Goal: Information Seeking & Learning: Find specific fact

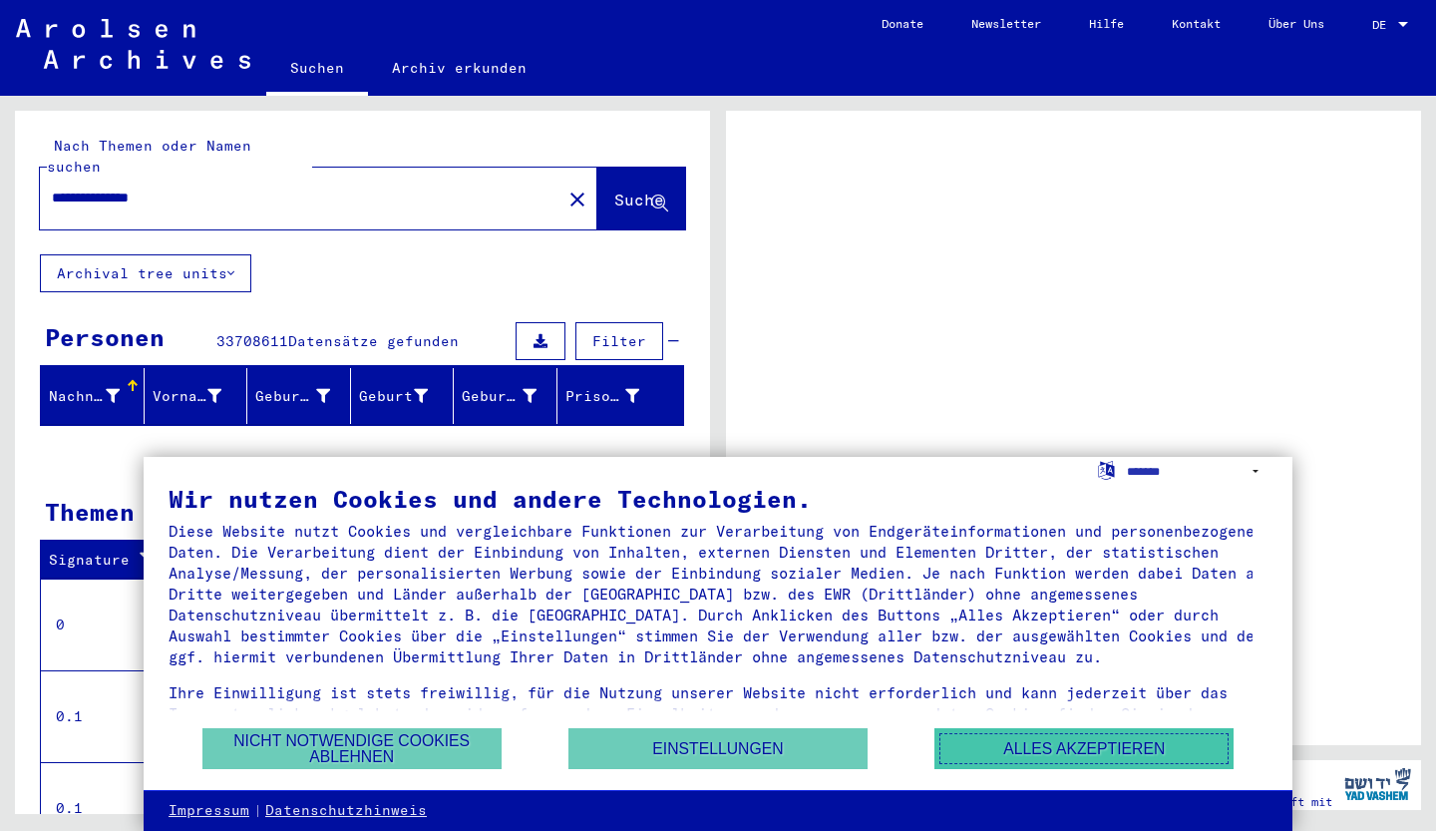
click at [1041, 759] on button "Alles akzeptieren" at bounding box center [1083, 748] width 299 height 41
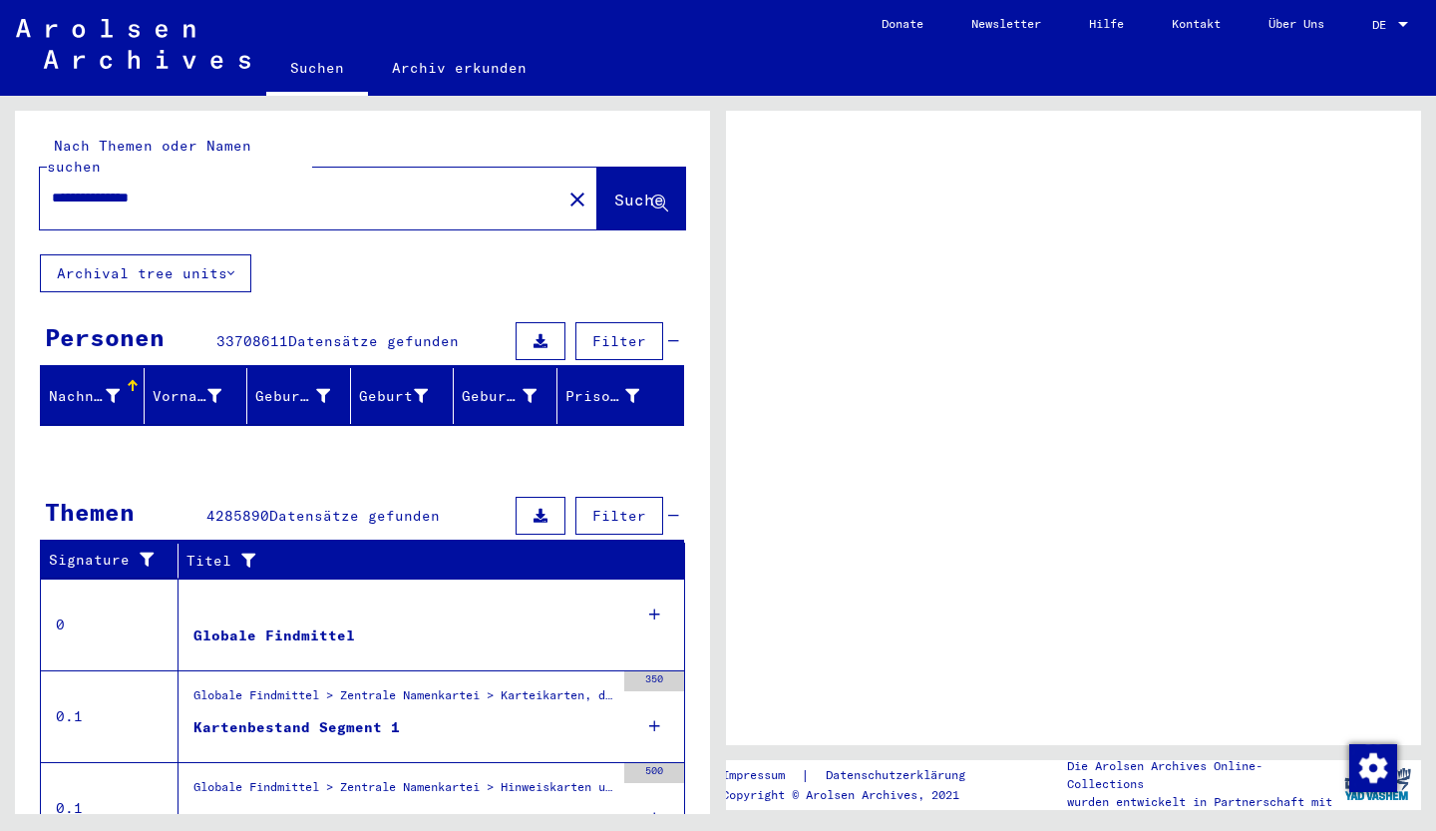
scroll to position [217, 0]
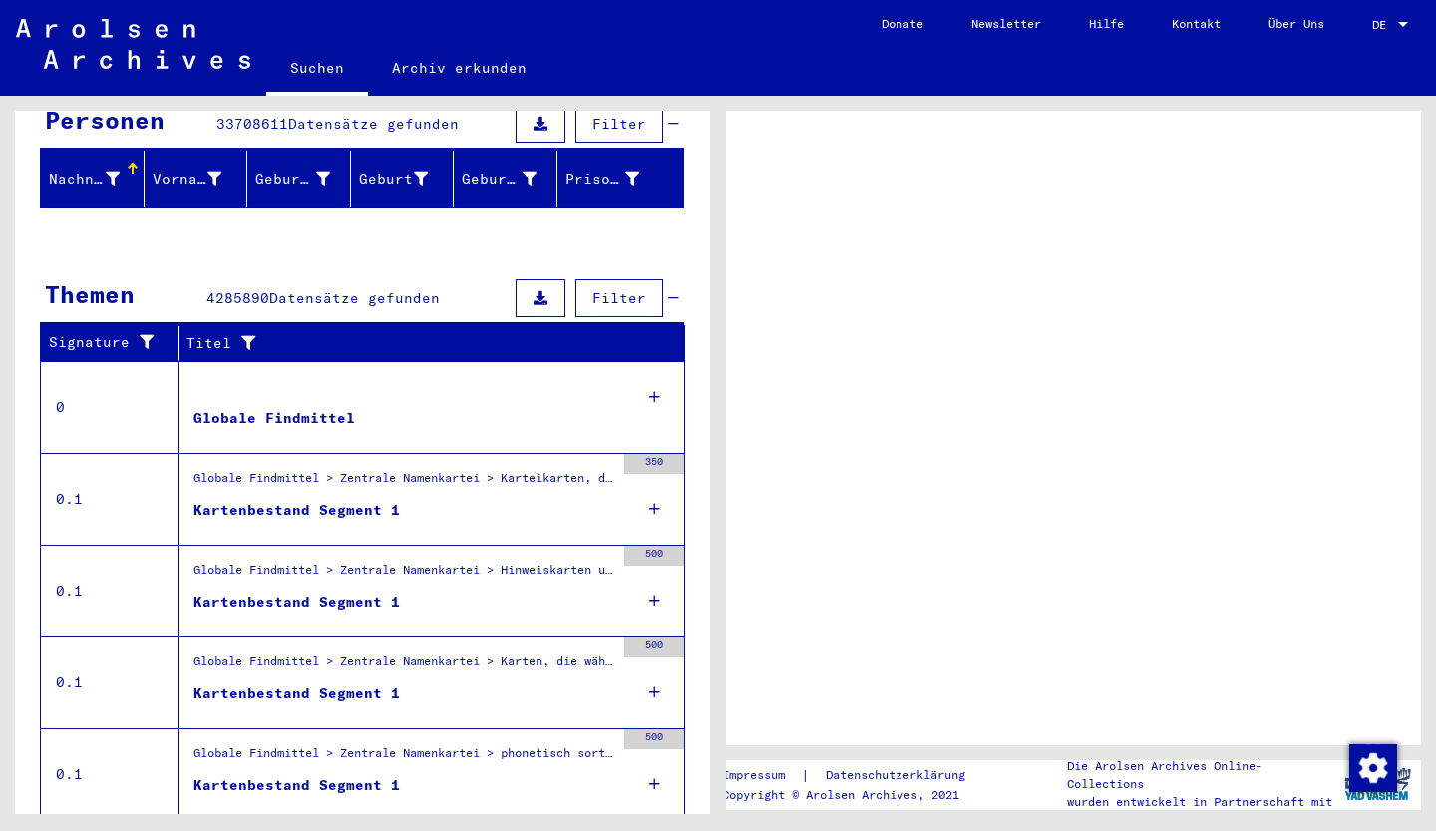
click at [268, 408] on div "Globale Findmittel" at bounding box center [274, 418] width 162 height 21
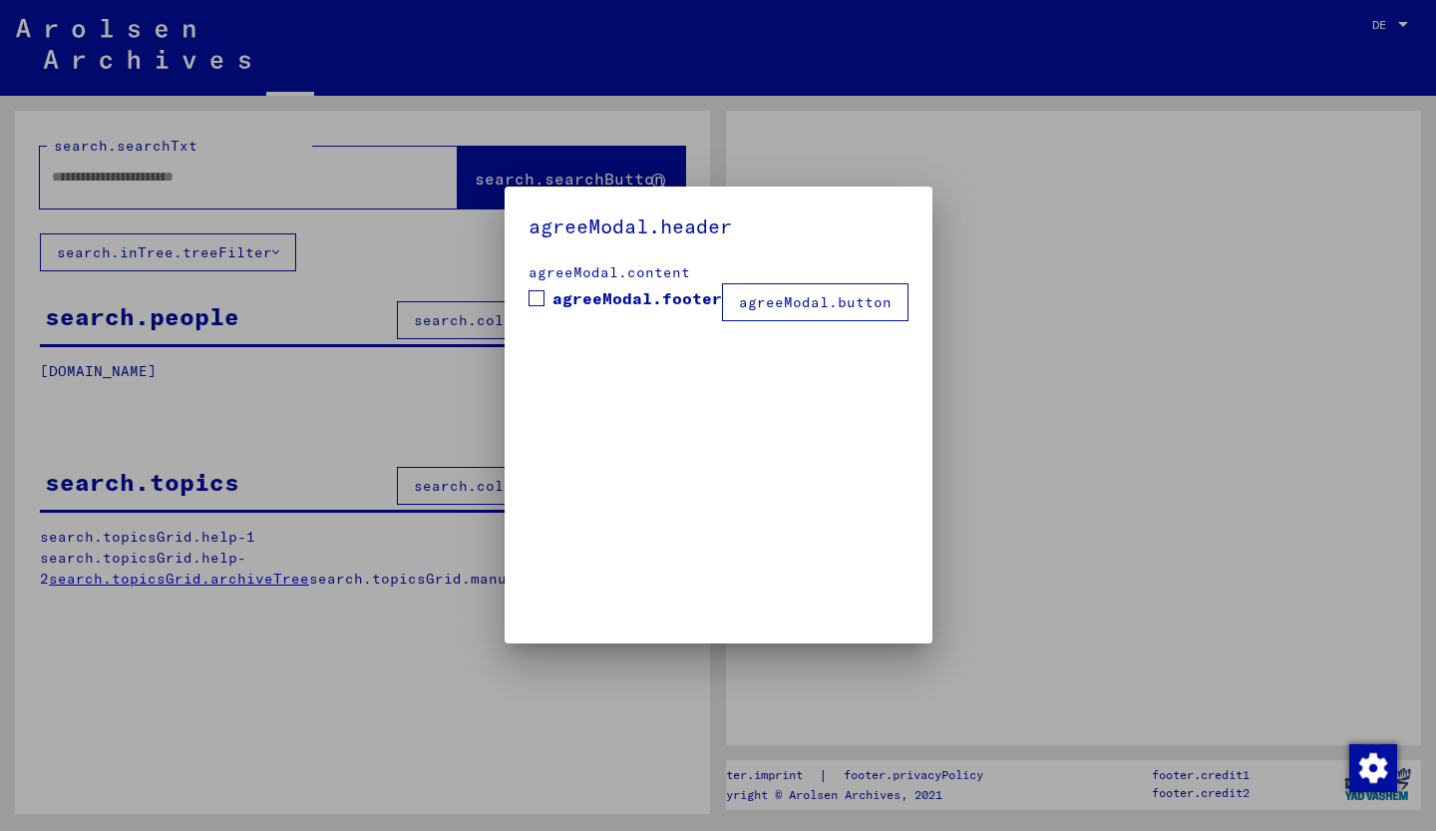
type input "**********"
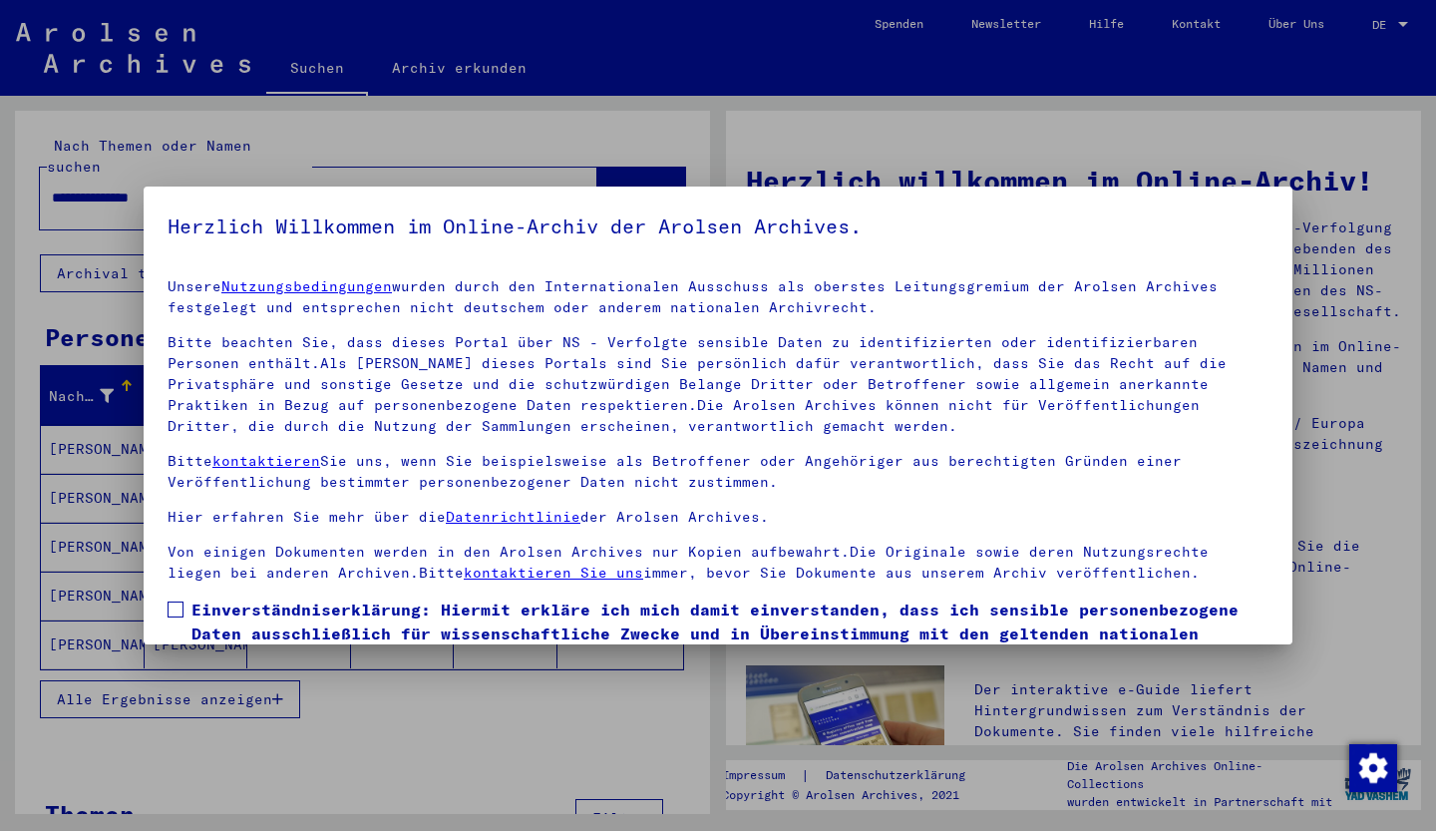
scroll to position [120, 0]
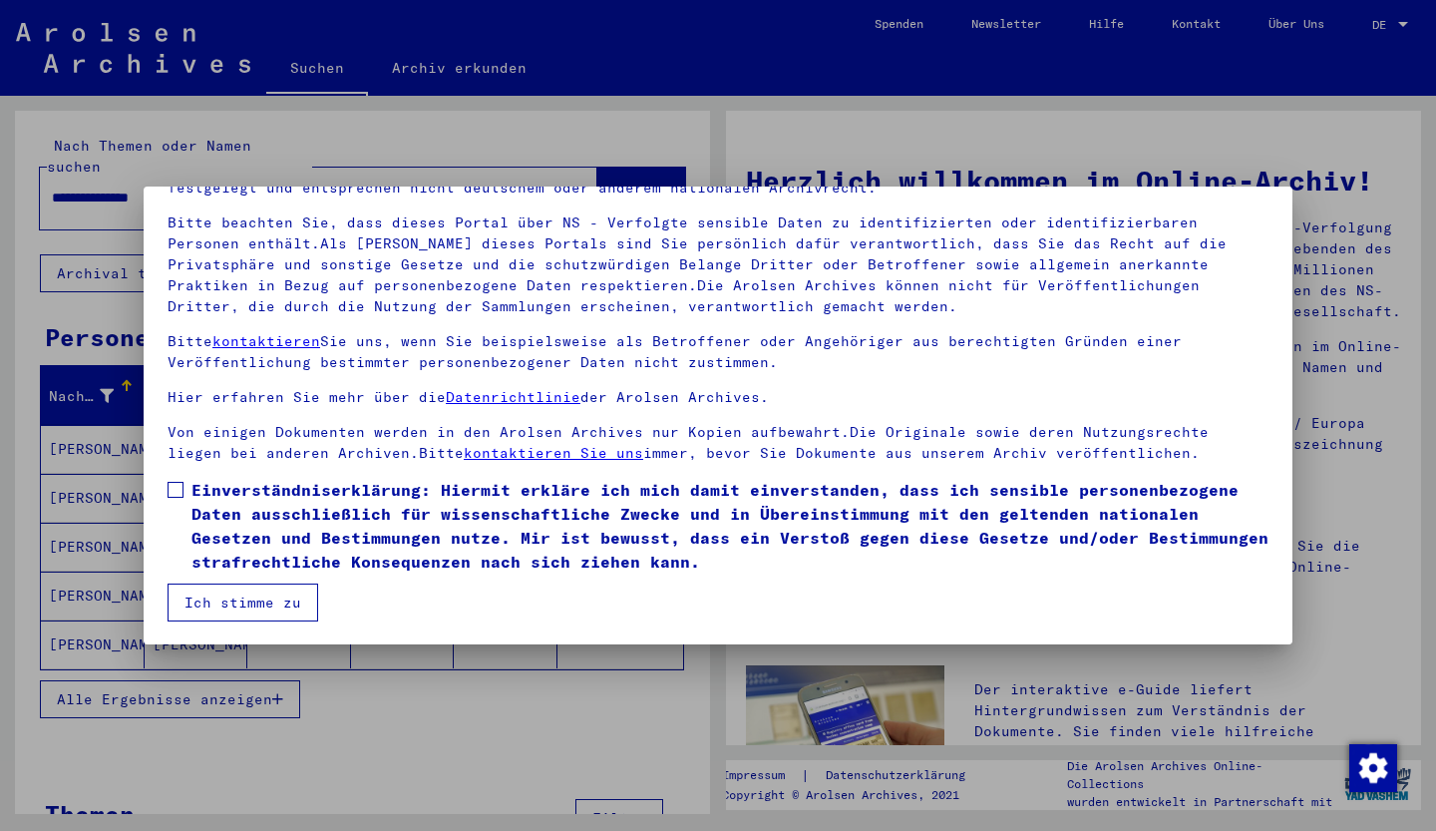
click at [232, 607] on button "Ich stimme zu" at bounding box center [243, 602] width 151 height 38
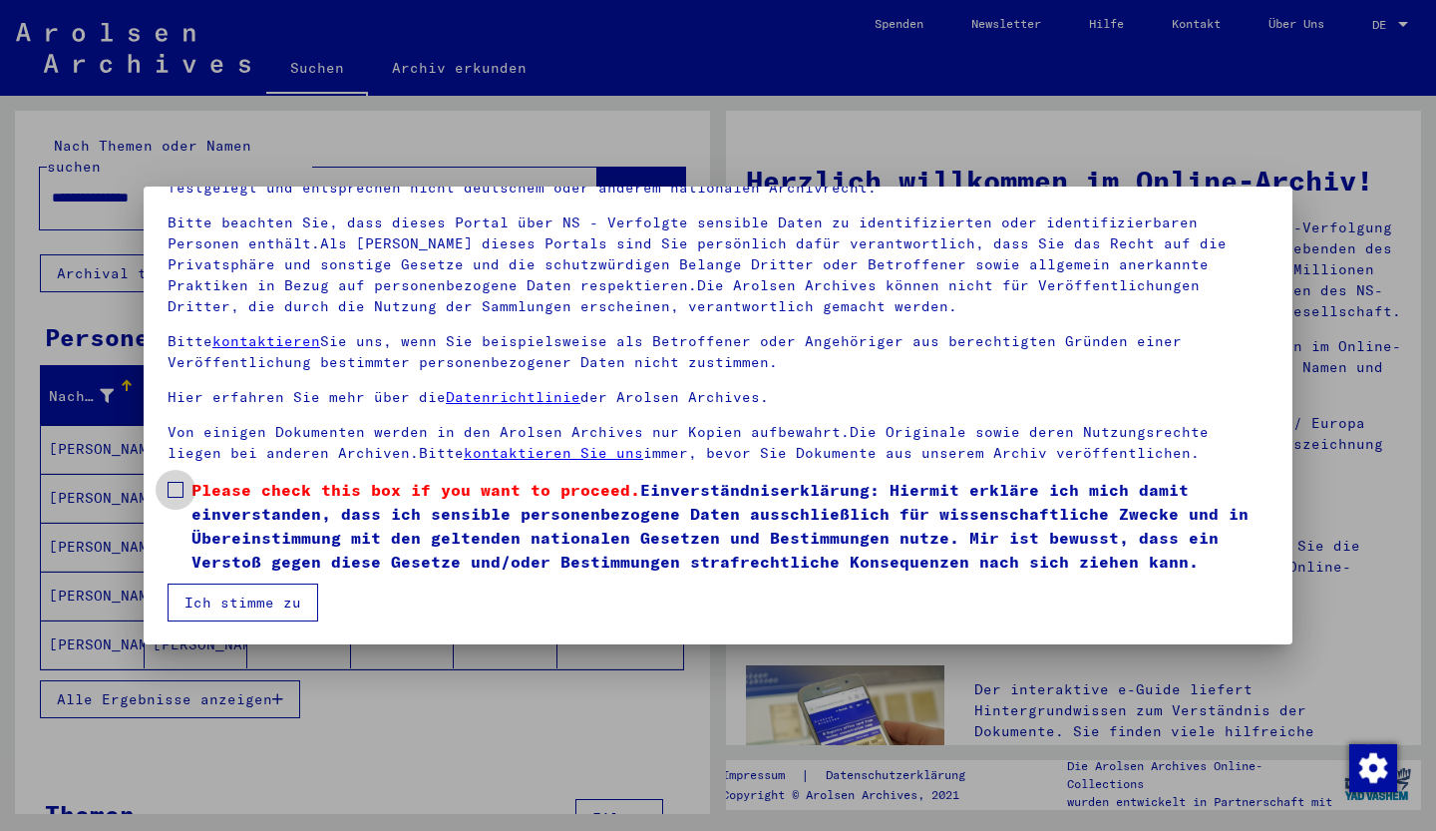
click at [170, 490] on span at bounding box center [176, 490] width 16 height 16
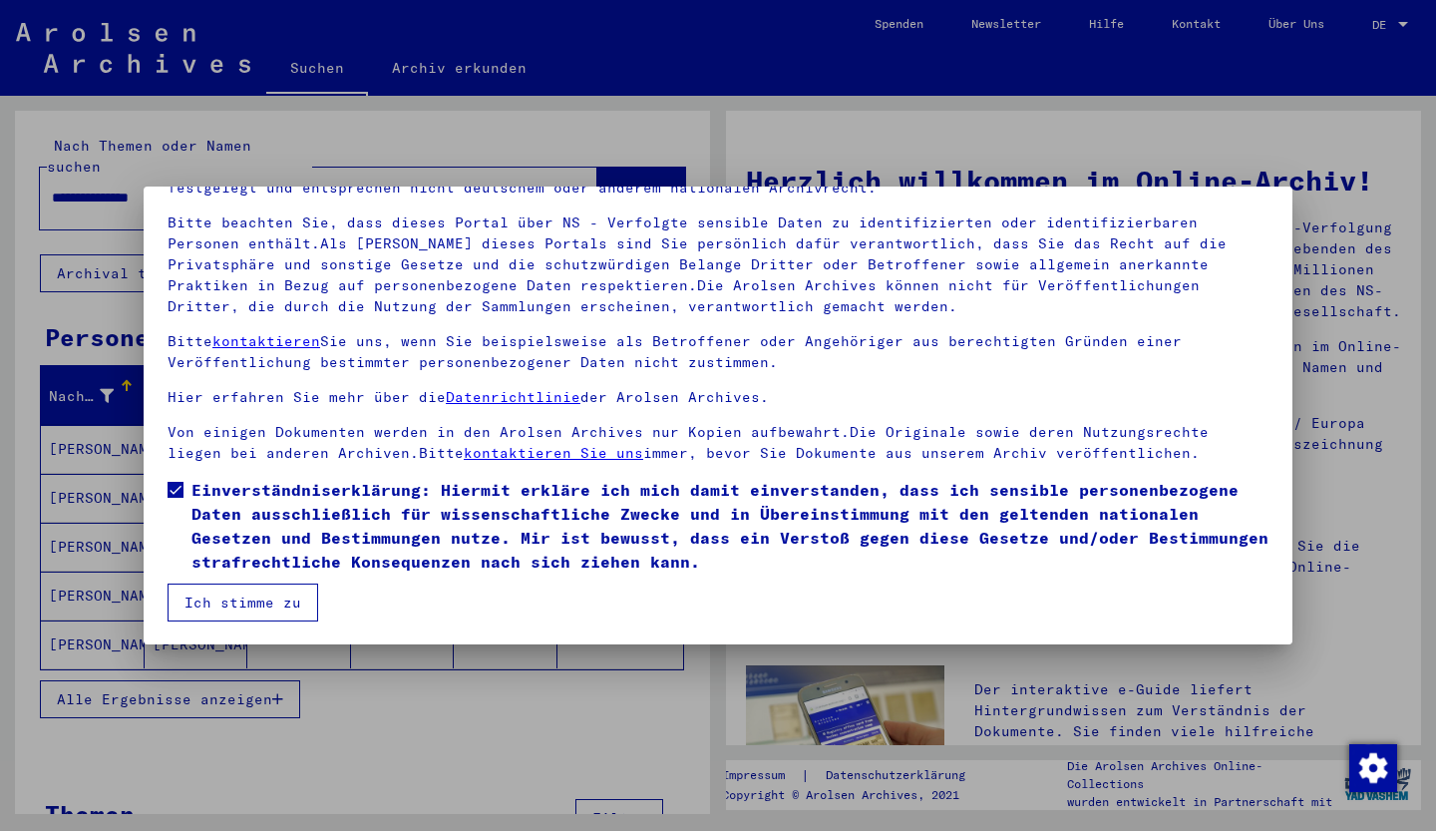
click at [227, 597] on button "Ich stimme zu" at bounding box center [243, 602] width 151 height 38
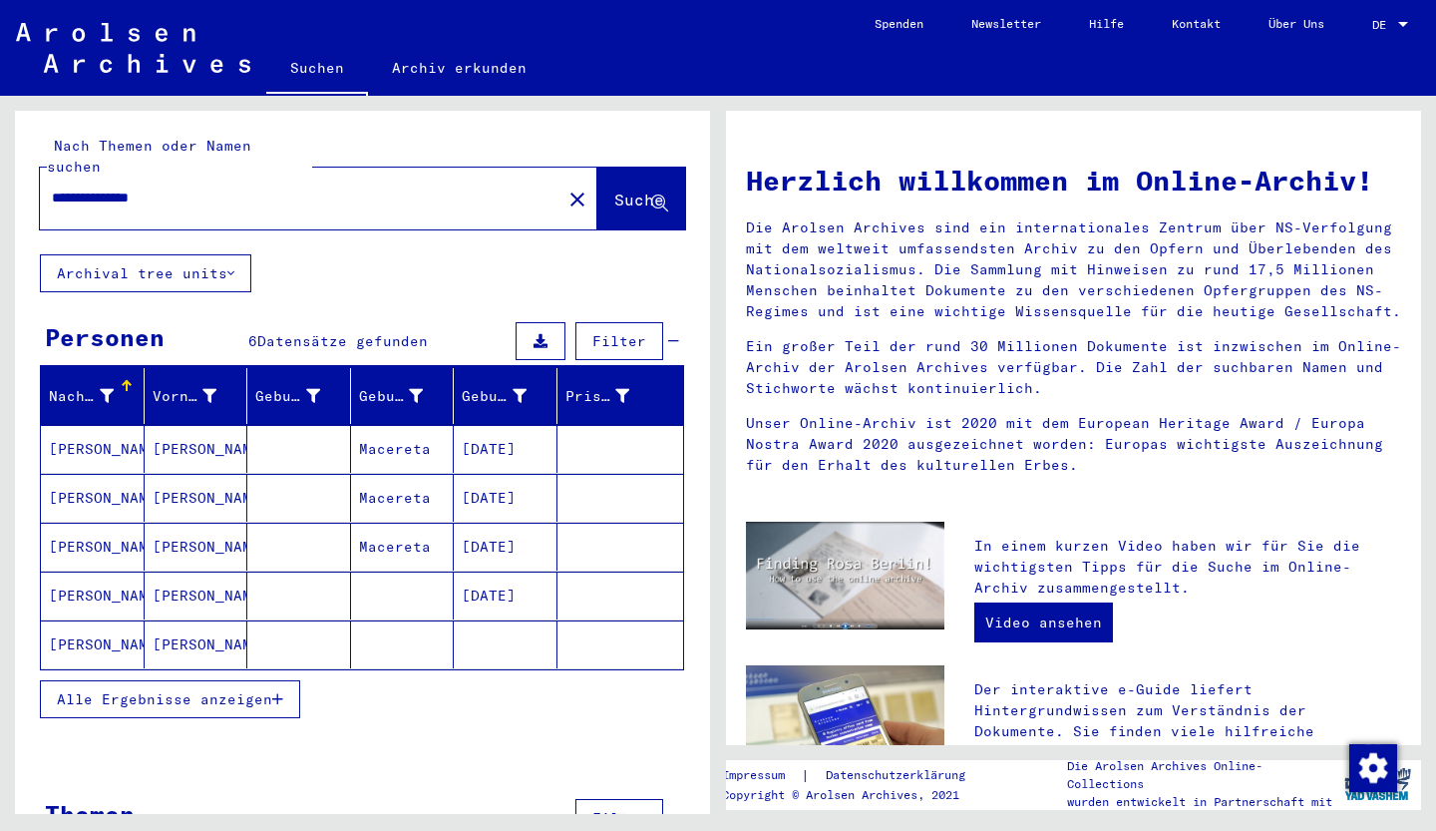
scroll to position [508, 0]
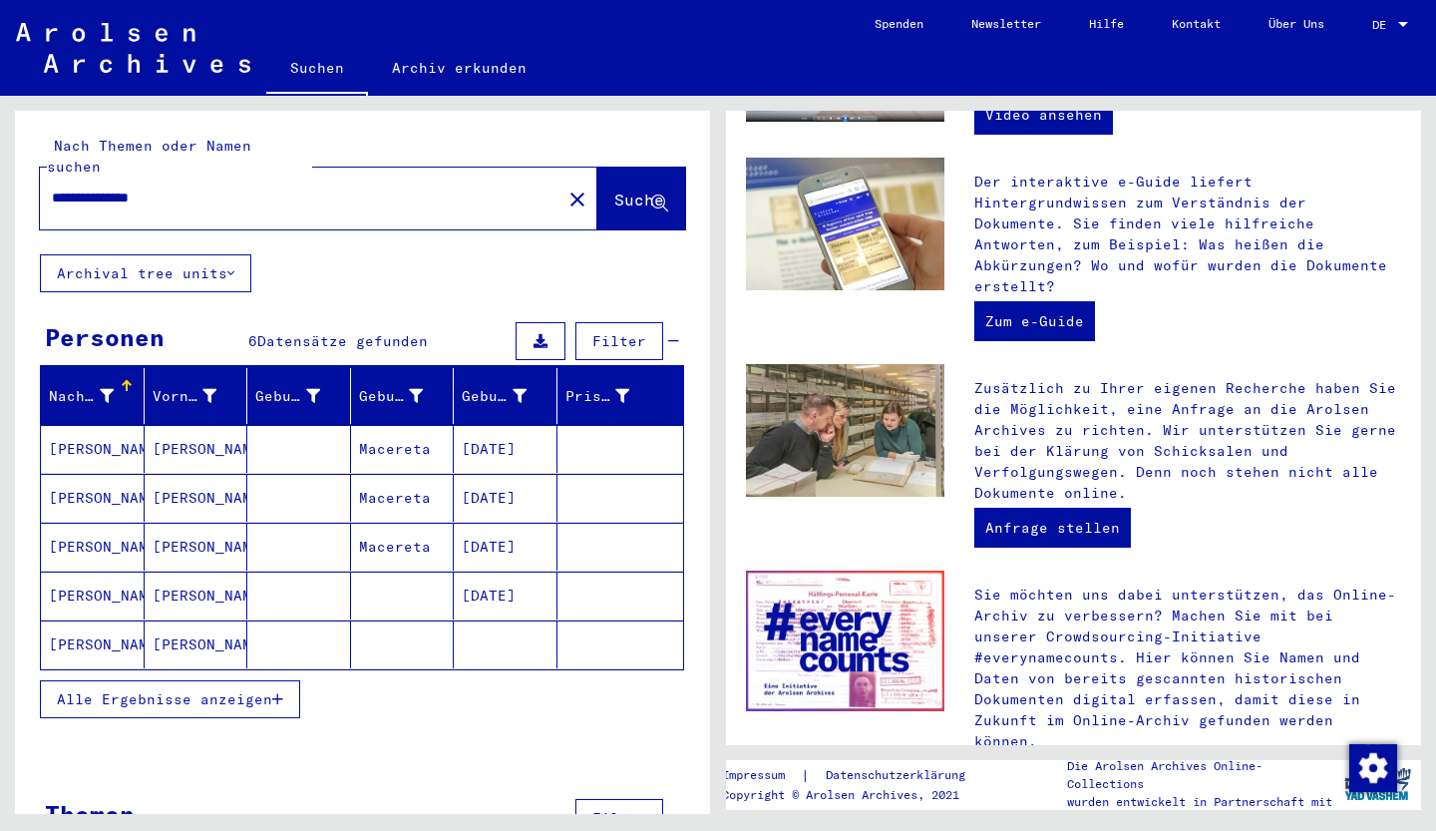
click at [391, 429] on mat-cell "Macereta" at bounding box center [403, 449] width 104 height 48
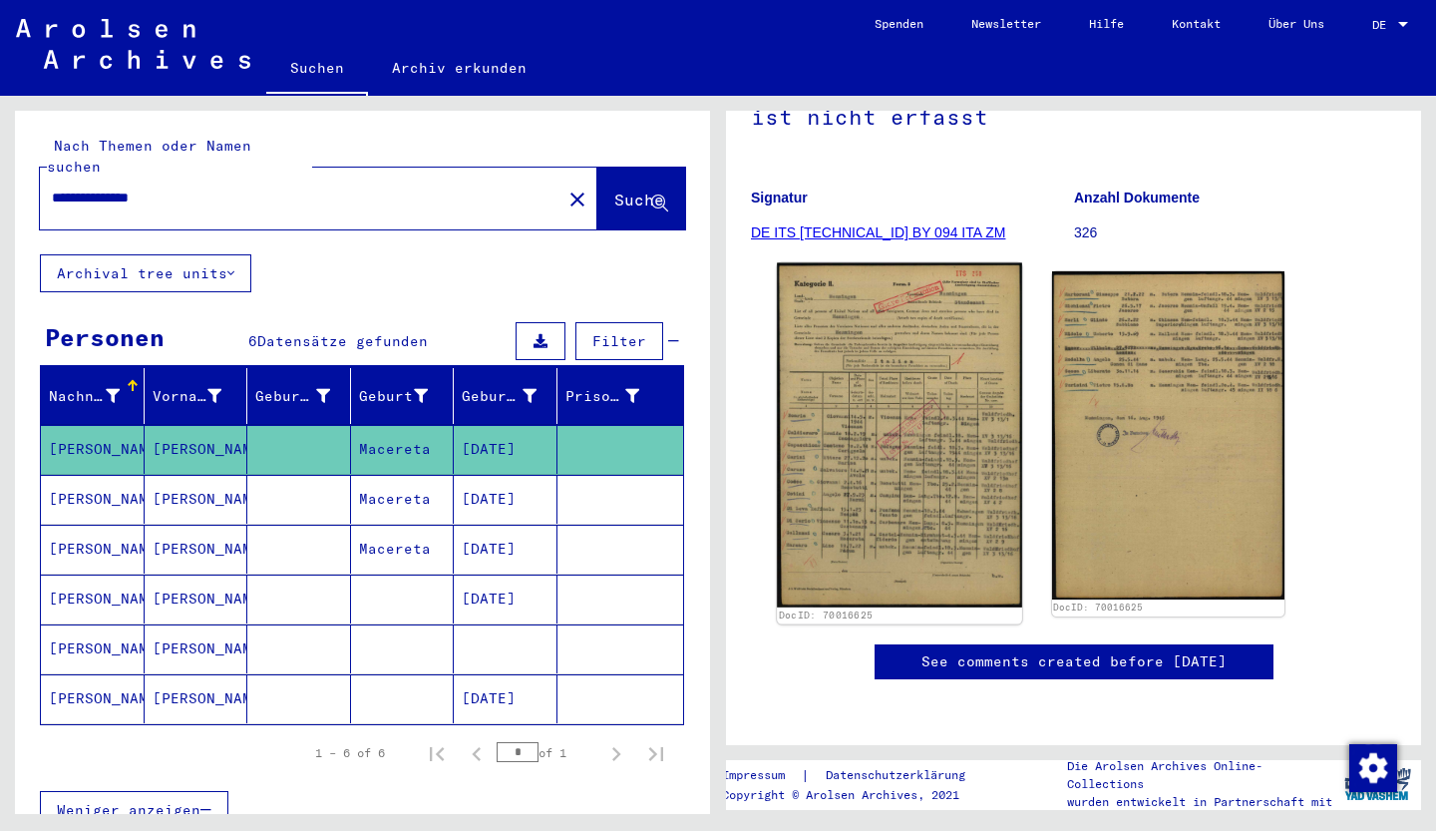
click at [955, 435] on img at bounding box center [899, 435] width 244 height 344
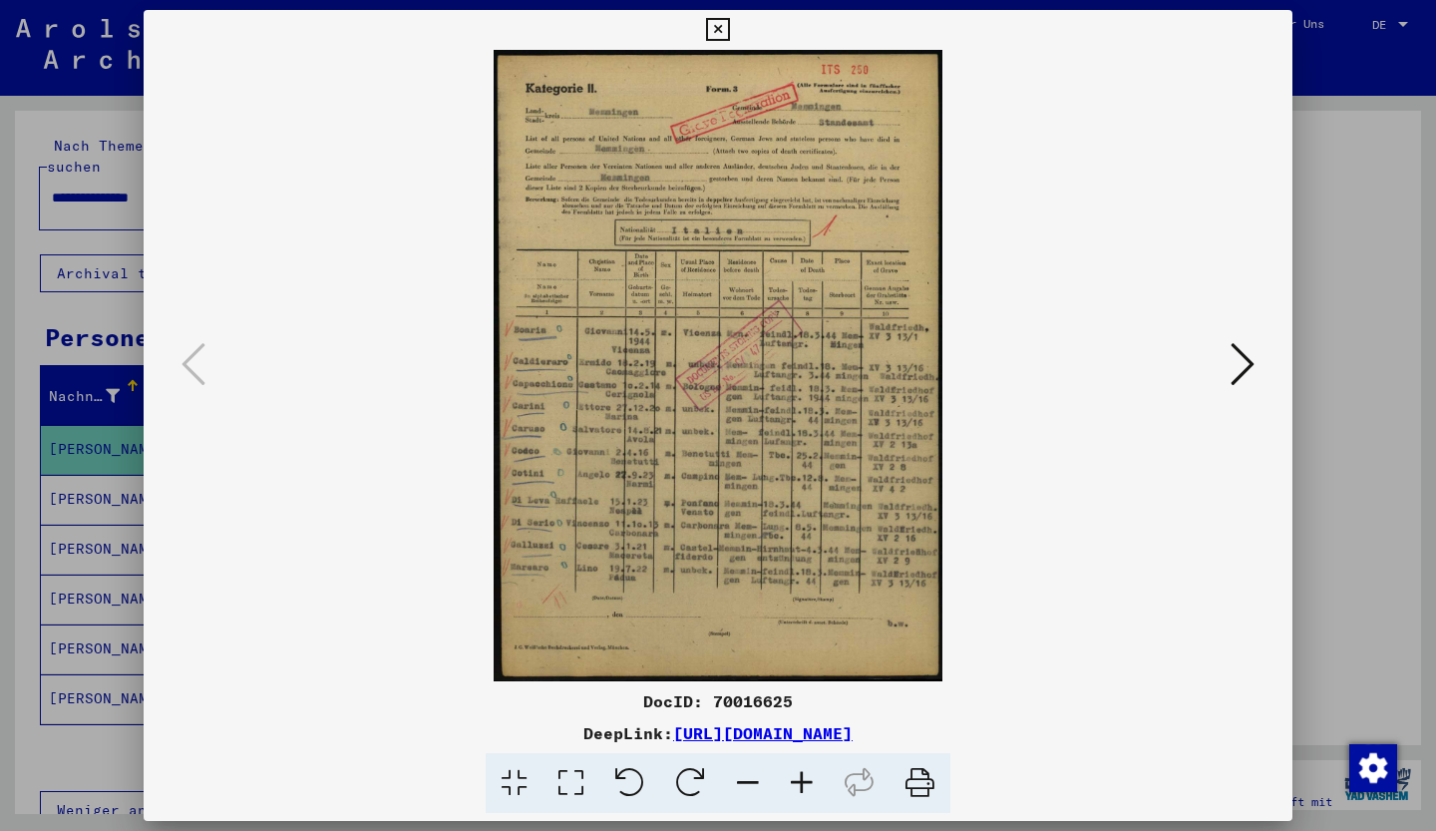
click at [1259, 360] on button at bounding box center [1243, 365] width 36 height 57
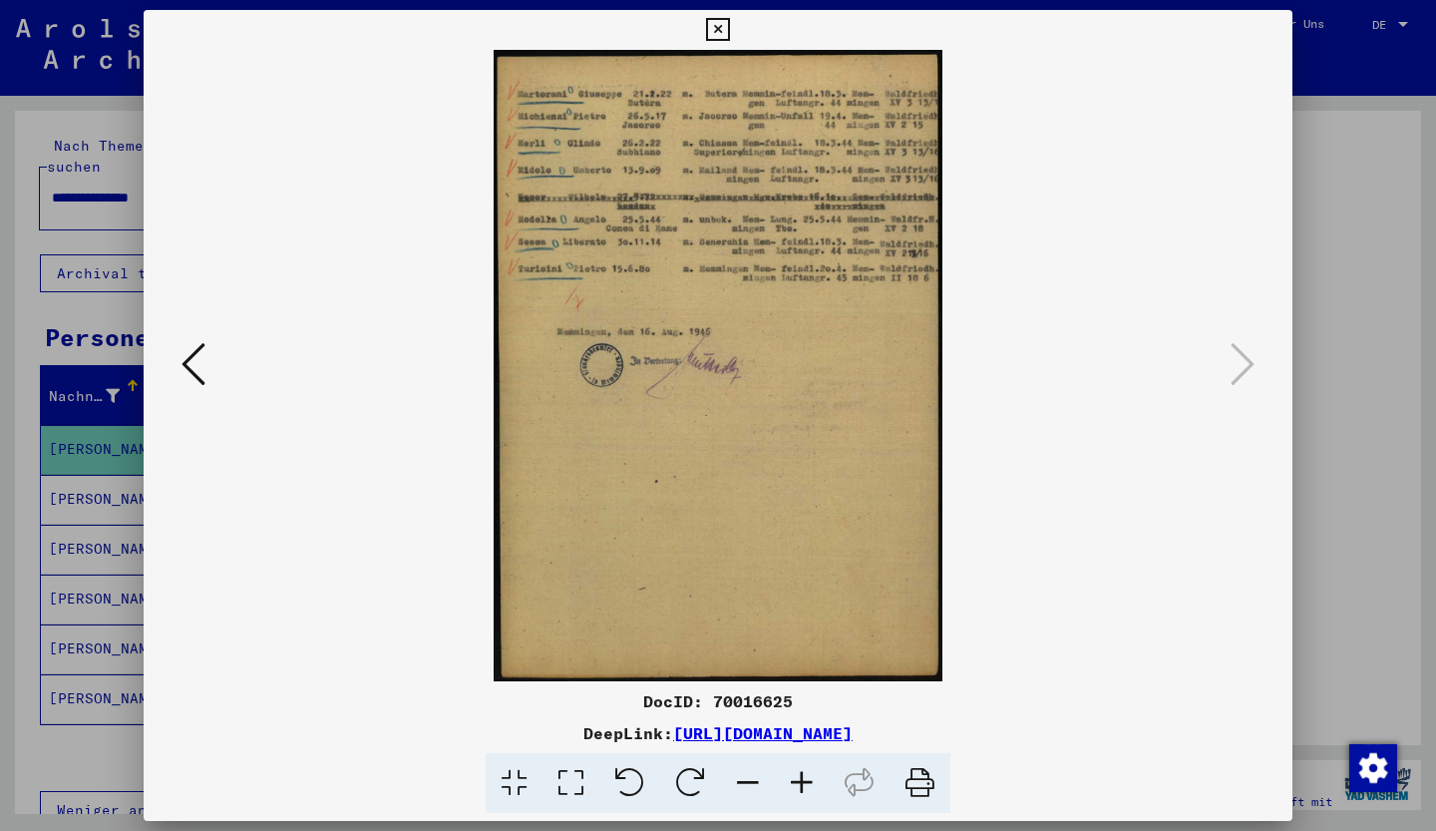
click at [1357, 241] on div at bounding box center [718, 415] width 1436 height 831
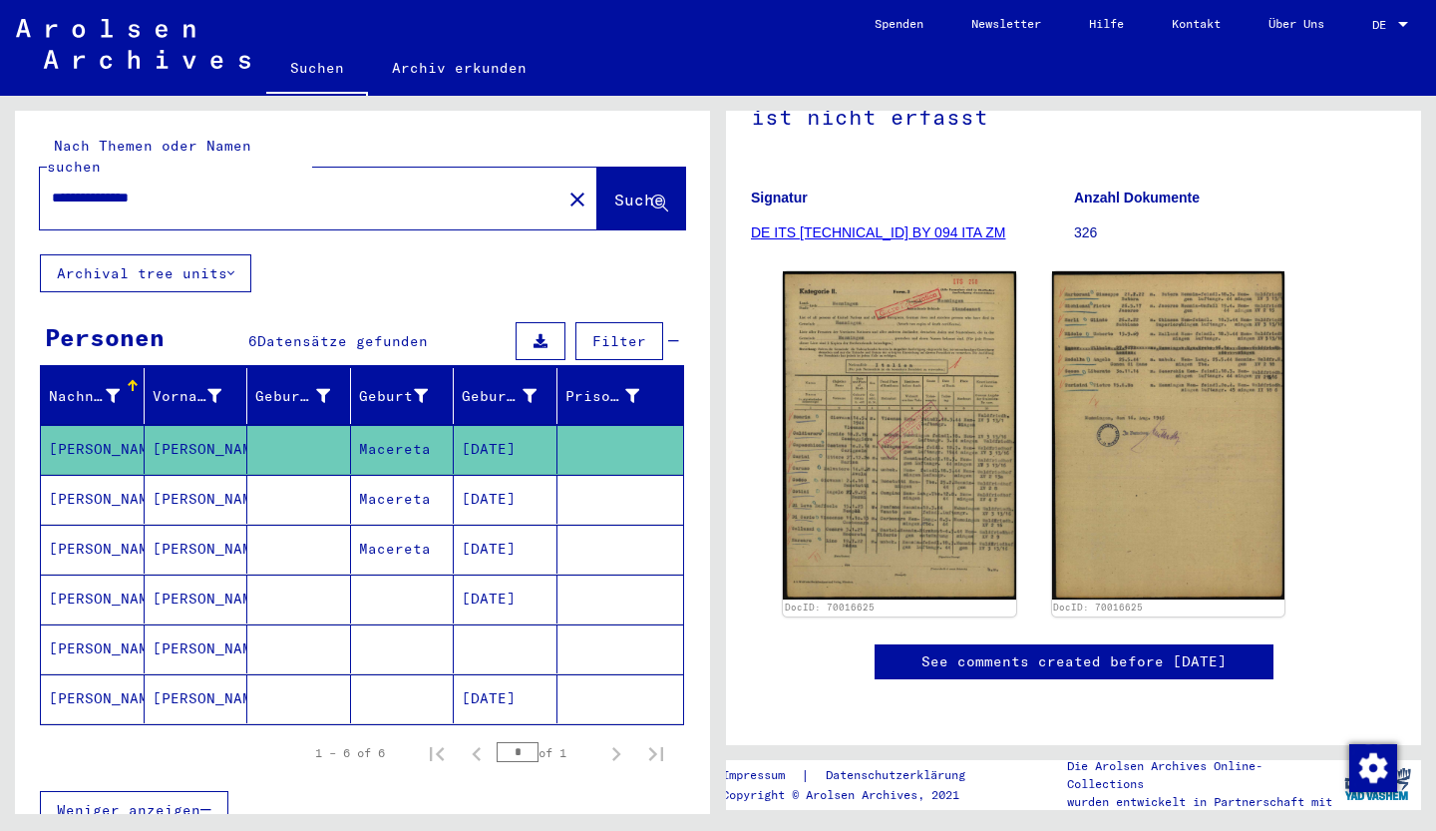
click at [197, 525] on mat-cell "[PERSON_NAME]" at bounding box center [197, 549] width 104 height 49
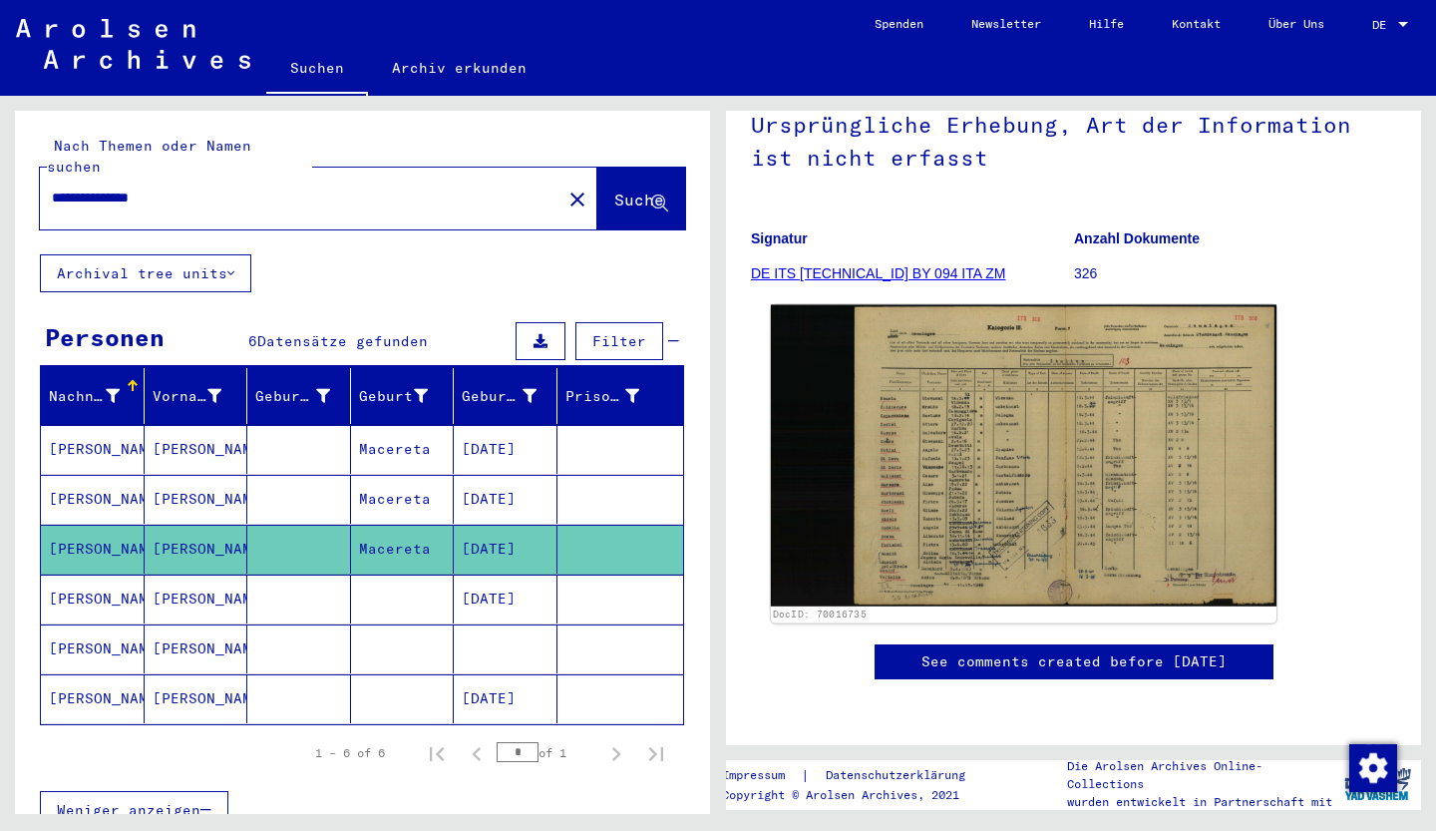
click at [1038, 372] on img at bounding box center [1024, 455] width 506 height 301
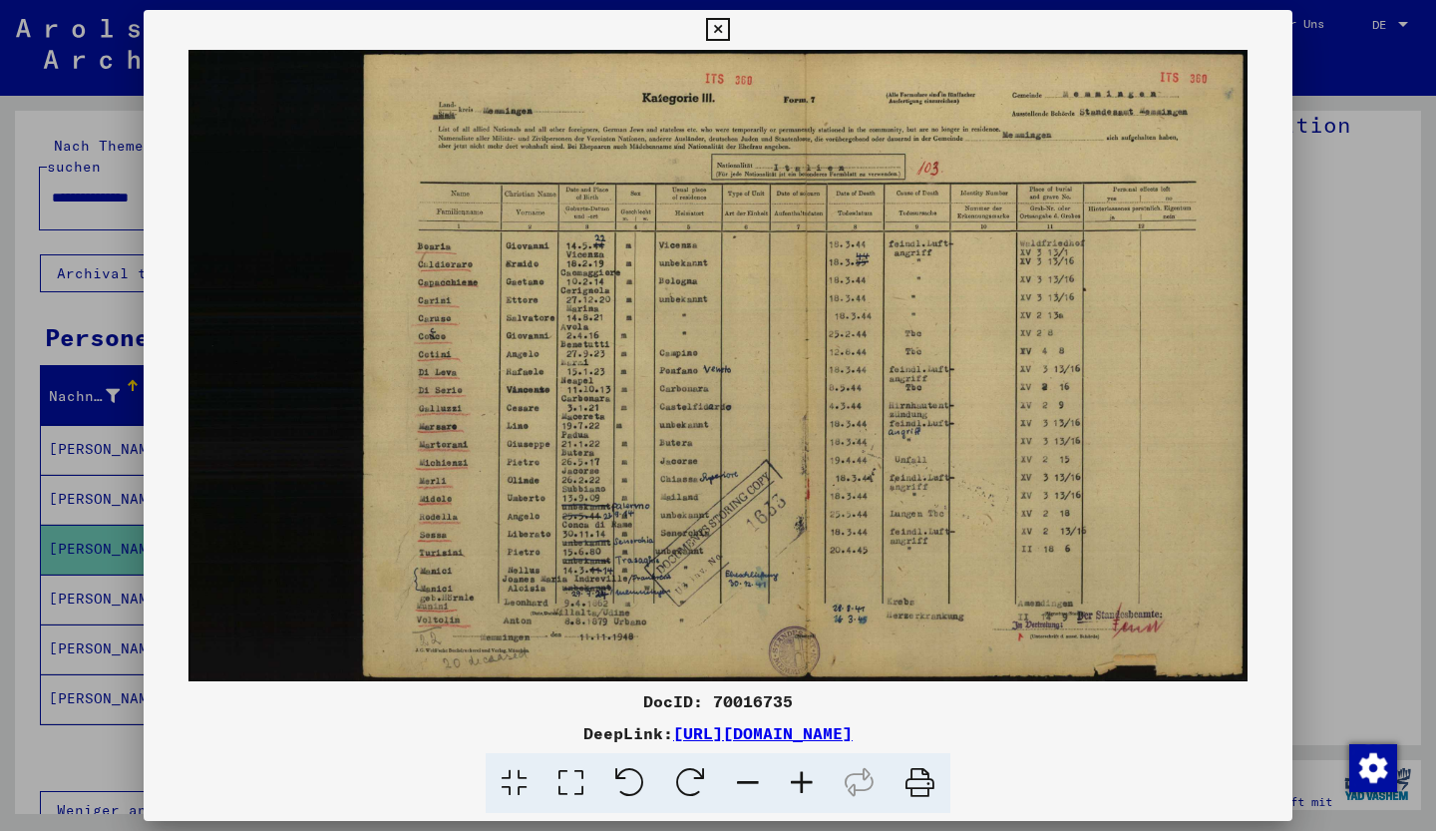
click at [1334, 238] on div at bounding box center [718, 415] width 1436 height 831
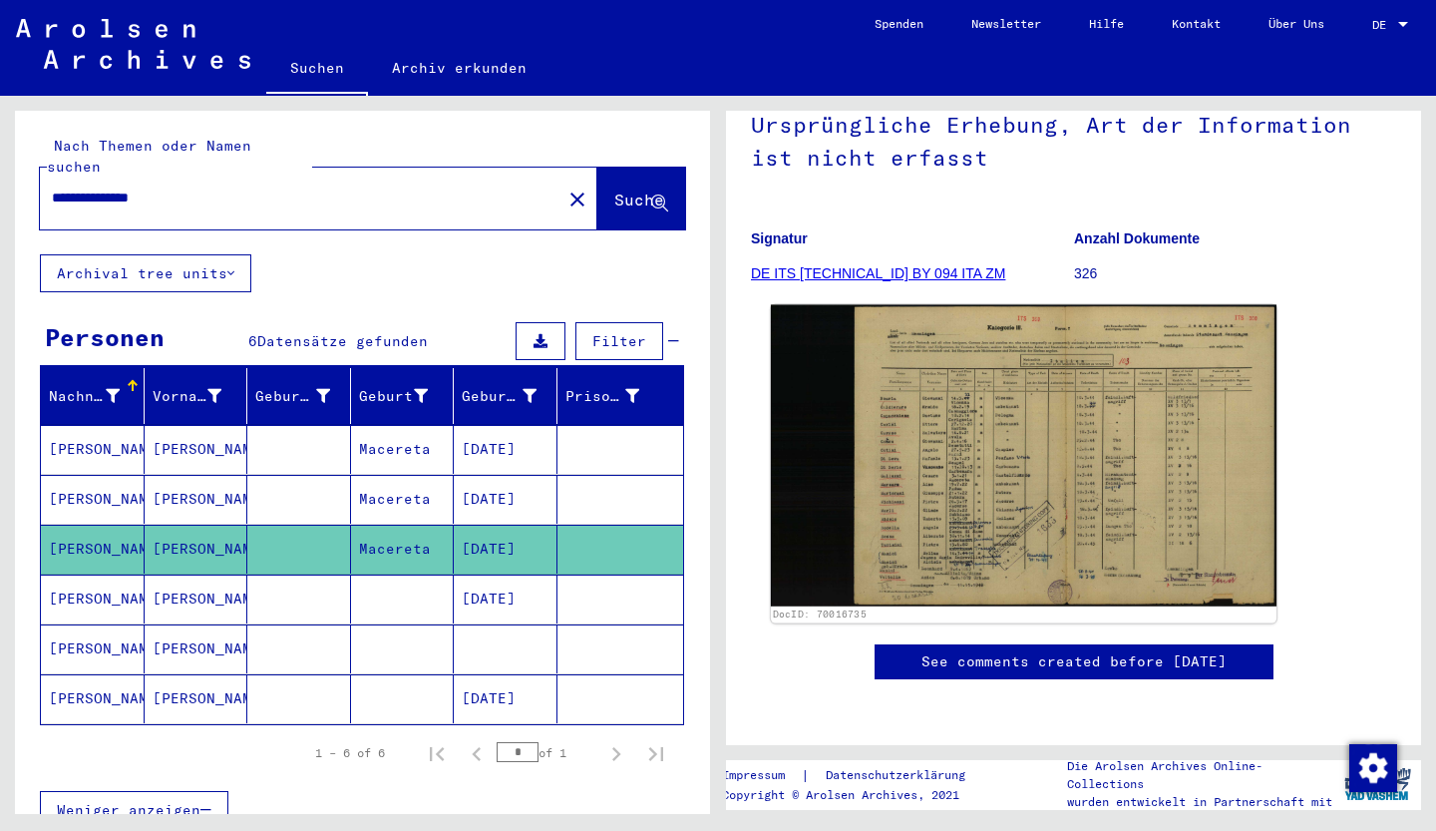
click at [832, 428] on img at bounding box center [1024, 455] width 506 height 301
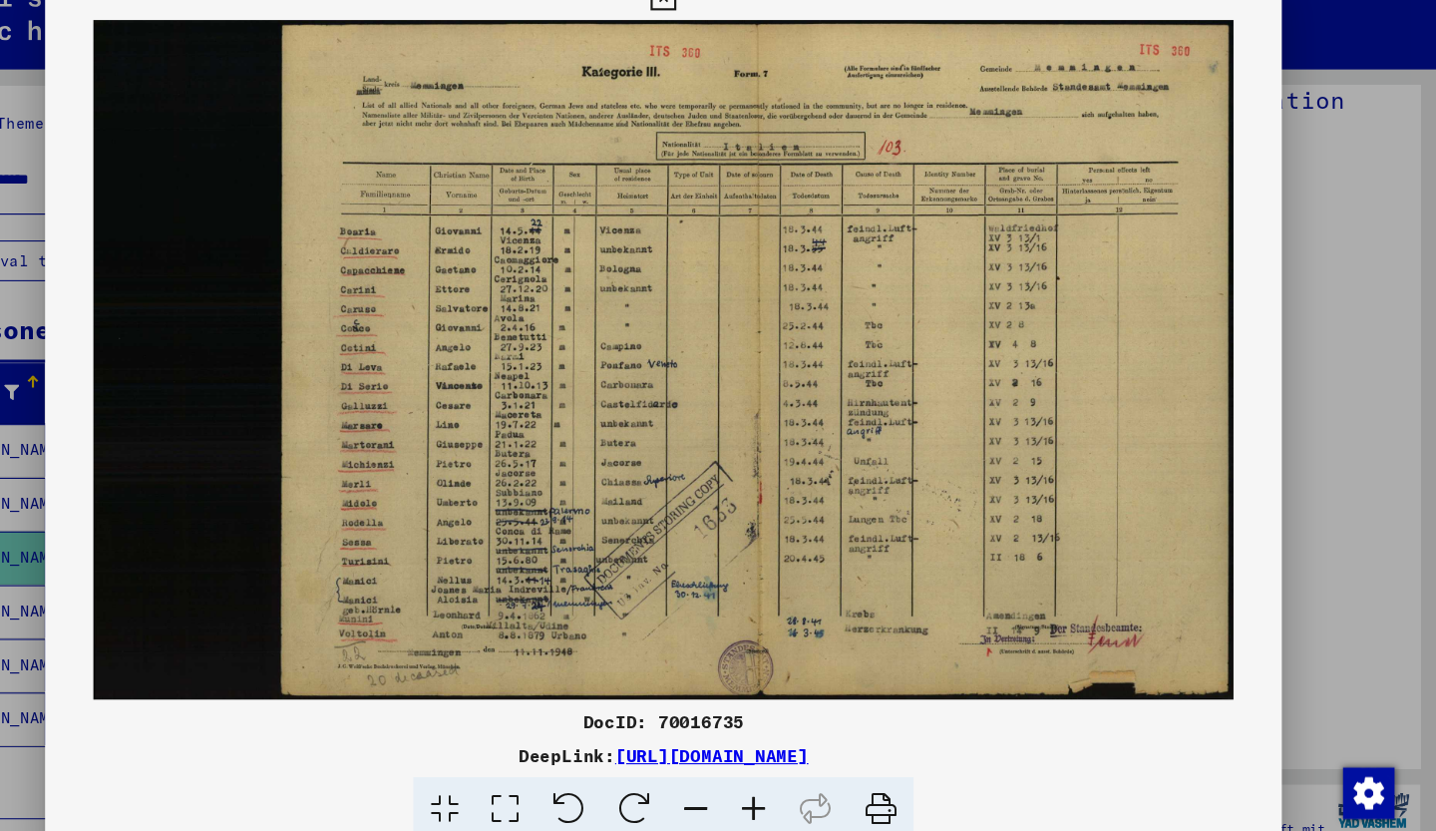
click at [102, 524] on div at bounding box center [718, 415] width 1436 height 831
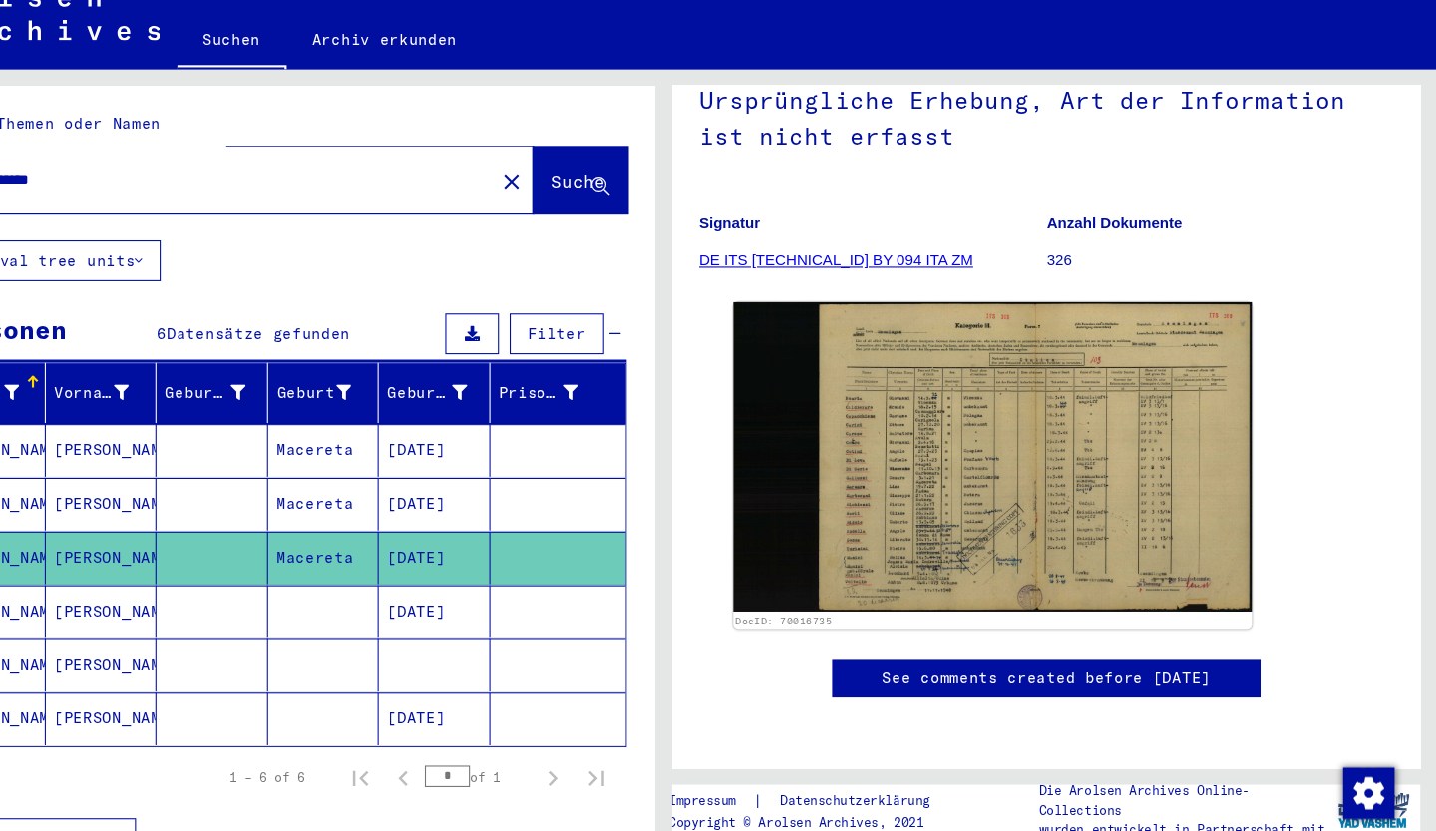
click at [213, 493] on mat-cell "[PERSON_NAME]" at bounding box center [197, 499] width 104 height 49
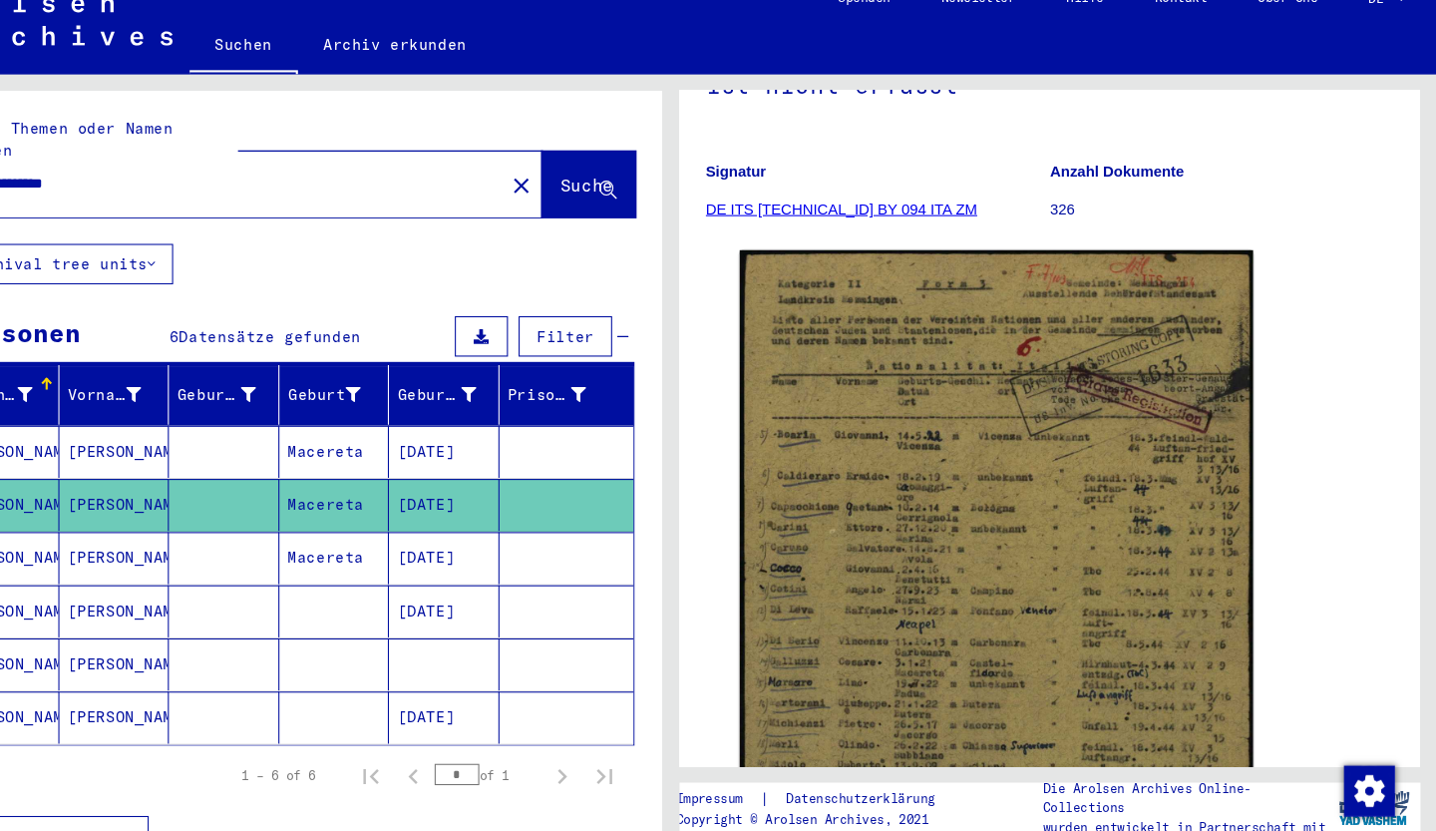
click at [396, 575] on mat-cell at bounding box center [403, 598] width 104 height 49
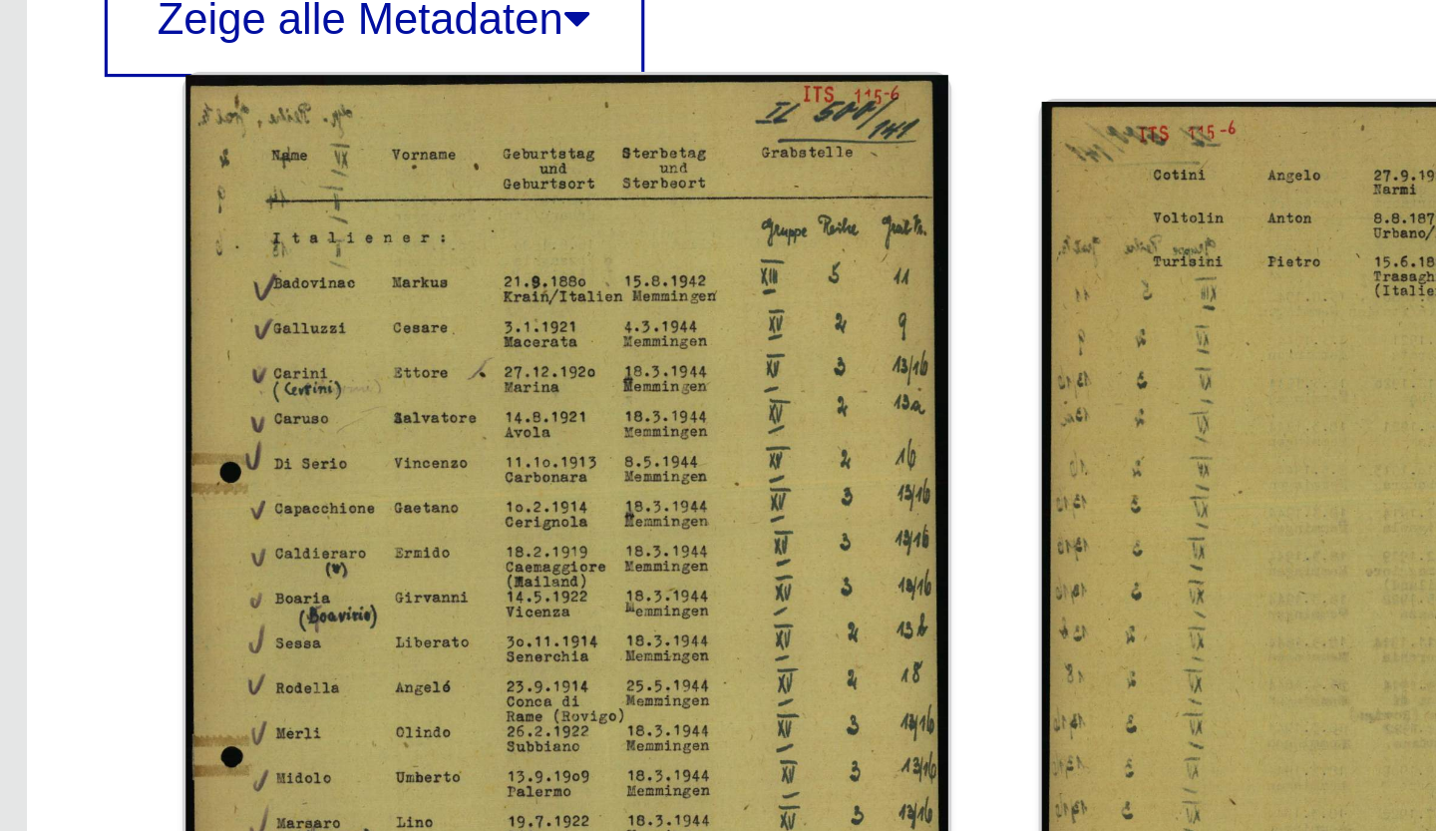
scroll to position [617, 0]
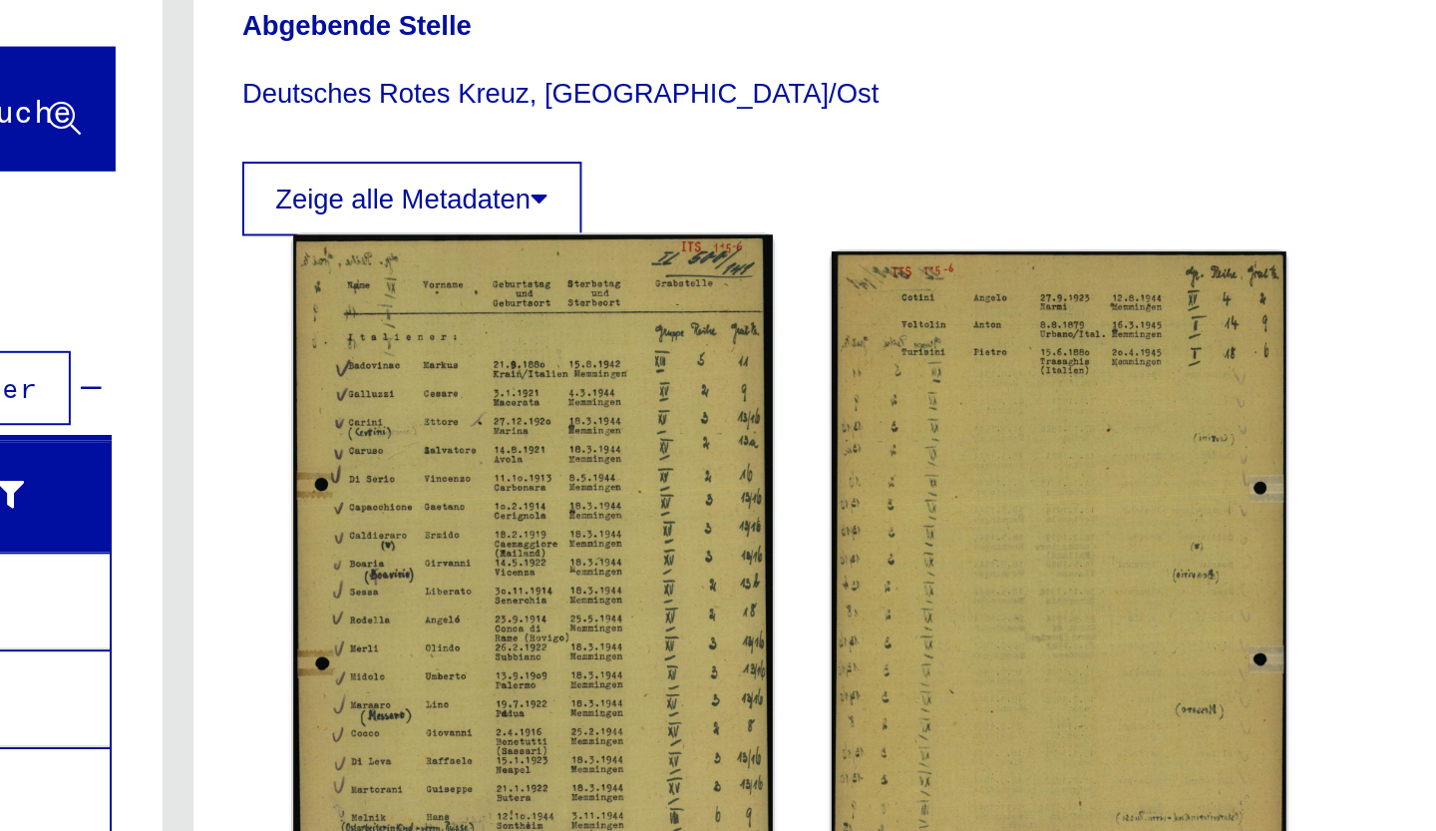
click at [923, 383] on img at bounding box center [899, 434] width 244 height 342
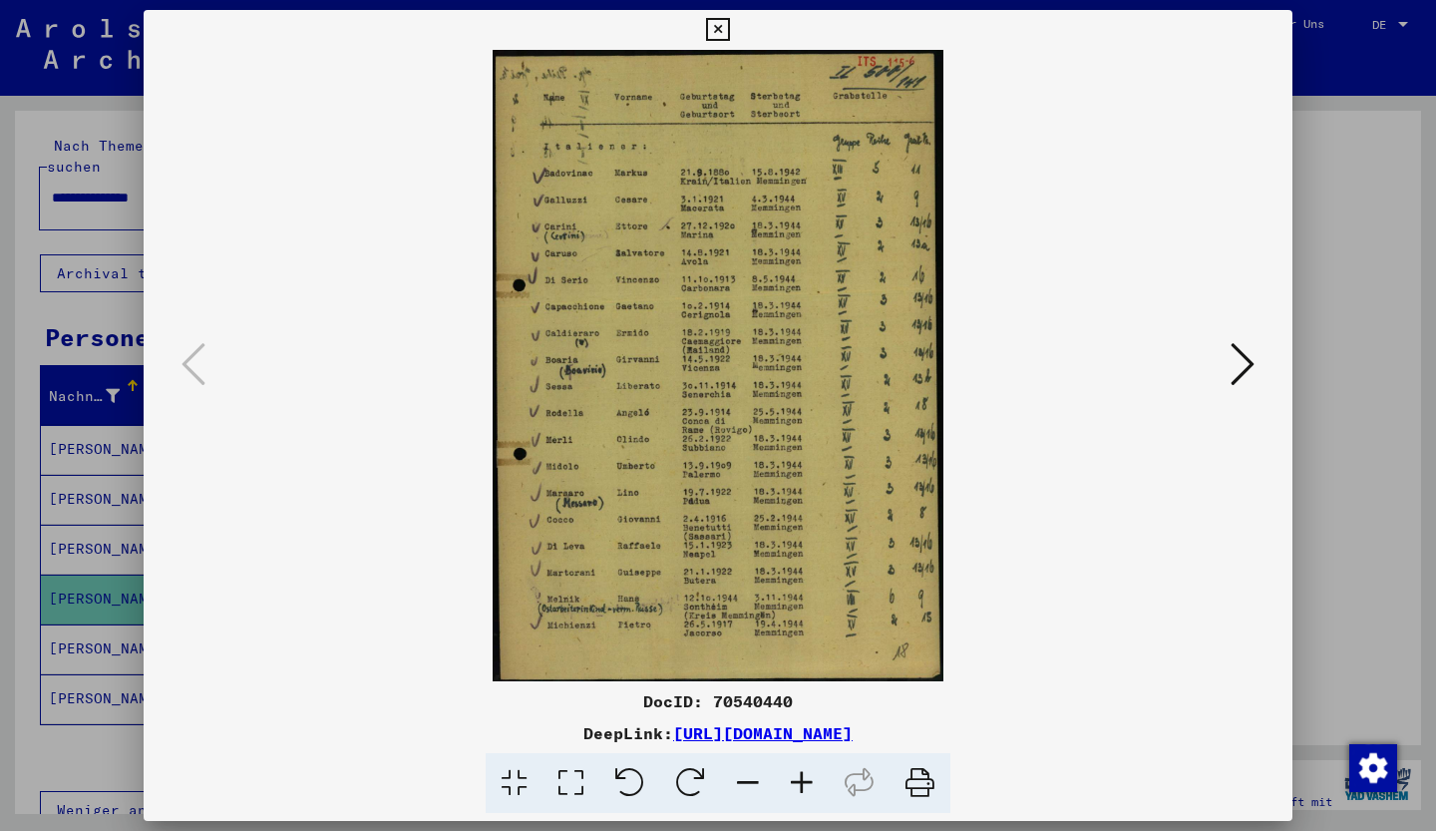
click at [92, 350] on div at bounding box center [718, 415] width 1436 height 831
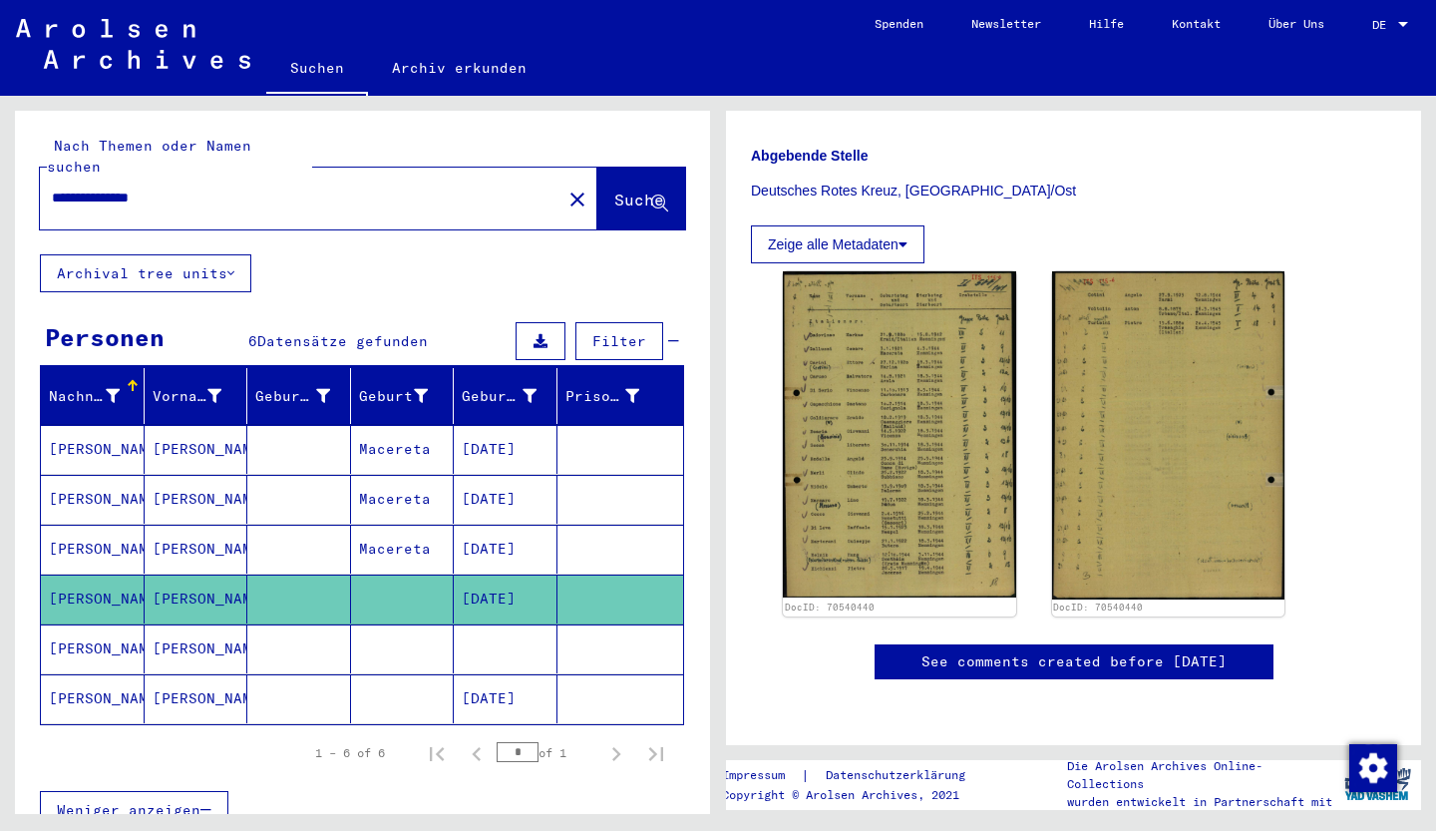
click at [165, 624] on mat-cell "[PERSON_NAME]" at bounding box center [197, 648] width 104 height 49
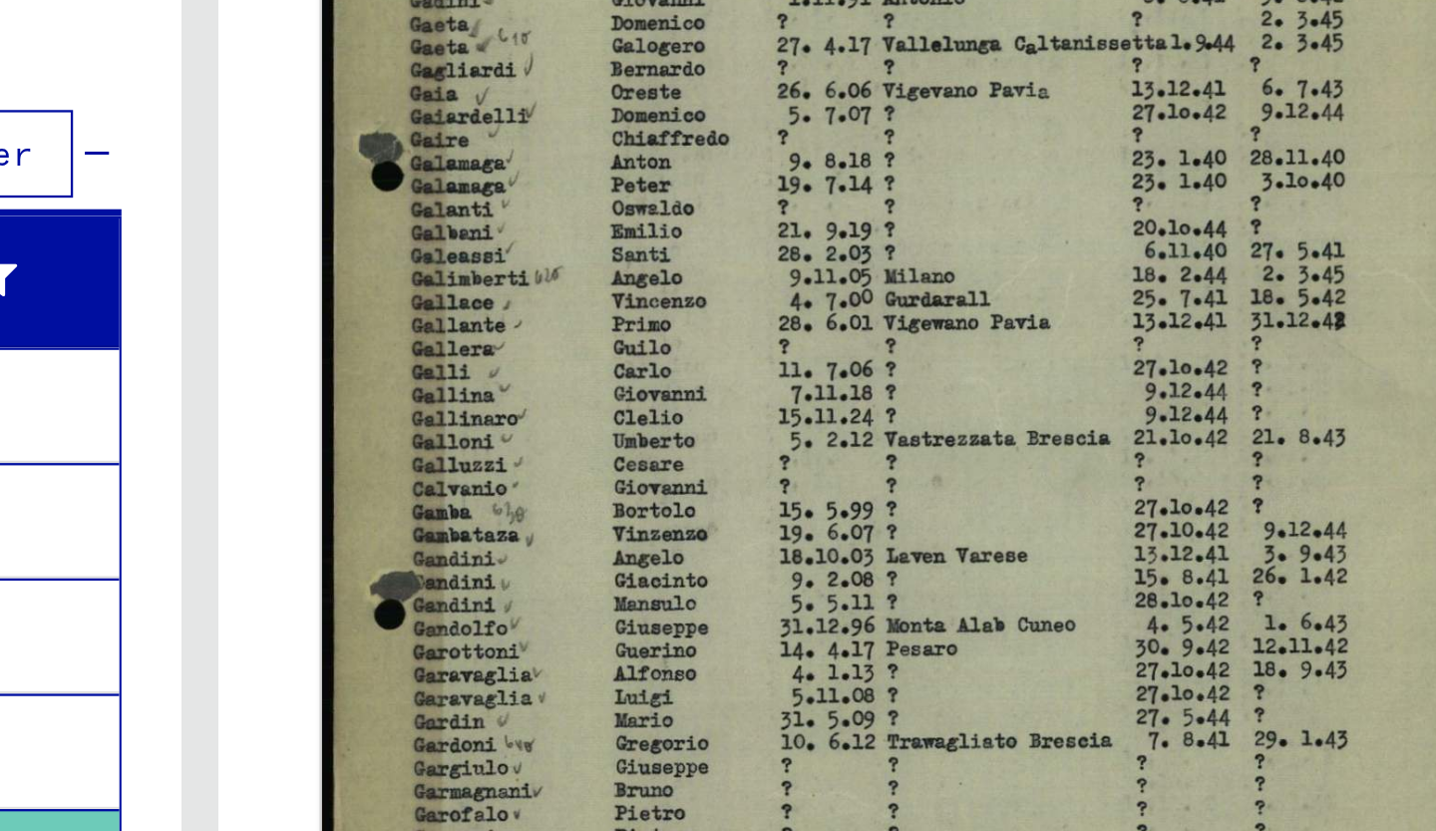
scroll to position [367, 0]
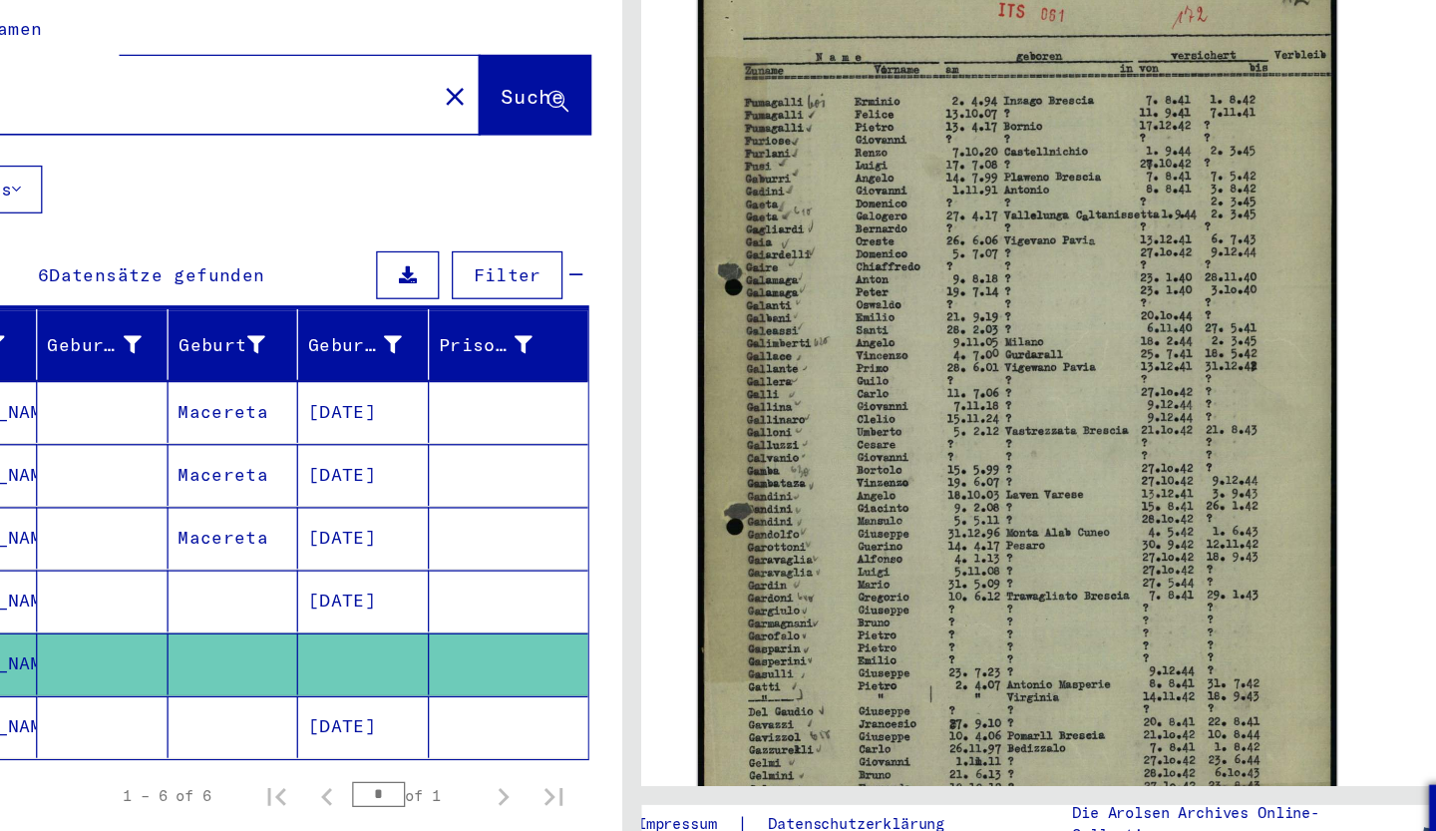
click at [1130, 457] on img at bounding box center [1024, 441] width 506 height 714
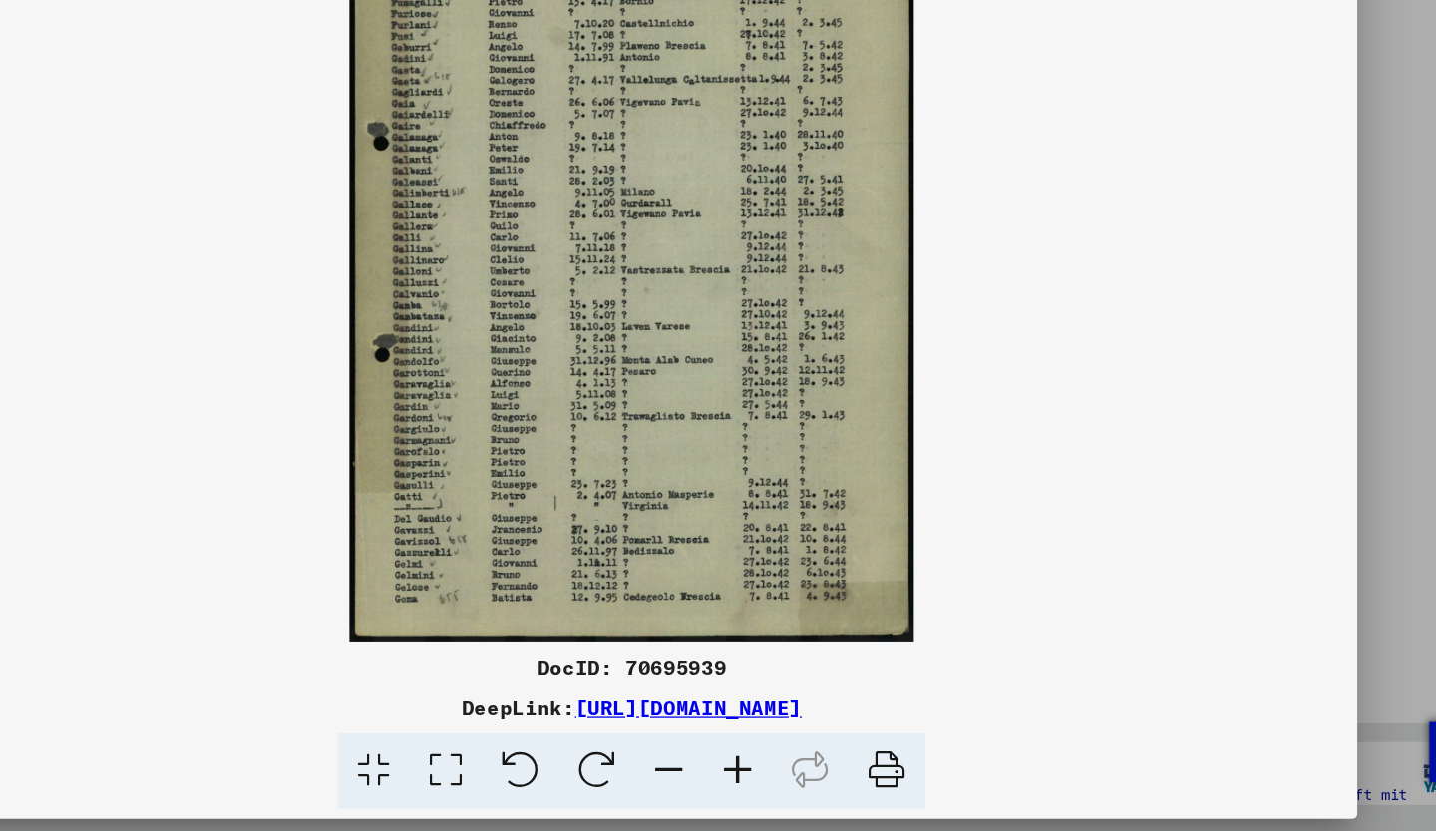
click at [1336, 572] on div at bounding box center [718, 415] width 1436 height 831
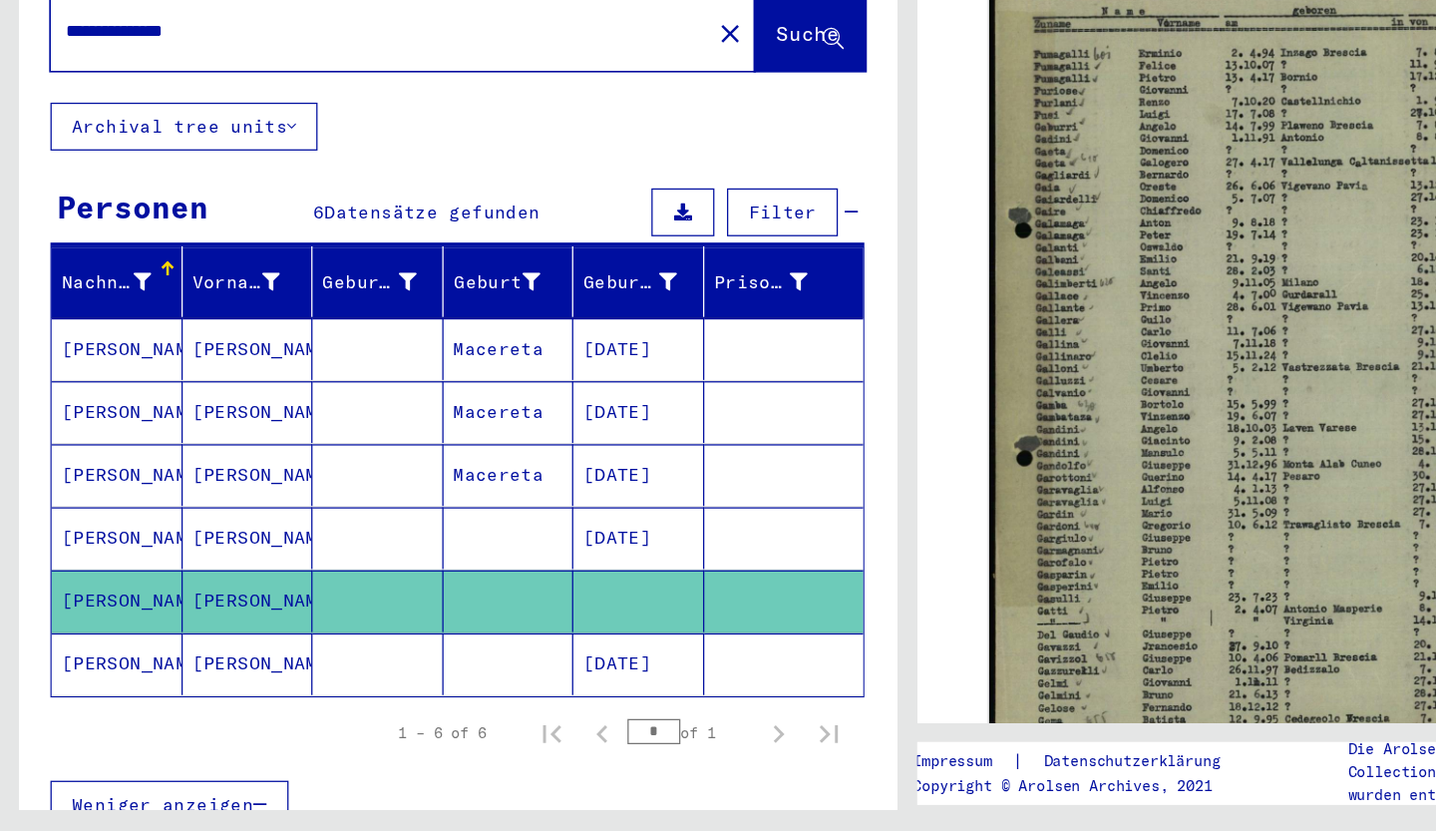
click at [412, 681] on mat-cell at bounding box center [403, 698] width 104 height 49
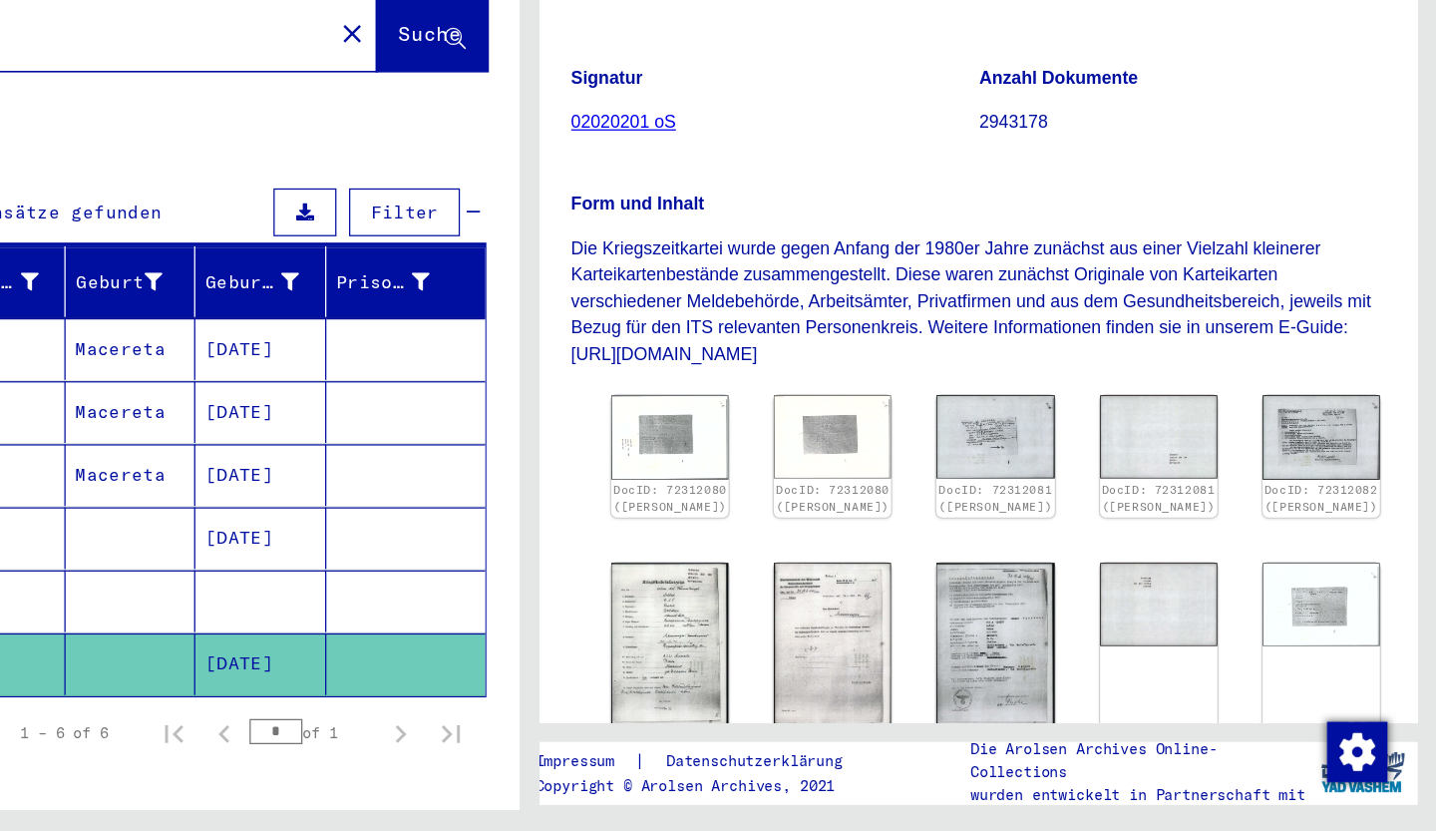
scroll to position [235, 0]
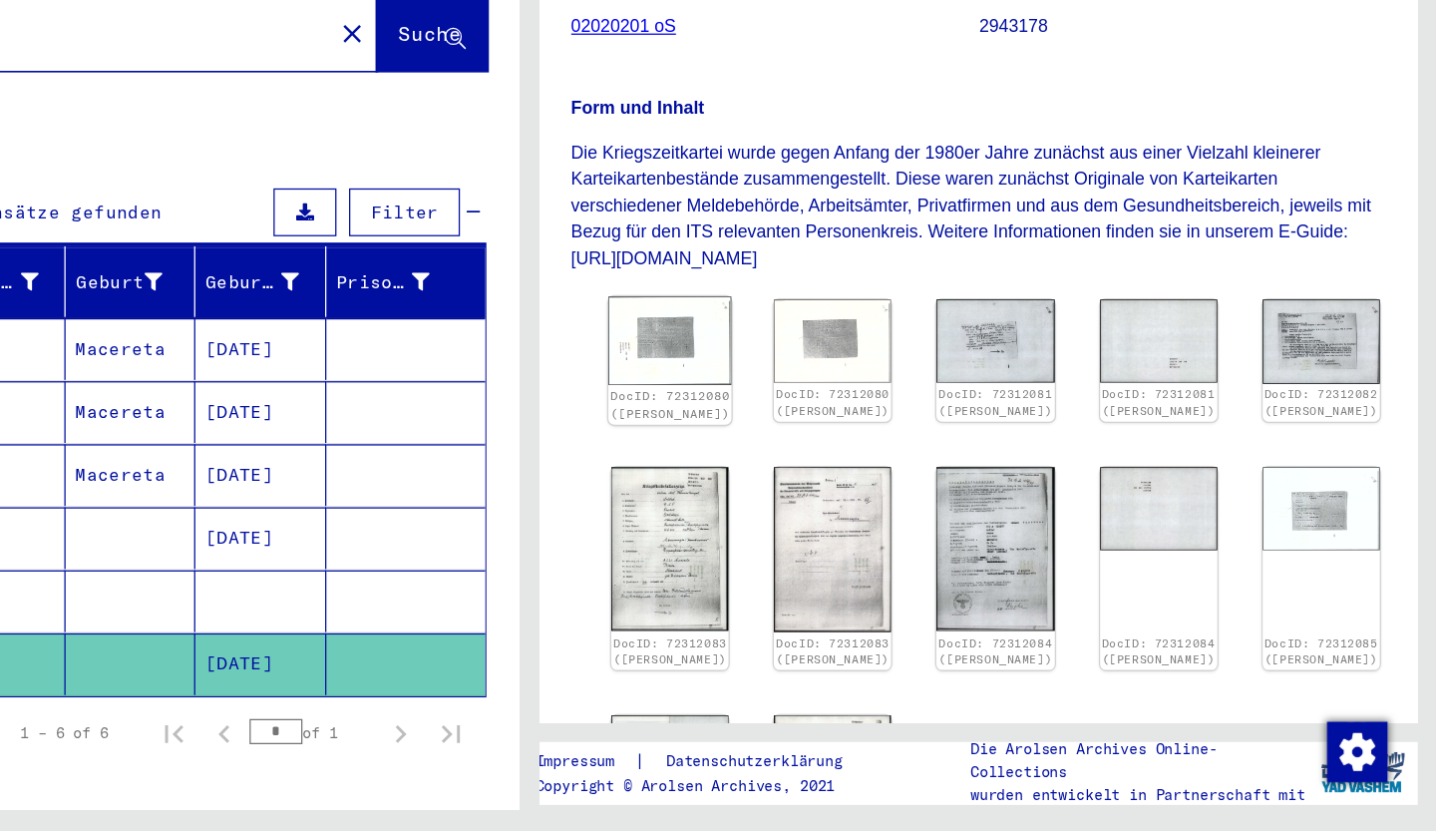
click at [817, 429] on img at bounding box center [830, 443] width 98 height 70
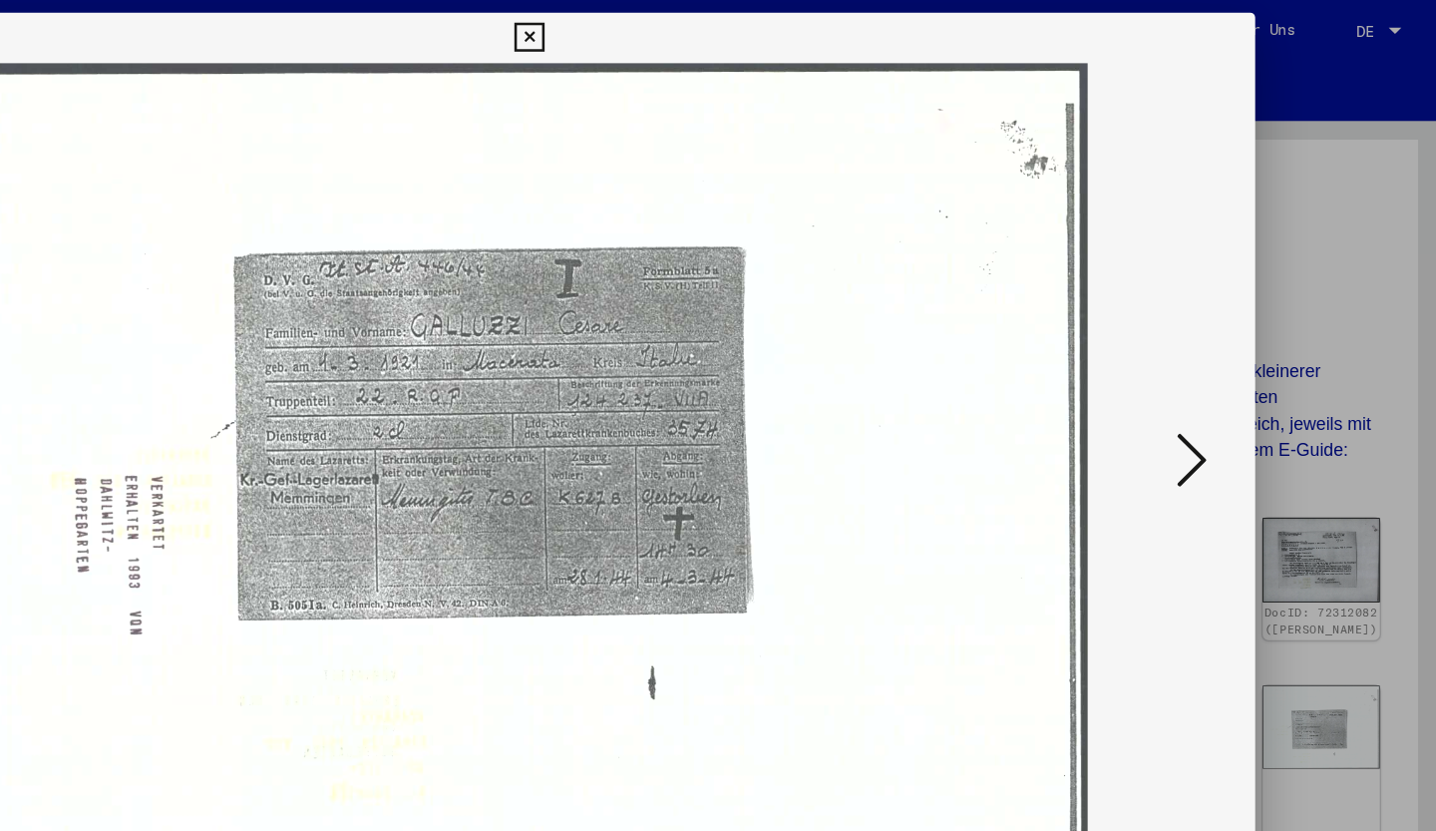
scroll to position [0, 0]
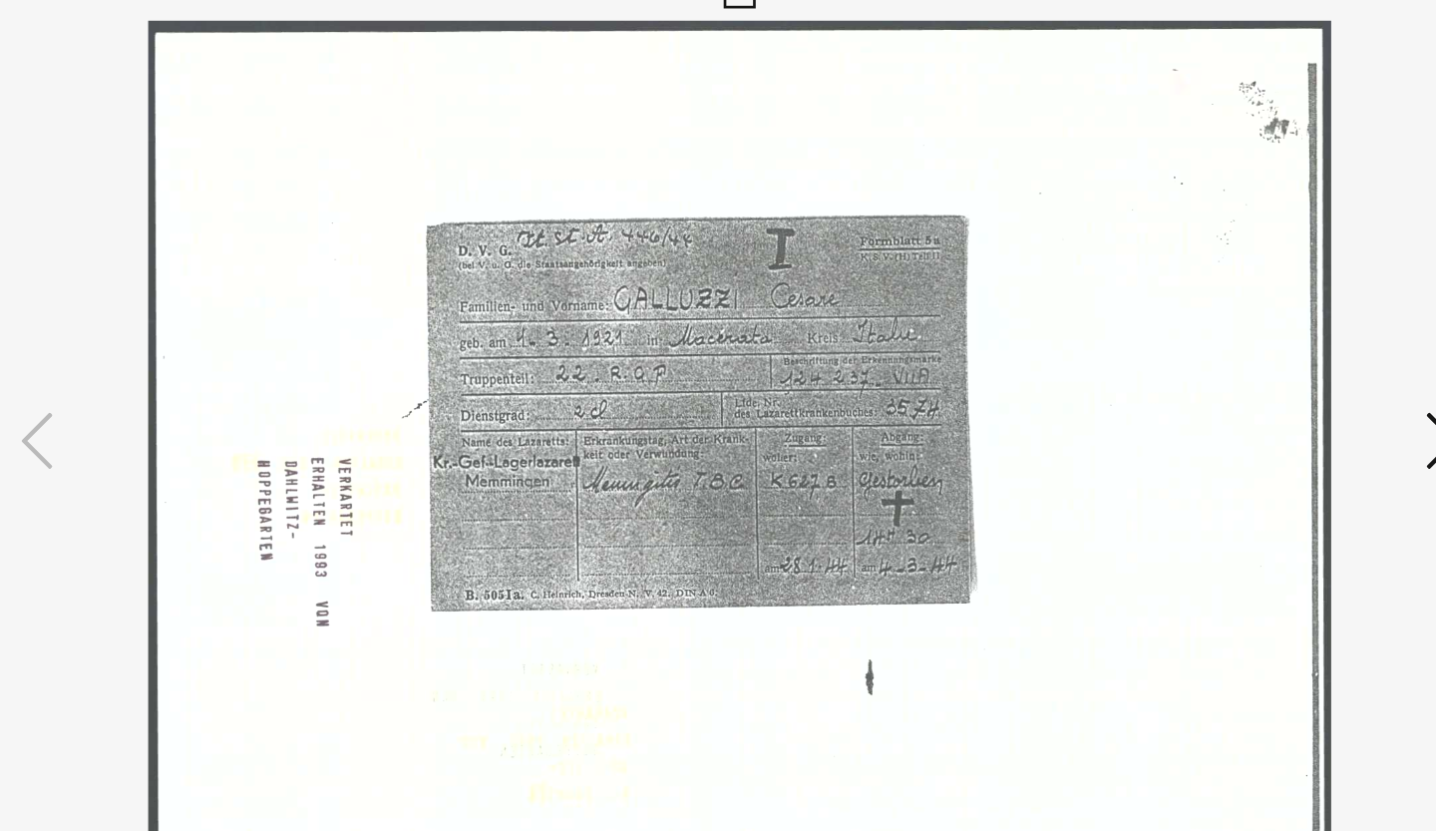
click at [1237, 357] on icon at bounding box center [1243, 364] width 24 height 48
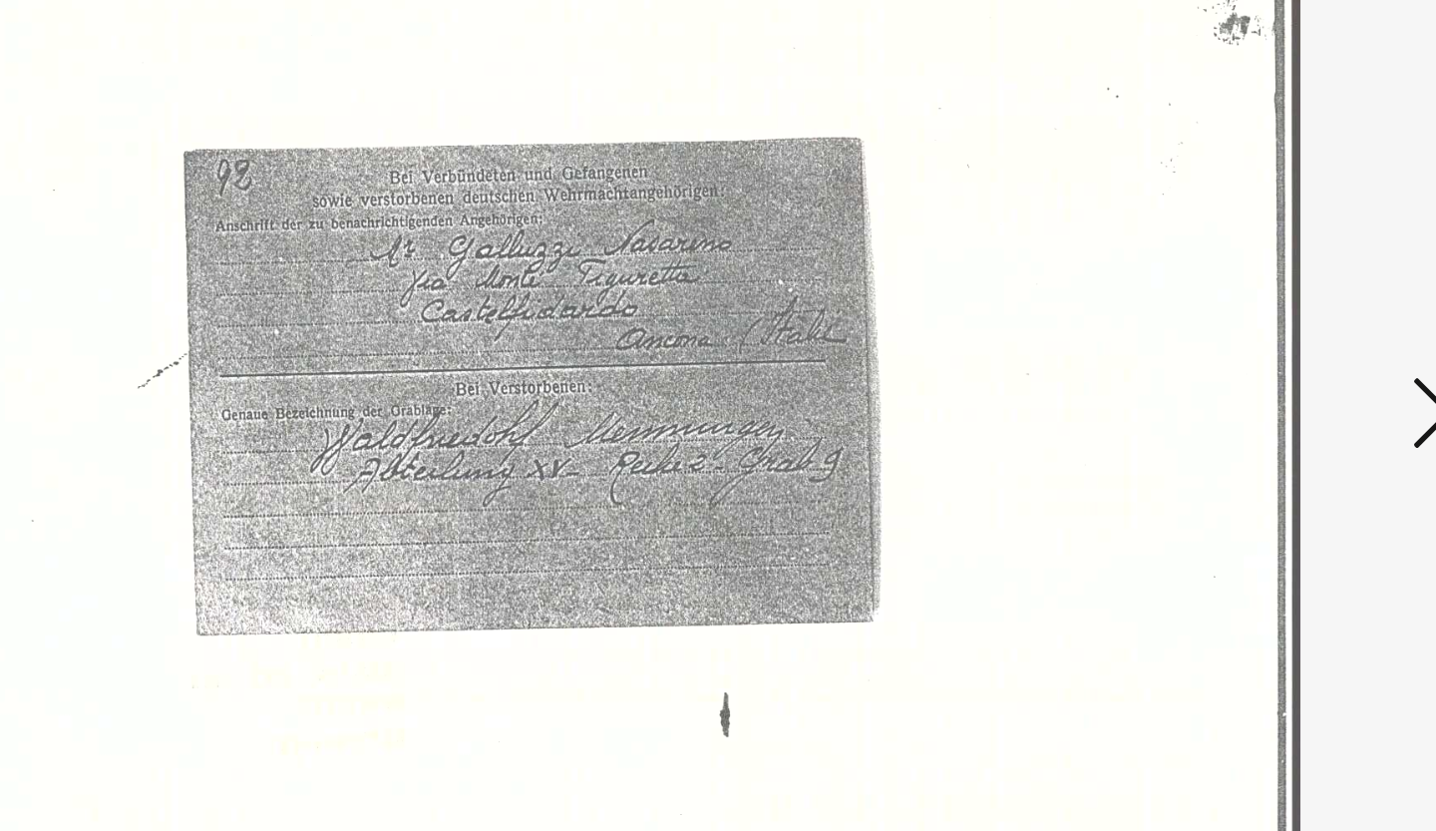
click at [1235, 350] on icon at bounding box center [1243, 364] width 24 height 48
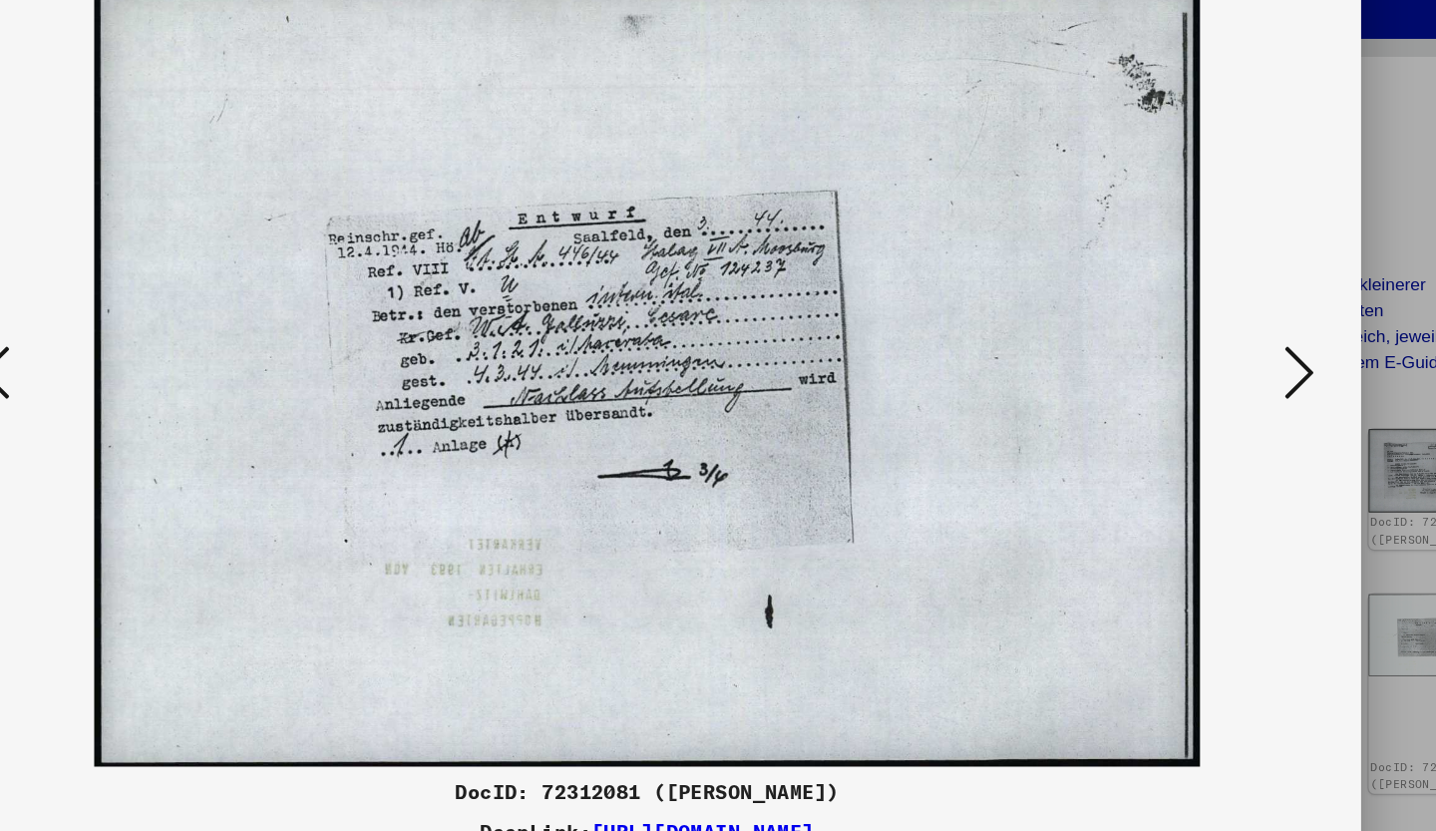
click at [1261, 337] on div at bounding box center [718, 365] width 1149 height 631
click at [1241, 357] on icon at bounding box center [1243, 364] width 24 height 48
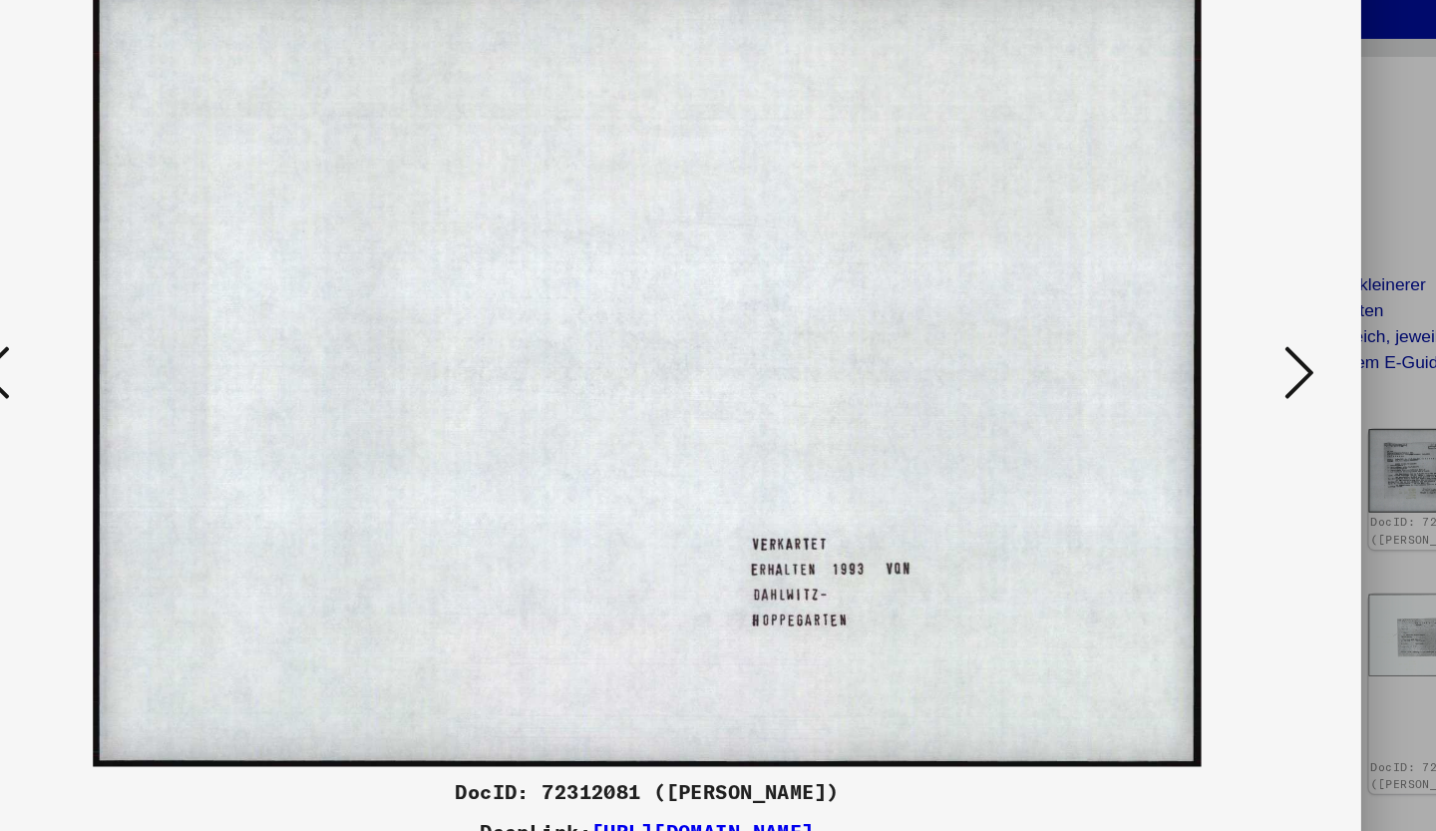
click at [1241, 357] on icon at bounding box center [1243, 364] width 24 height 48
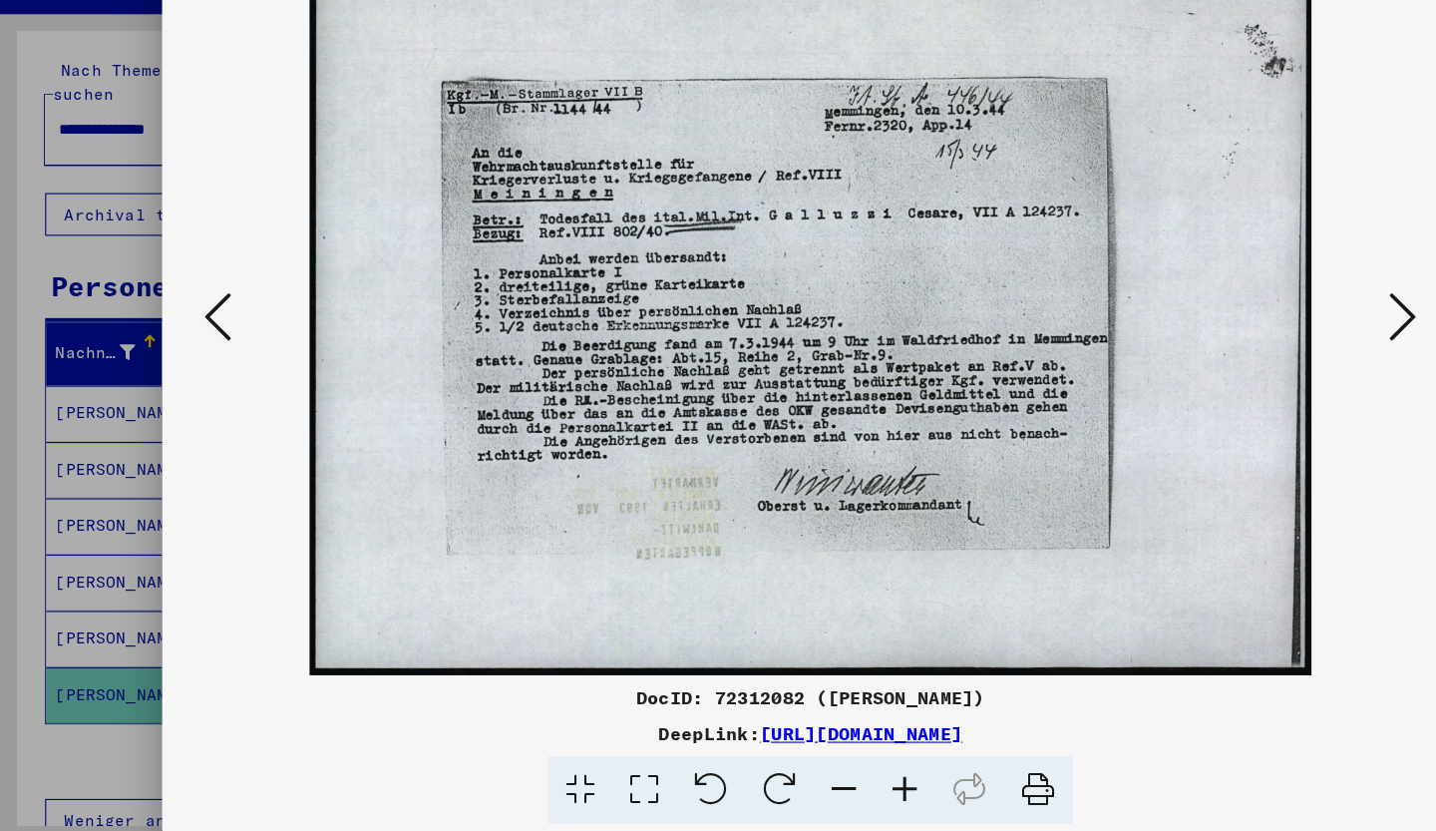
click at [1223, 351] on img at bounding box center [717, 365] width 1013 height 631
click at [1244, 350] on icon at bounding box center [1243, 364] width 24 height 48
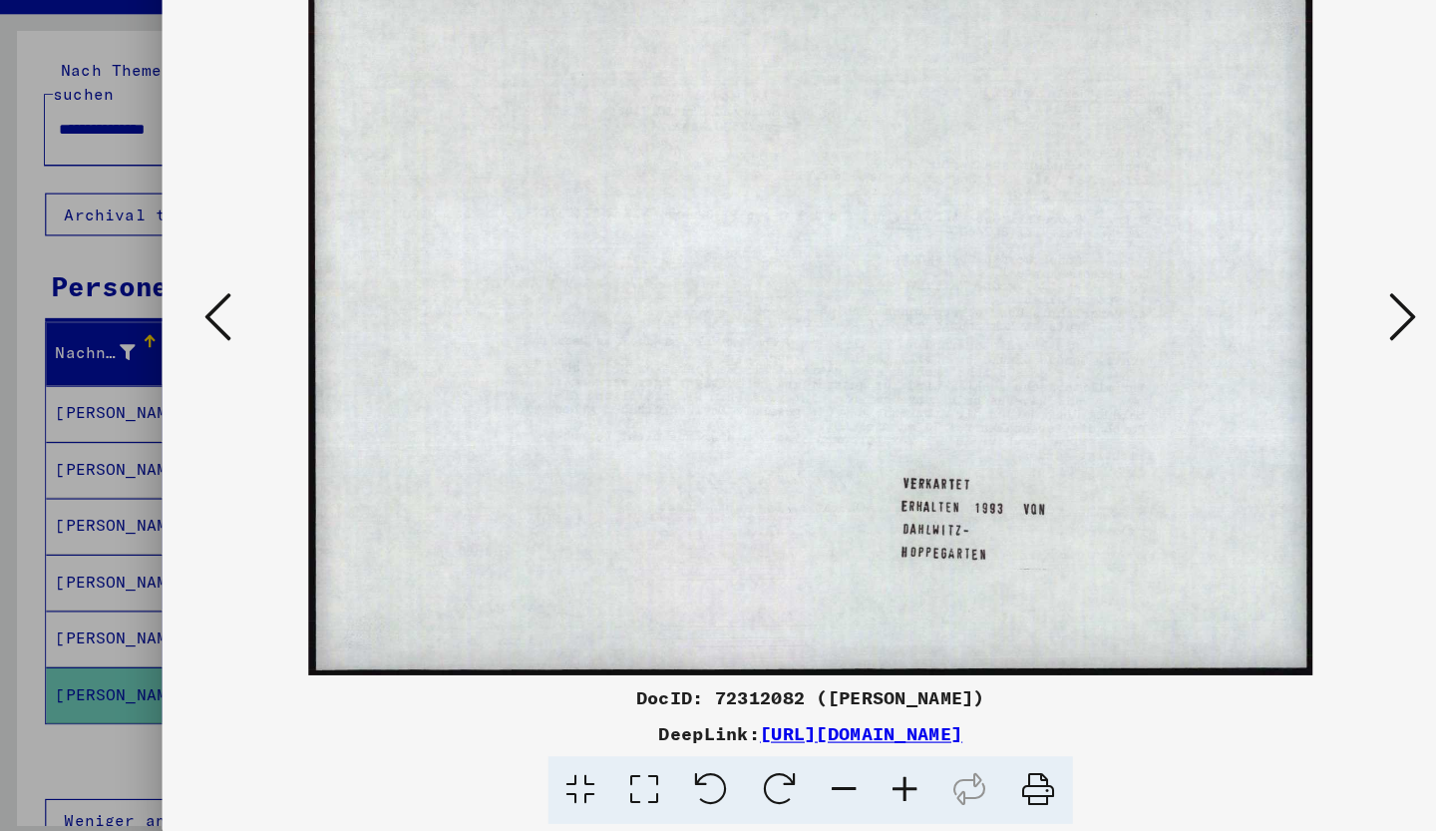
click at [1244, 350] on icon at bounding box center [1243, 364] width 24 height 48
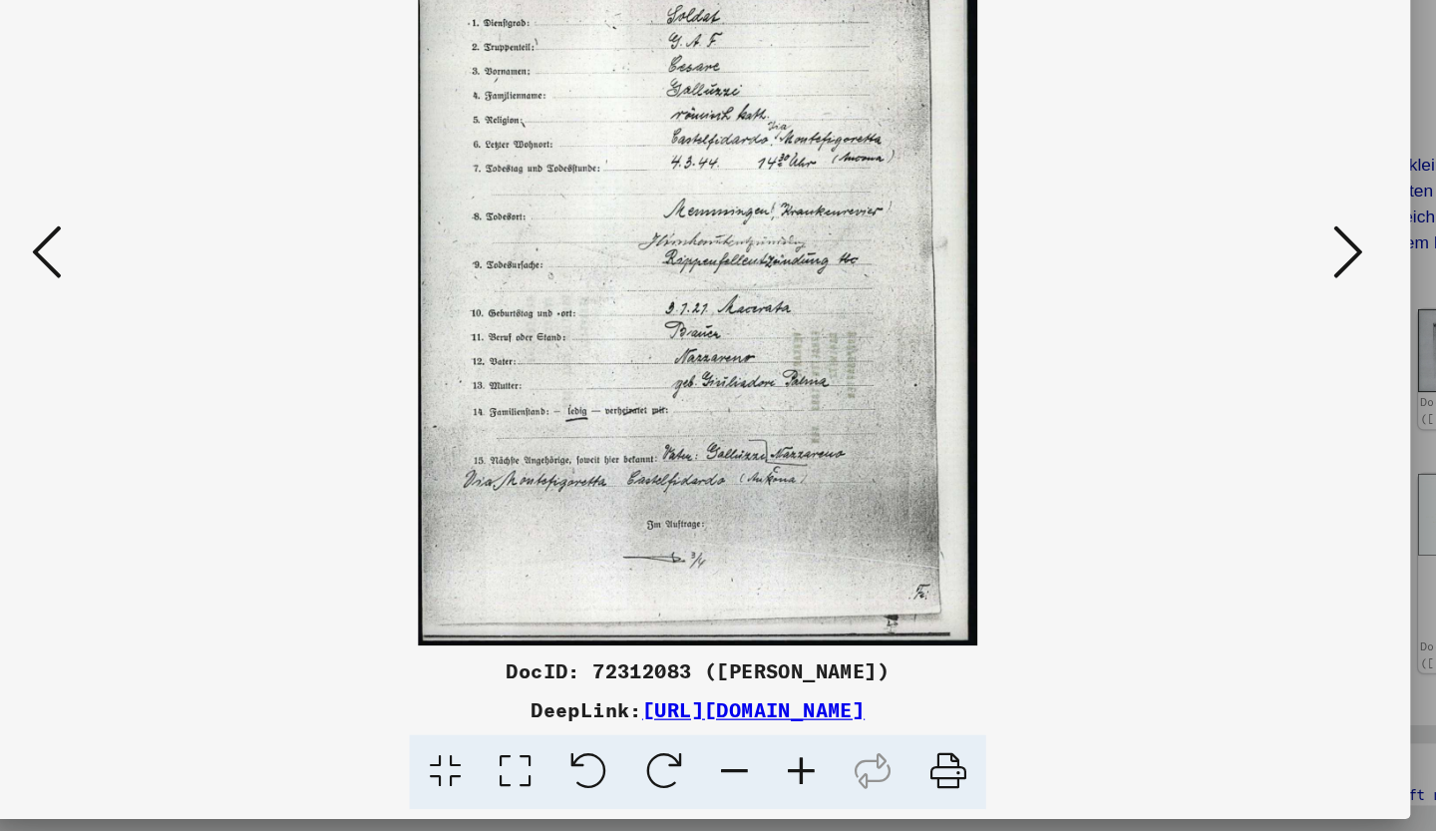
click at [1255, 364] on button at bounding box center [1243, 365] width 36 height 57
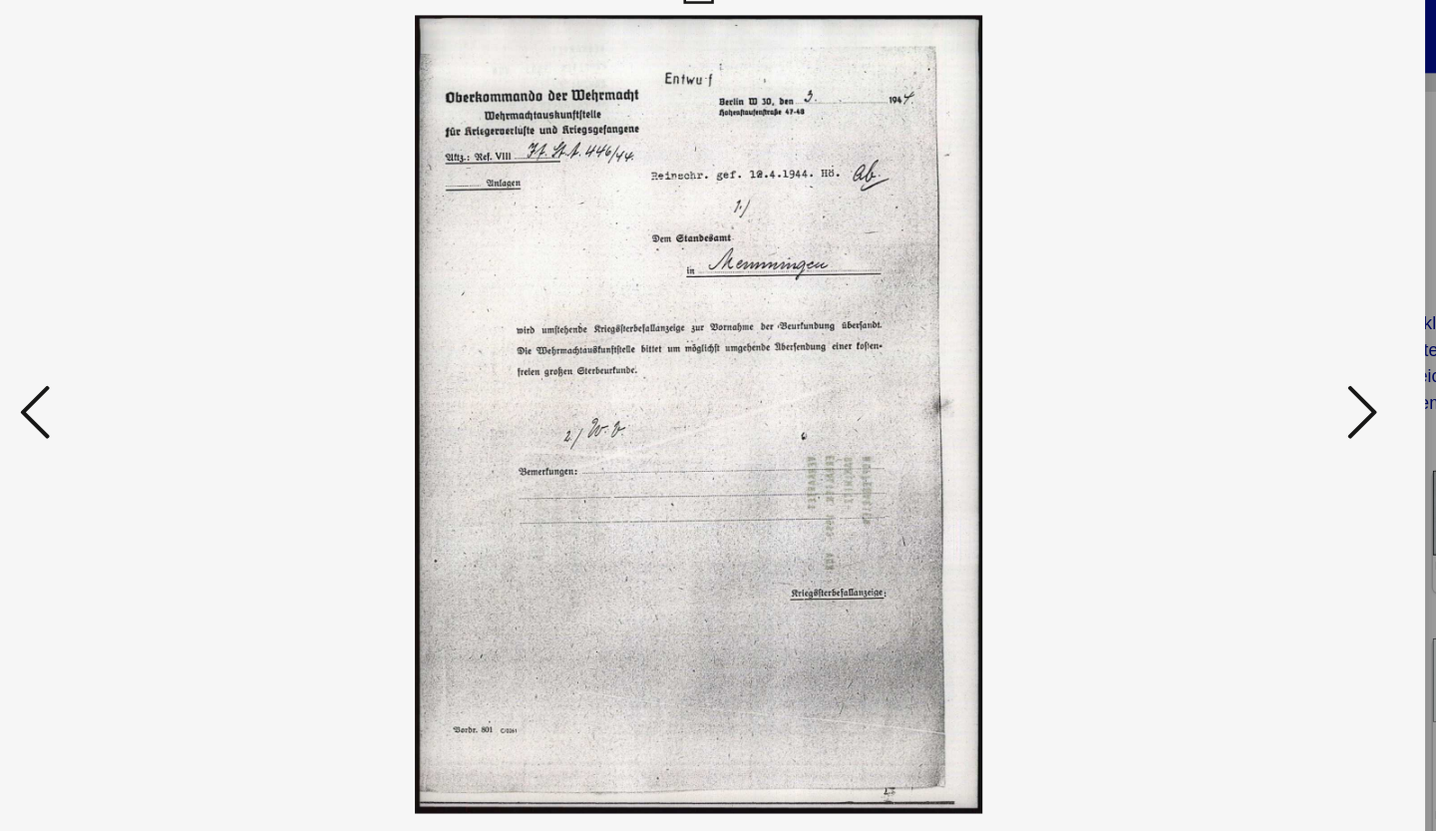
click at [1258, 361] on button at bounding box center [1243, 365] width 36 height 57
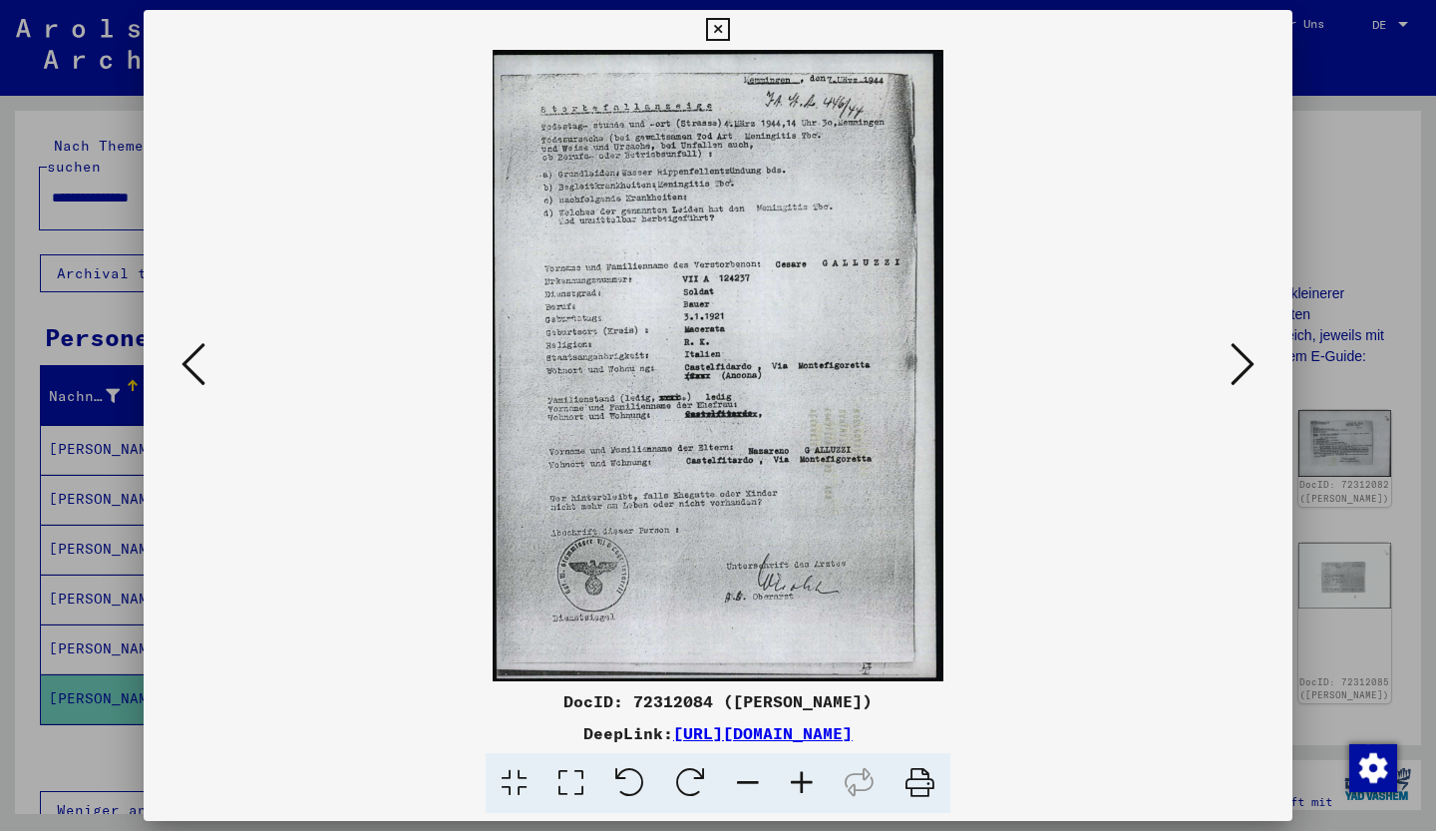
click at [1237, 358] on icon at bounding box center [1243, 364] width 24 height 48
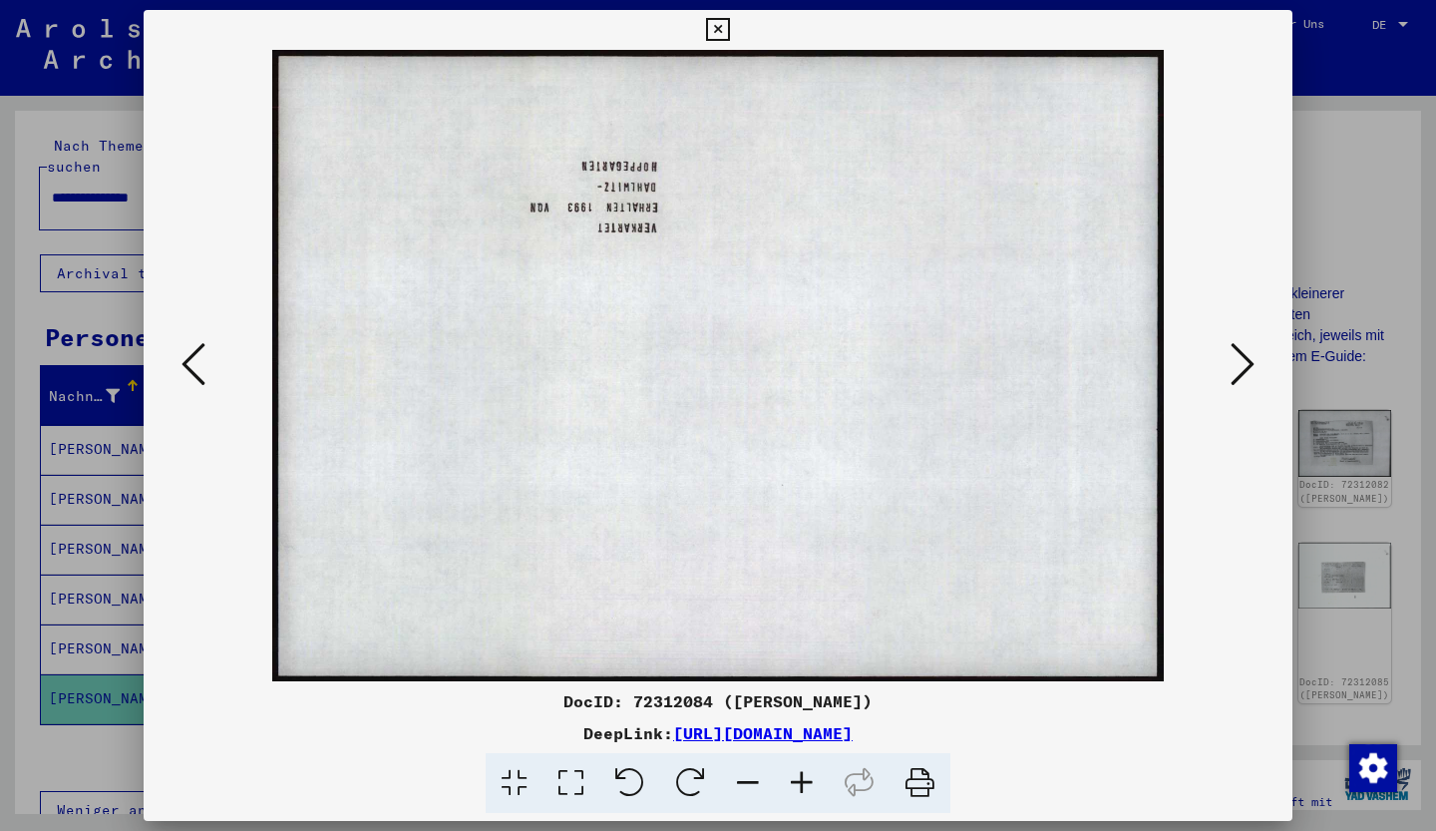
click at [1237, 344] on icon at bounding box center [1243, 364] width 24 height 48
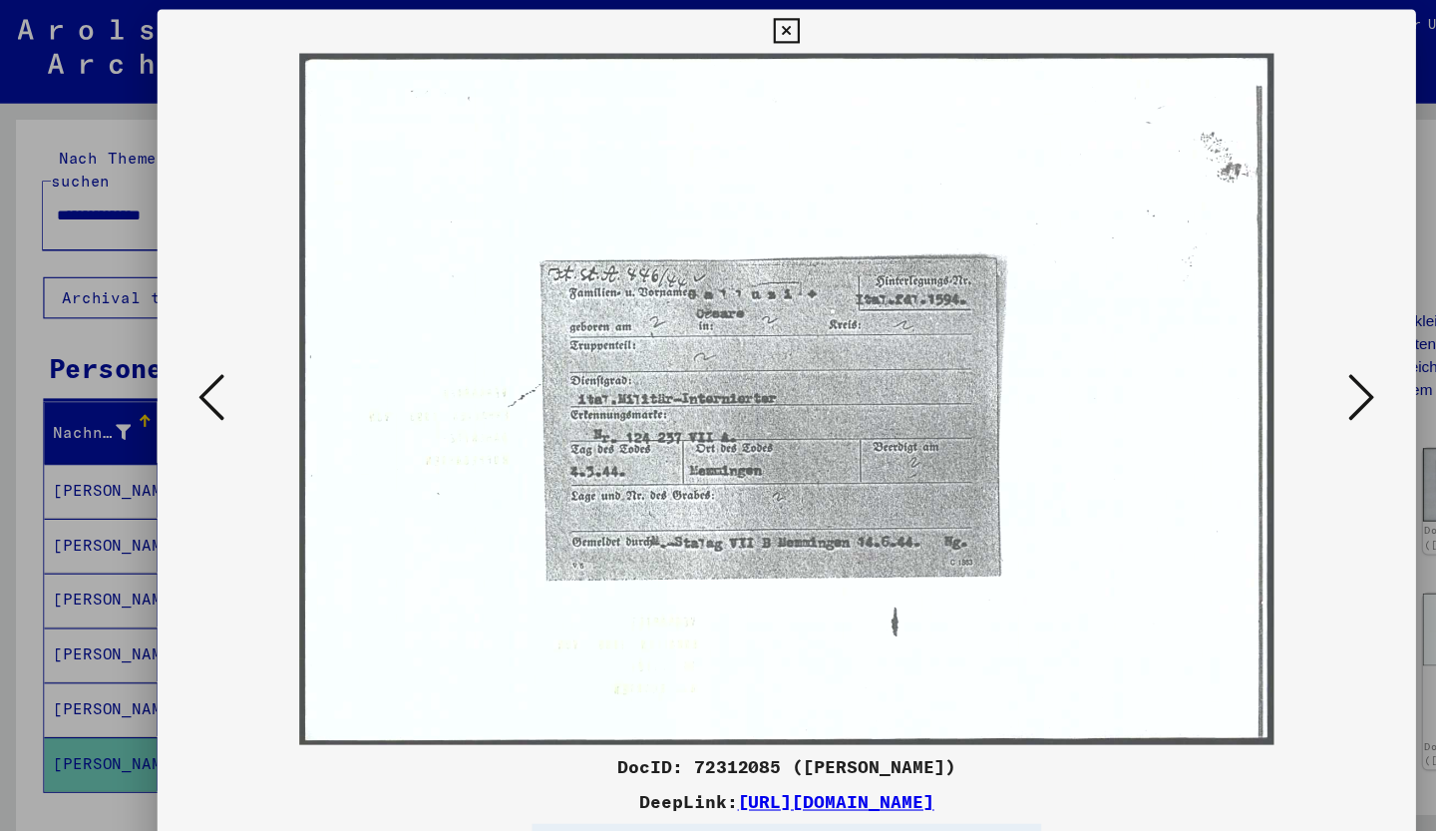
click at [1236, 357] on icon at bounding box center [1243, 364] width 24 height 48
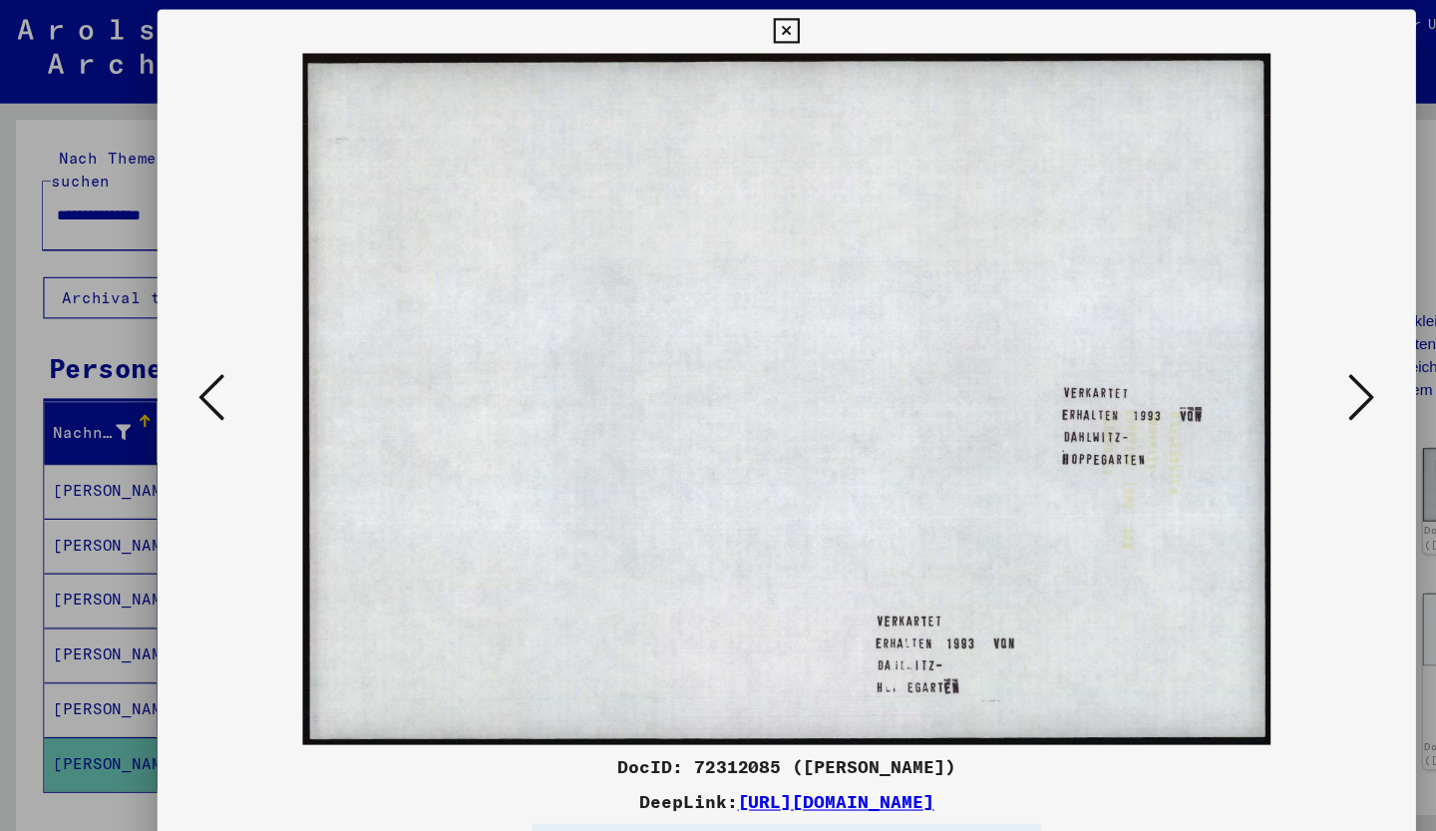
click at [1236, 357] on icon at bounding box center [1243, 364] width 24 height 48
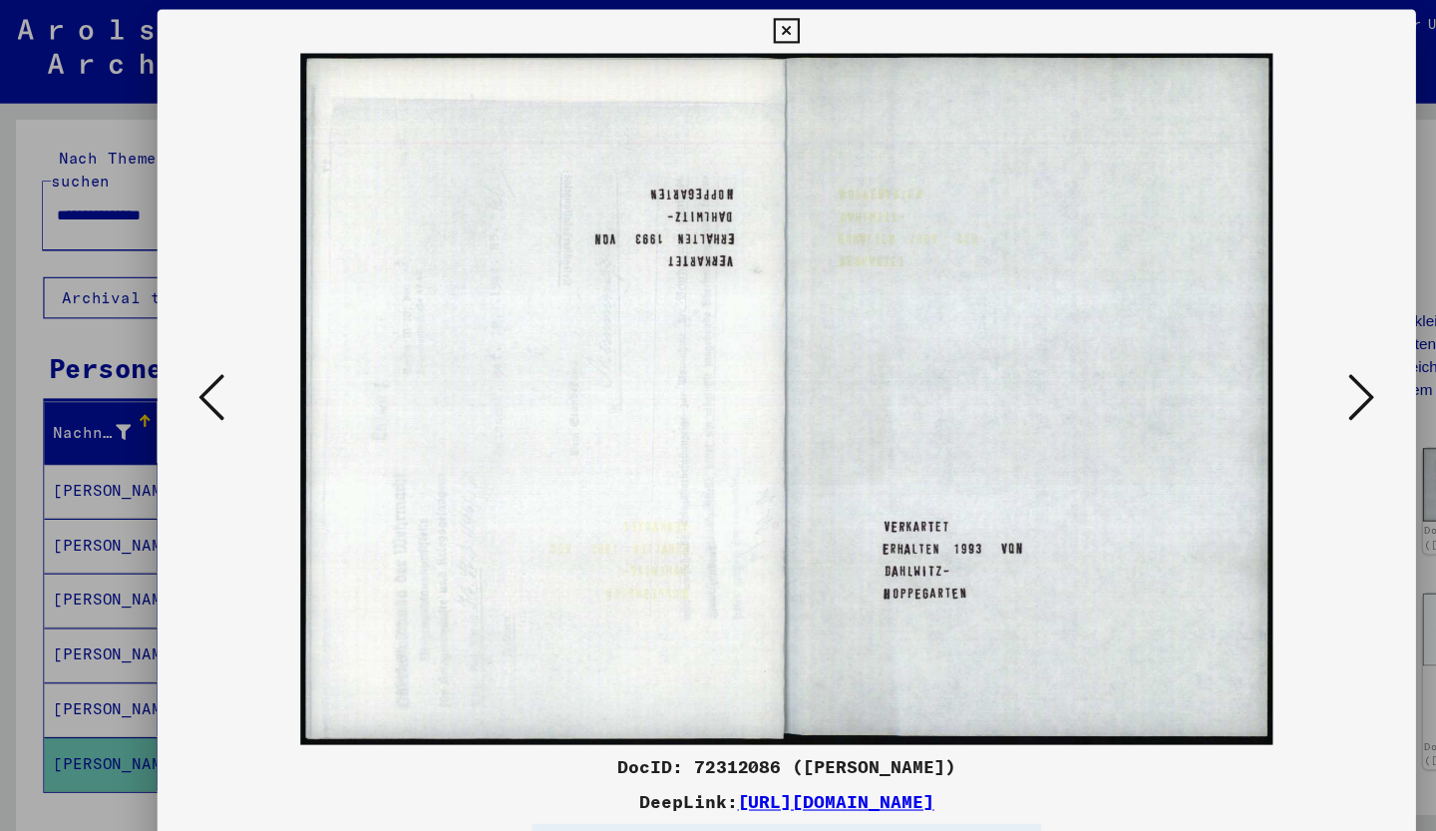
click at [1236, 357] on icon at bounding box center [1243, 364] width 24 height 48
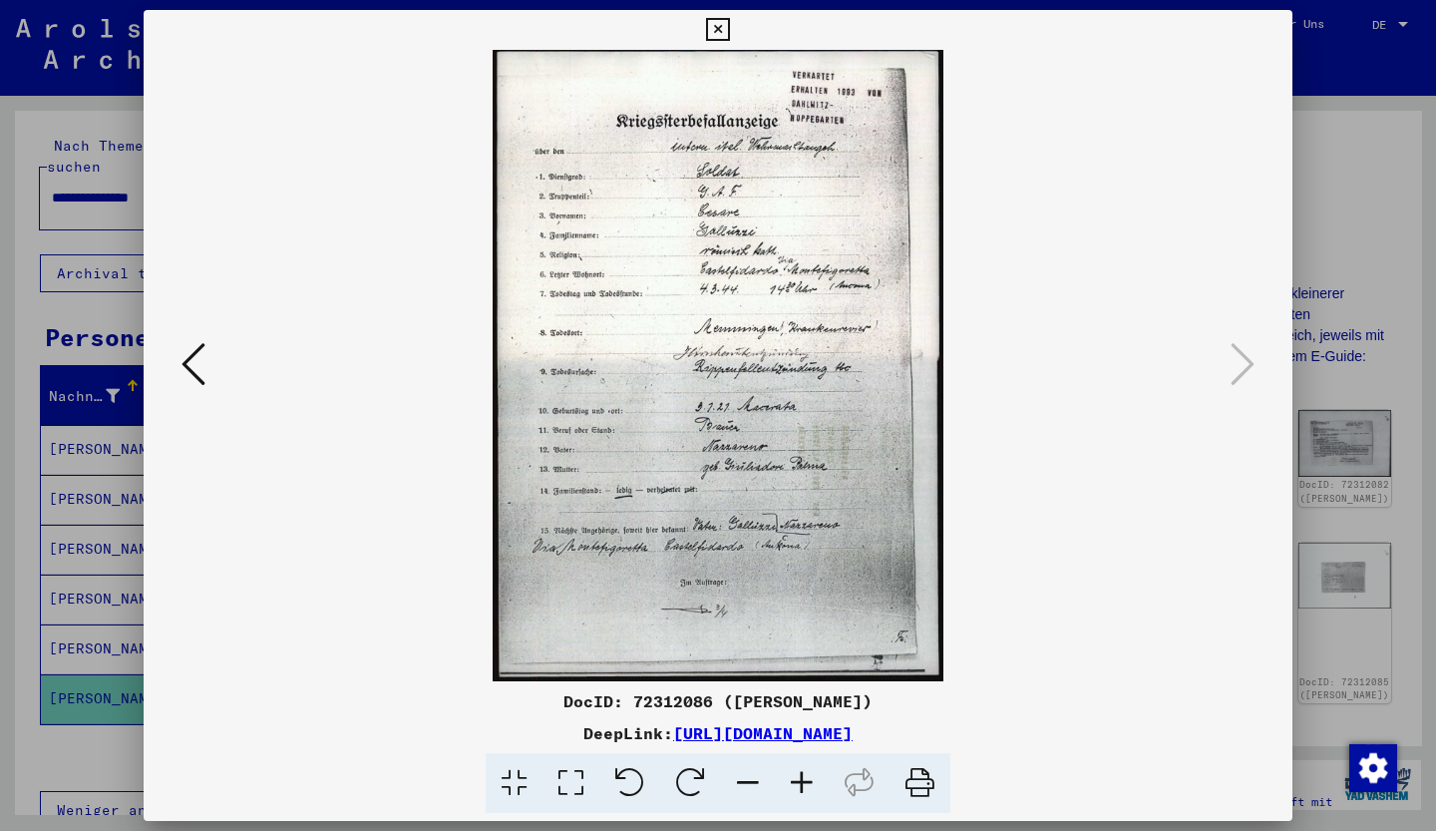
click at [1274, 356] on div at bounding box center [718, 365] width 1149 height 631
click at [1373, 366] on div at bounding box center [718, 415] width 1436 height 831
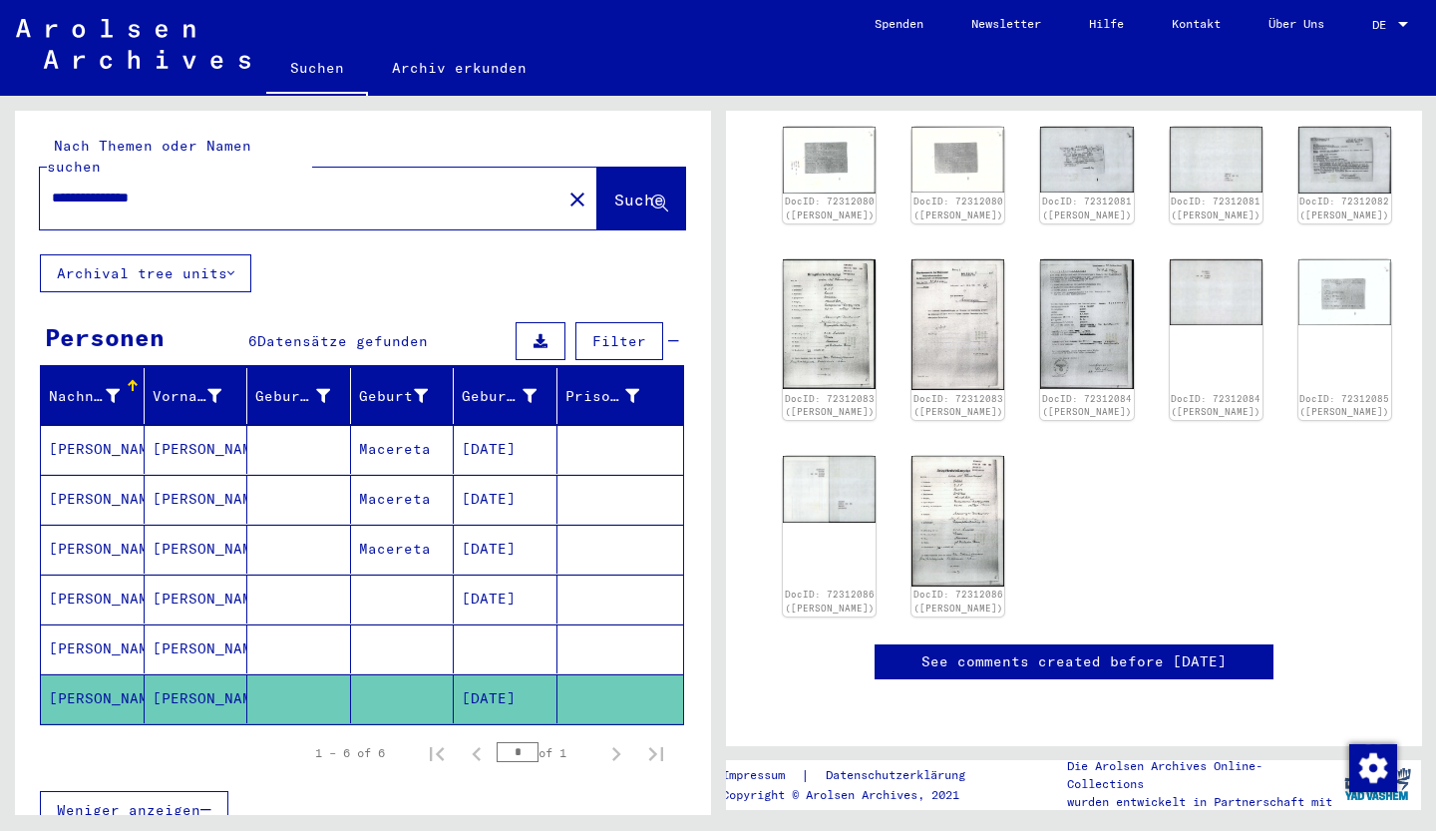
scroll to position [998, 0]
click at [281, 192] on div "**********" at bounding box center [318, 199] width 557 height 62
click at [281, 192] on div "**********" at bounding box center [295, 198] width 510 height 45
click at [284, 189] on div "**********" at bounding box center [295, 198] width 510 height 45
click at [292, 187] on input "**********" at bounding box center [301, 197] width 498 height 21
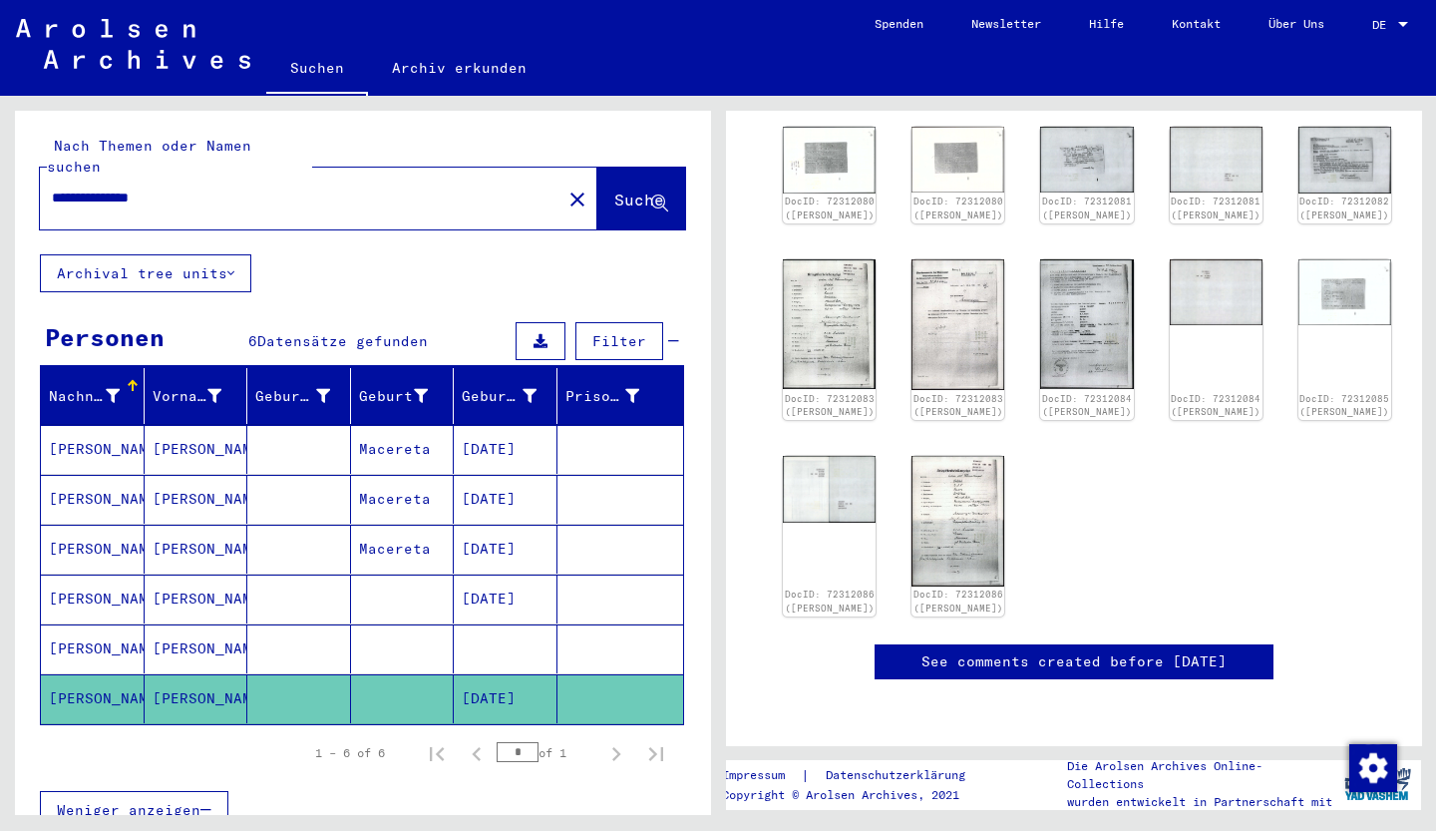
click at [292, 187] on input "**********" at bounding box center [301, 197] width 498 height 21
click at [193, 425] on mat-cell "[PERSON_NAME]" at bounding box center [197, 449] width 104 height 49
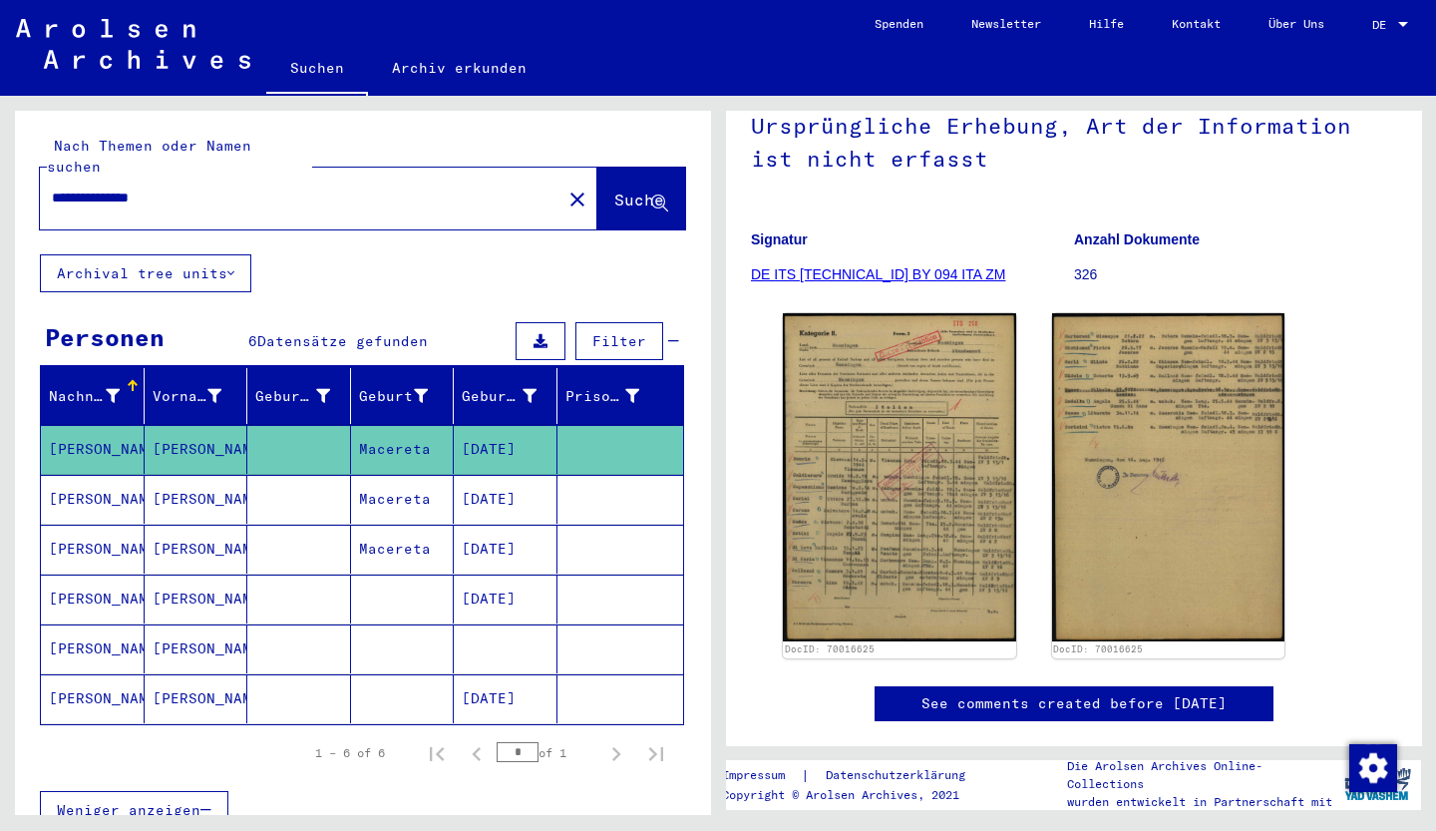
scroll to position [215, 0]
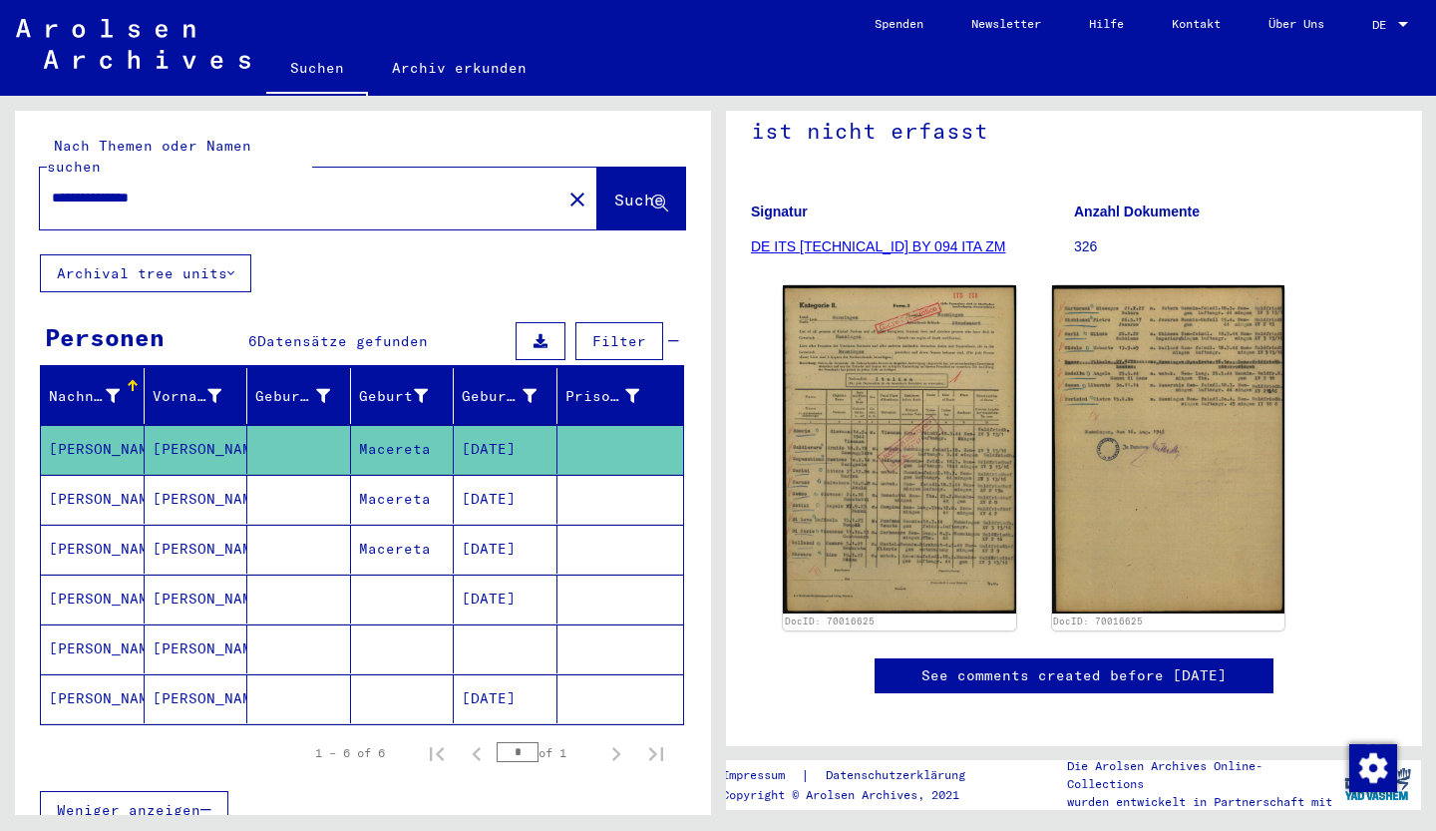
click at [403, 525] on mat-cell "Macereta" at bounding box center [403, 549] width 104 height 49
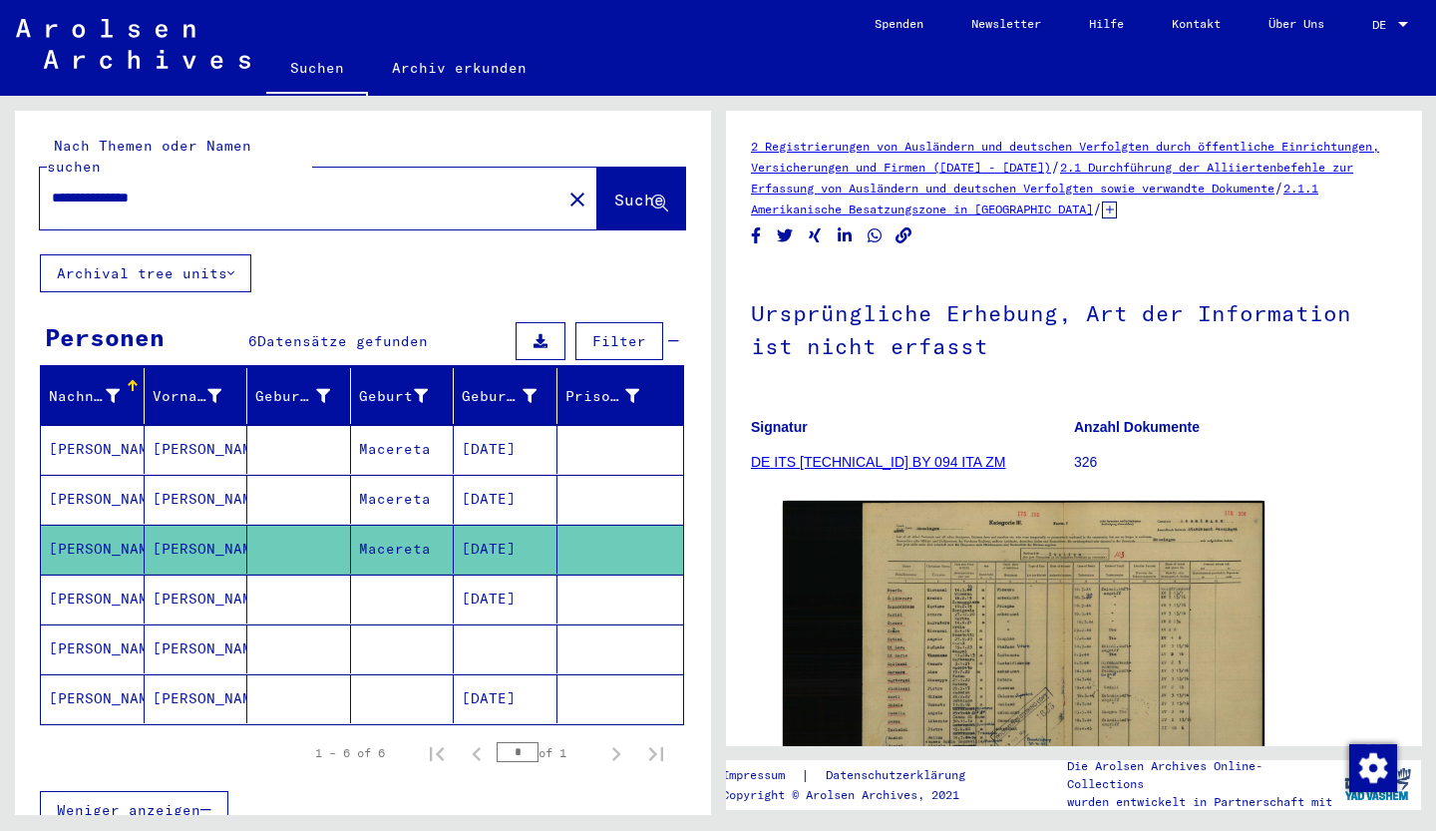
click at [400, 574] on mat-cell at bounding box center [403, 598] width 104 height 49
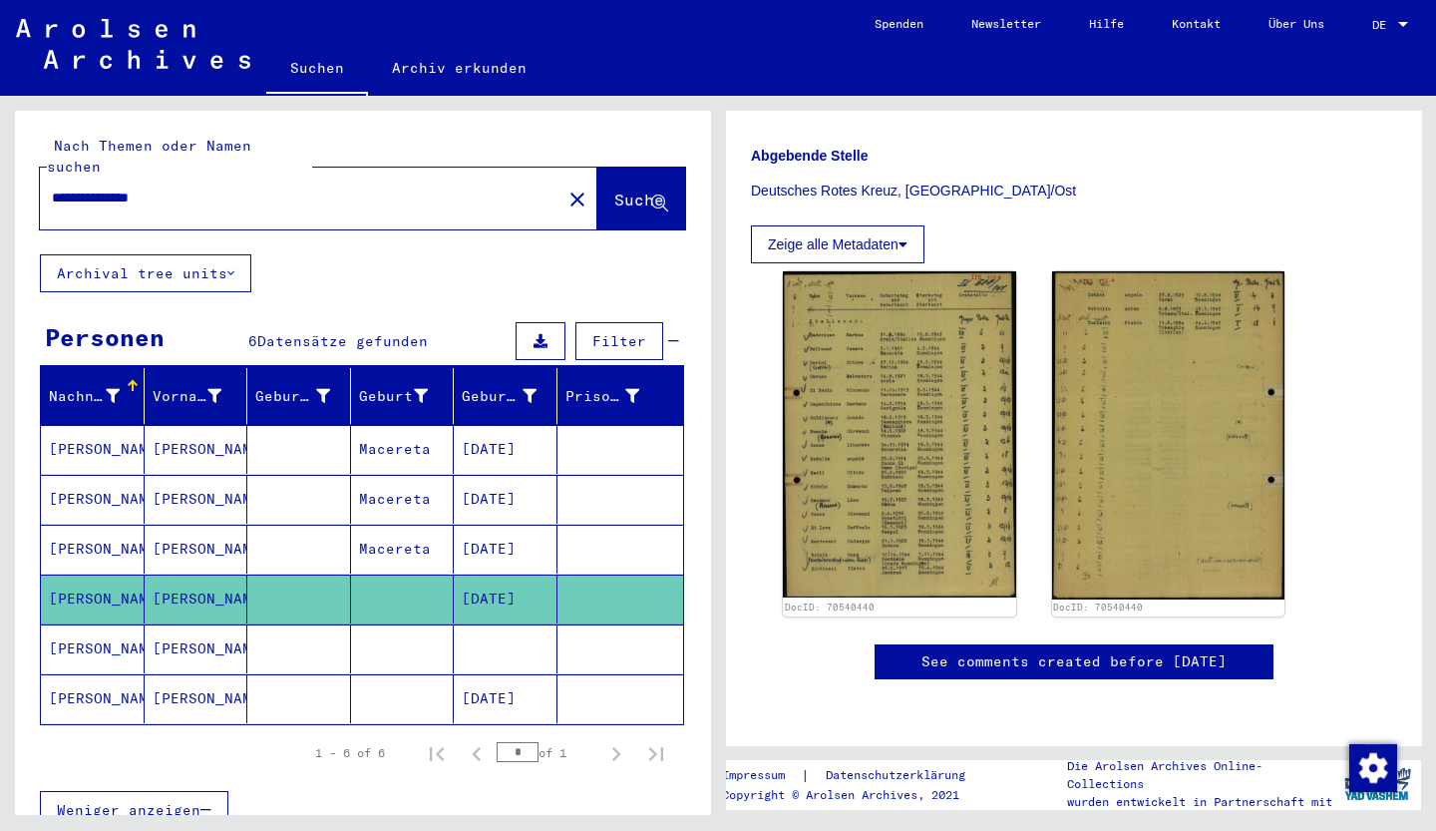
scroll to position [650, 0]
click at [499, 637] on mat-cell at bounding box center [506, 648] width 104 height 49
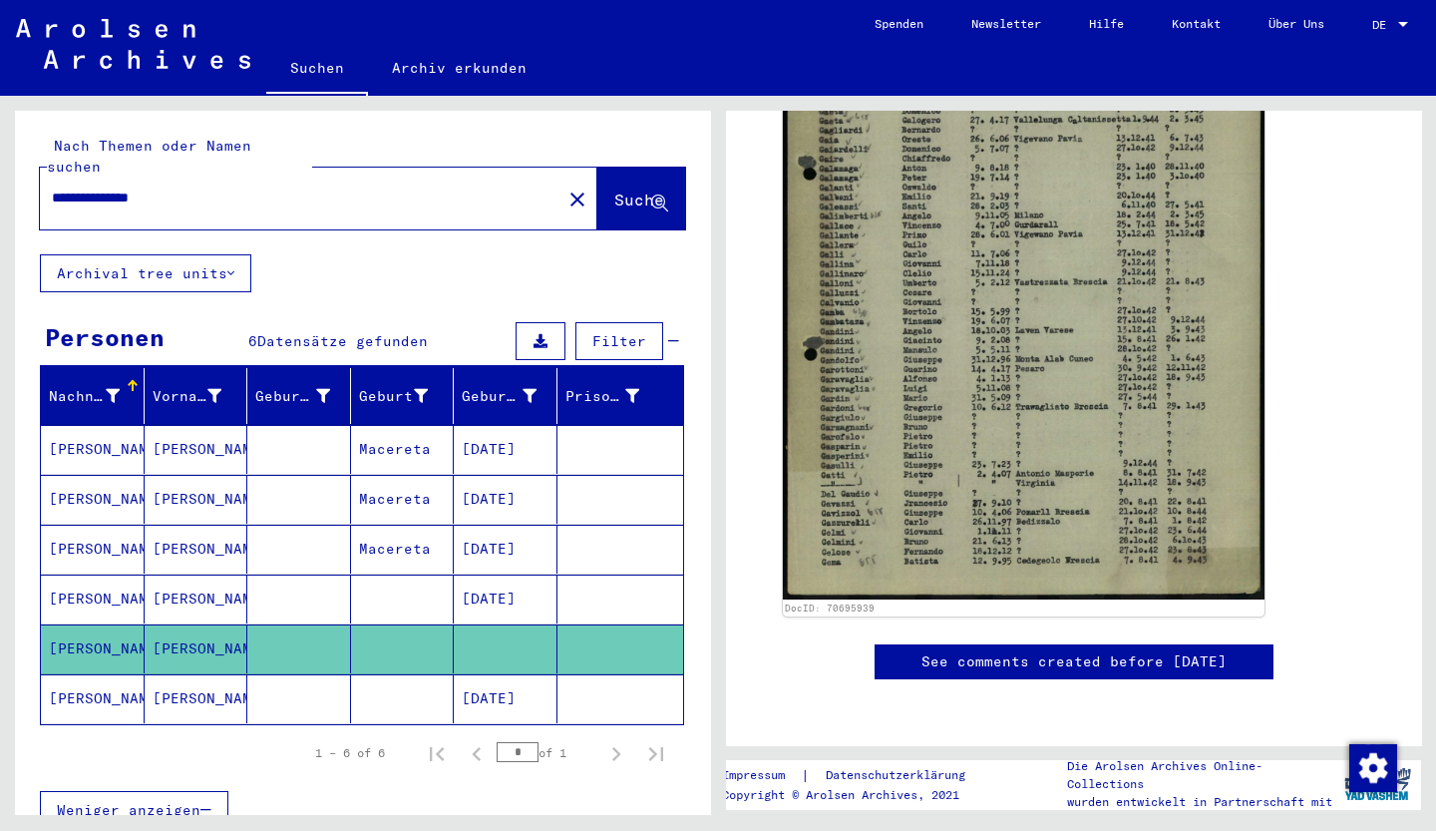
scroll to position [798, 0]
click at [522, 674] on mat-cell "[DATE]" at bounding box center [506, 698] width 104 height 49
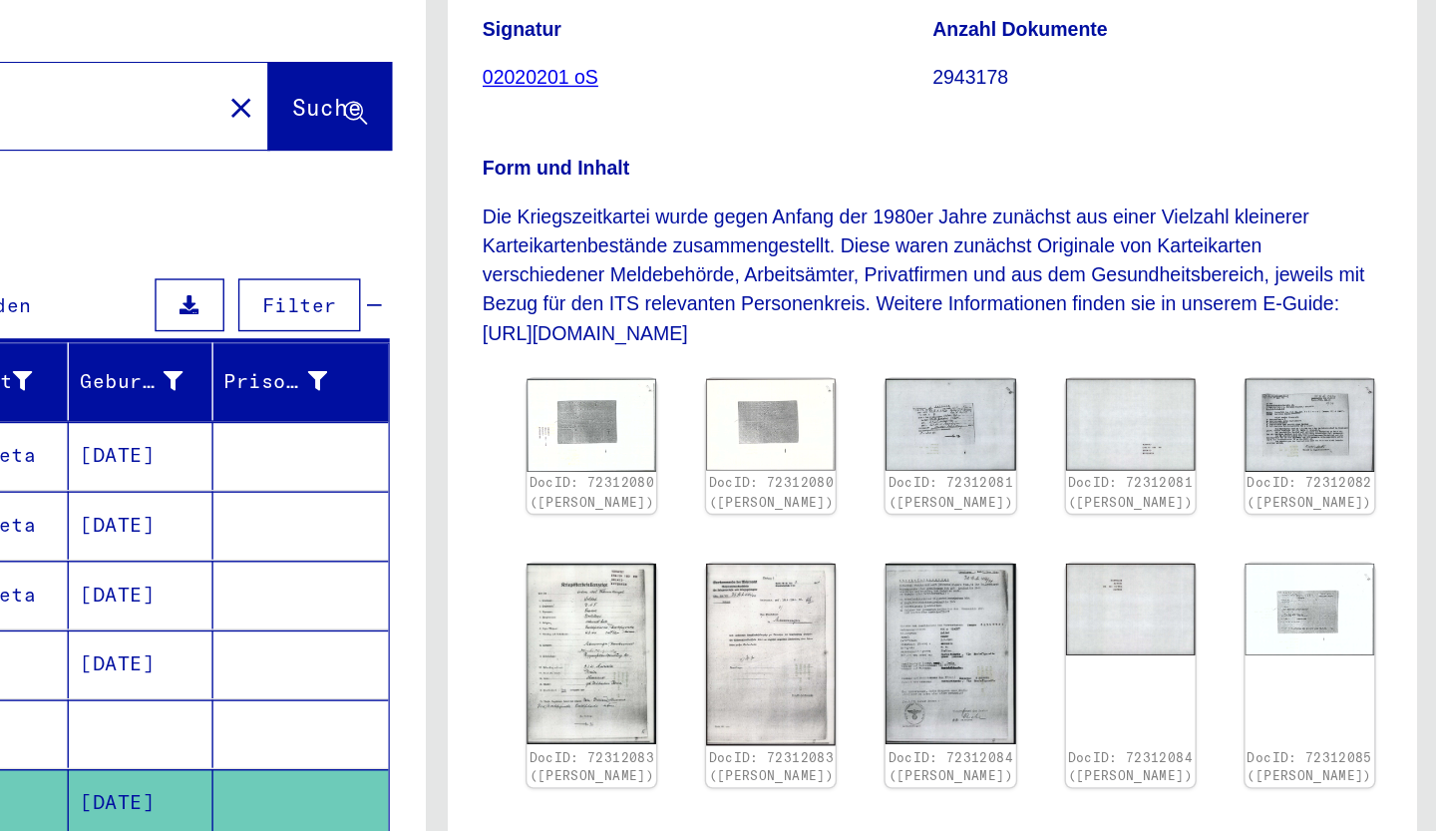
scroll to position [271, 0]
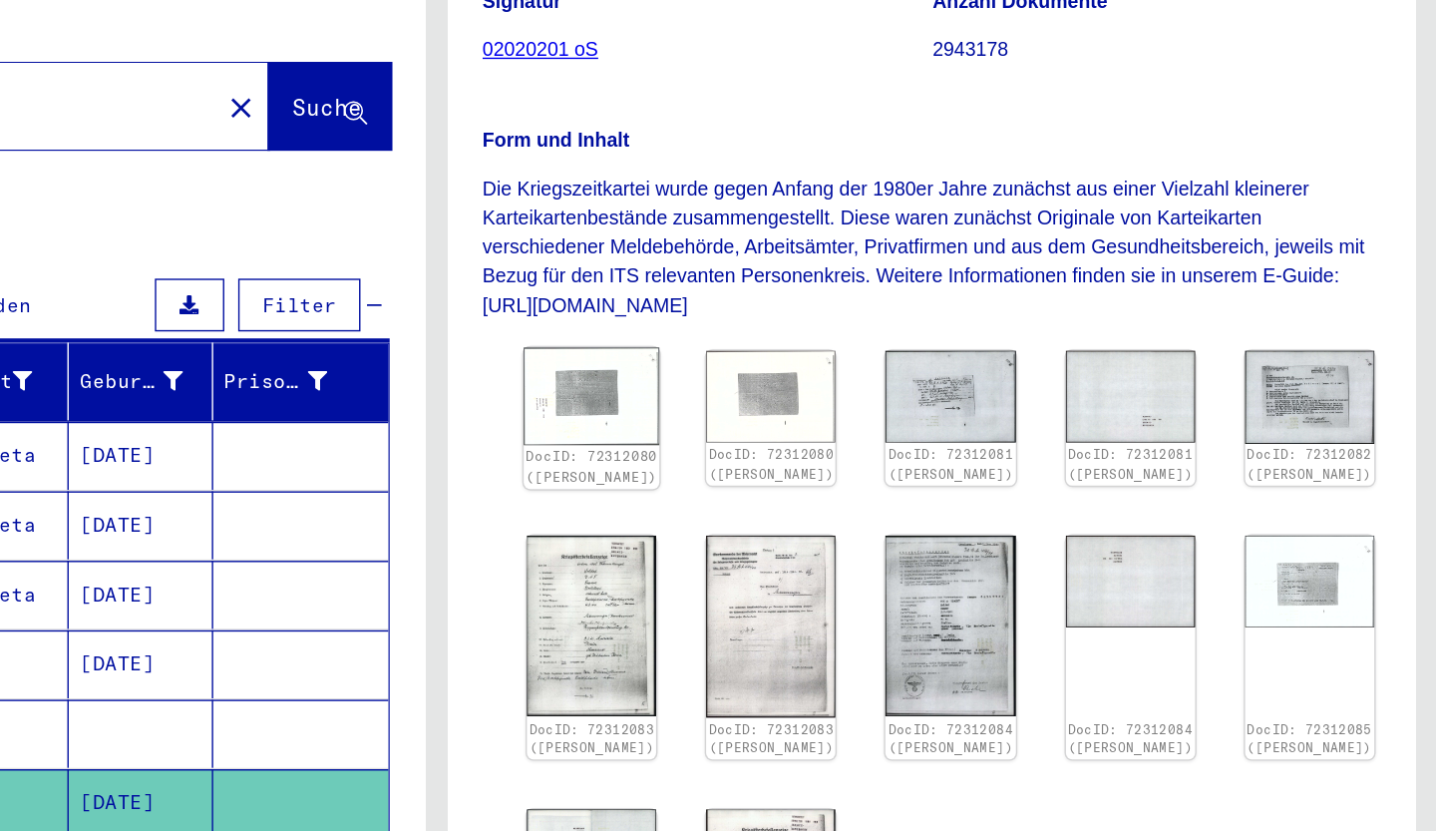
click at [790, 408] on img at bounding box center [830, 407] width 98 height 70
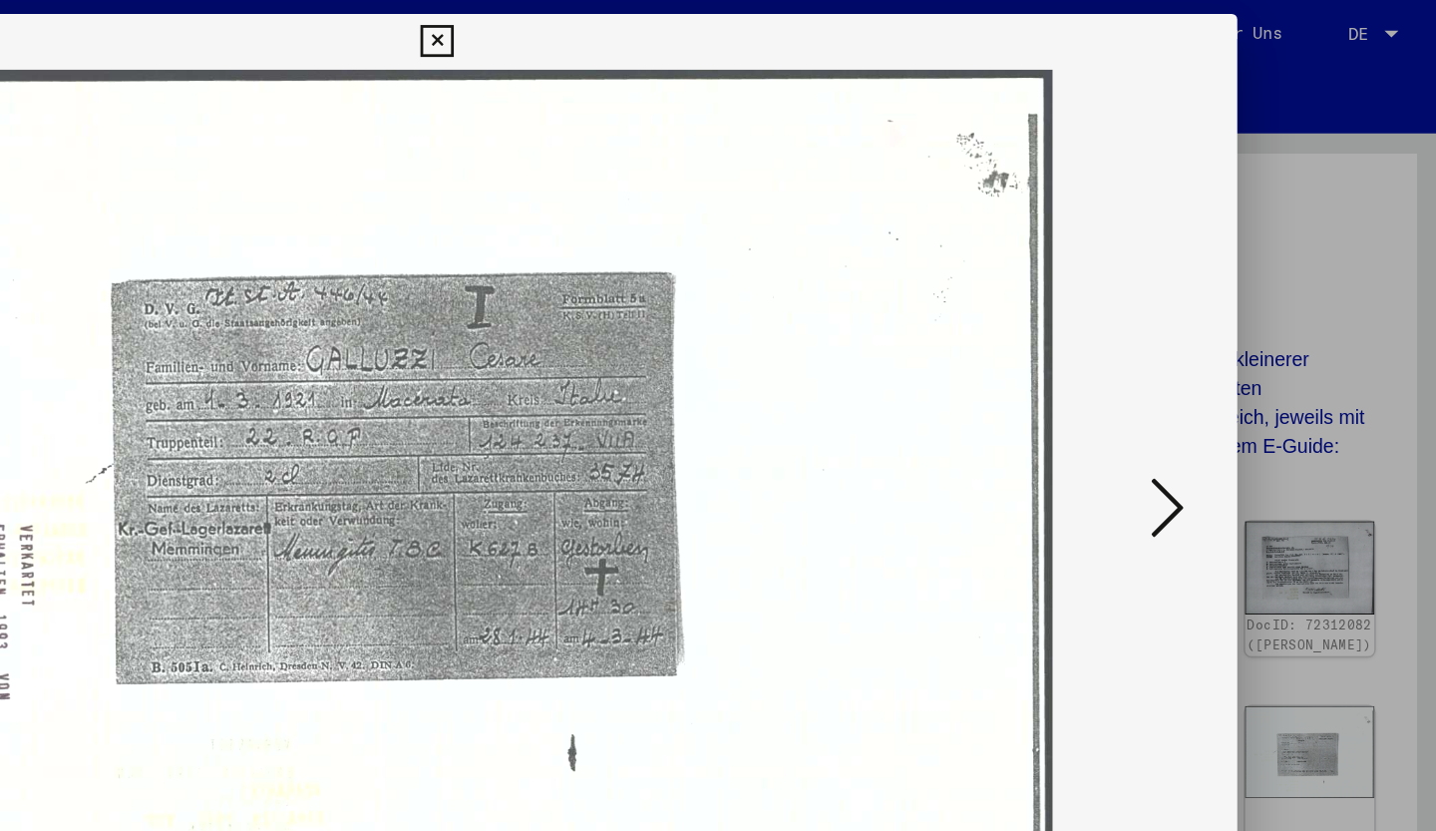
click at [811, 273] on img at bounding box center [717, 365] width 1013 height 631
click at [1237, 349] on icon at bounding box center [1243, 364] width 24 height 48
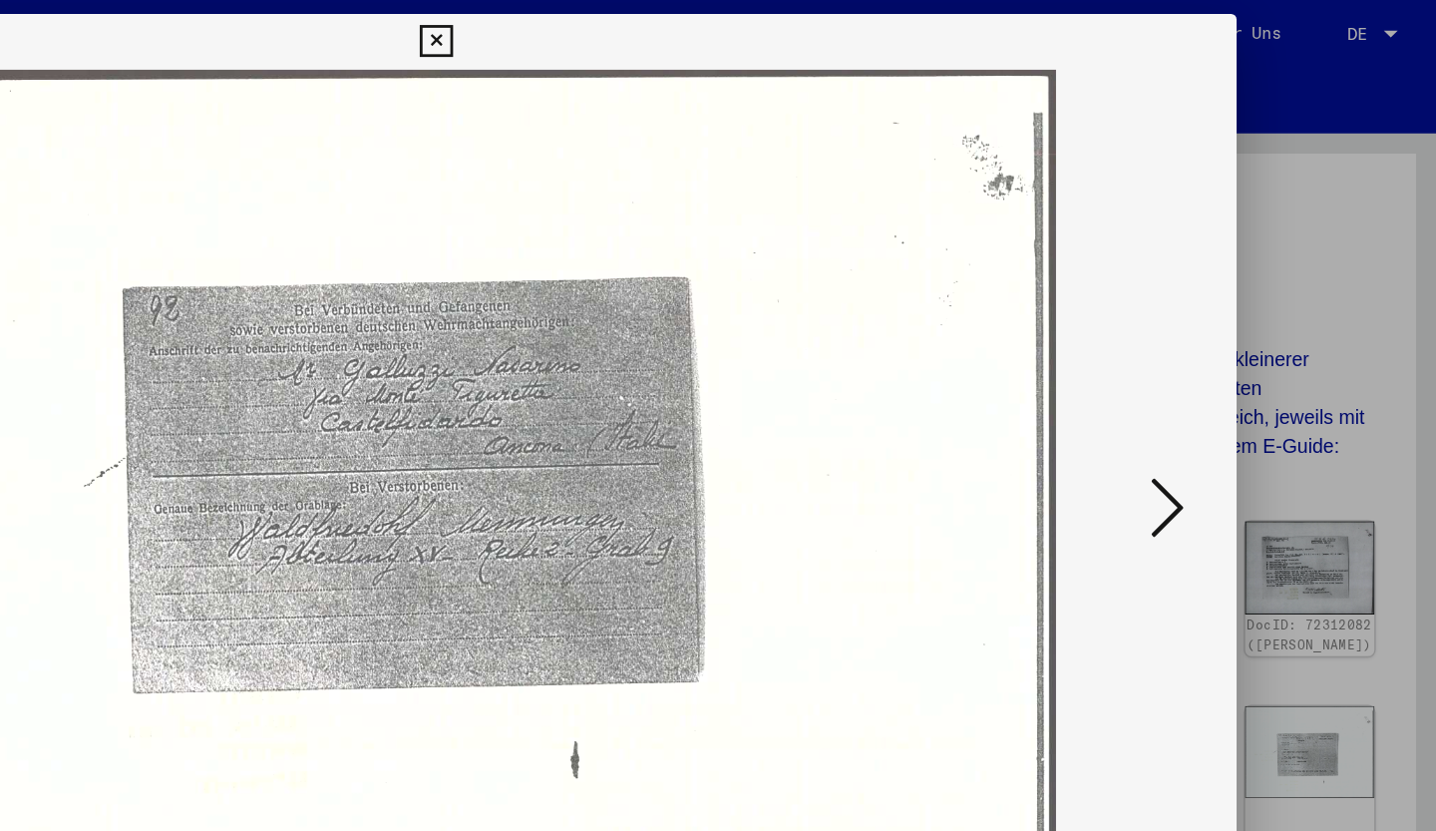
click at [1237, 349] on icon at bounding box center [1243, 364] width 24 height 48
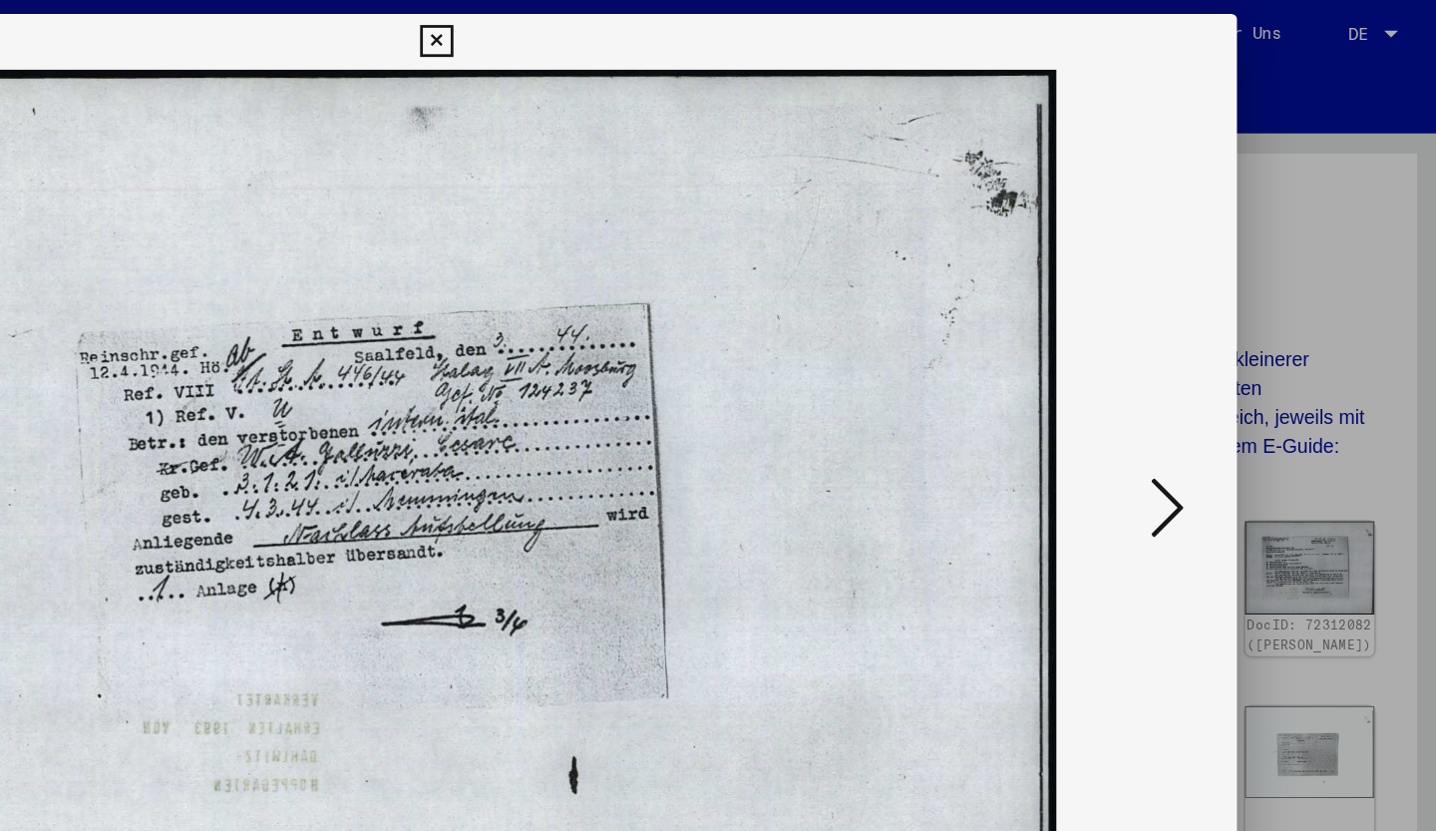
click at [1237, 349] on icon at bounding box center [1243, 364] width 24 height 48
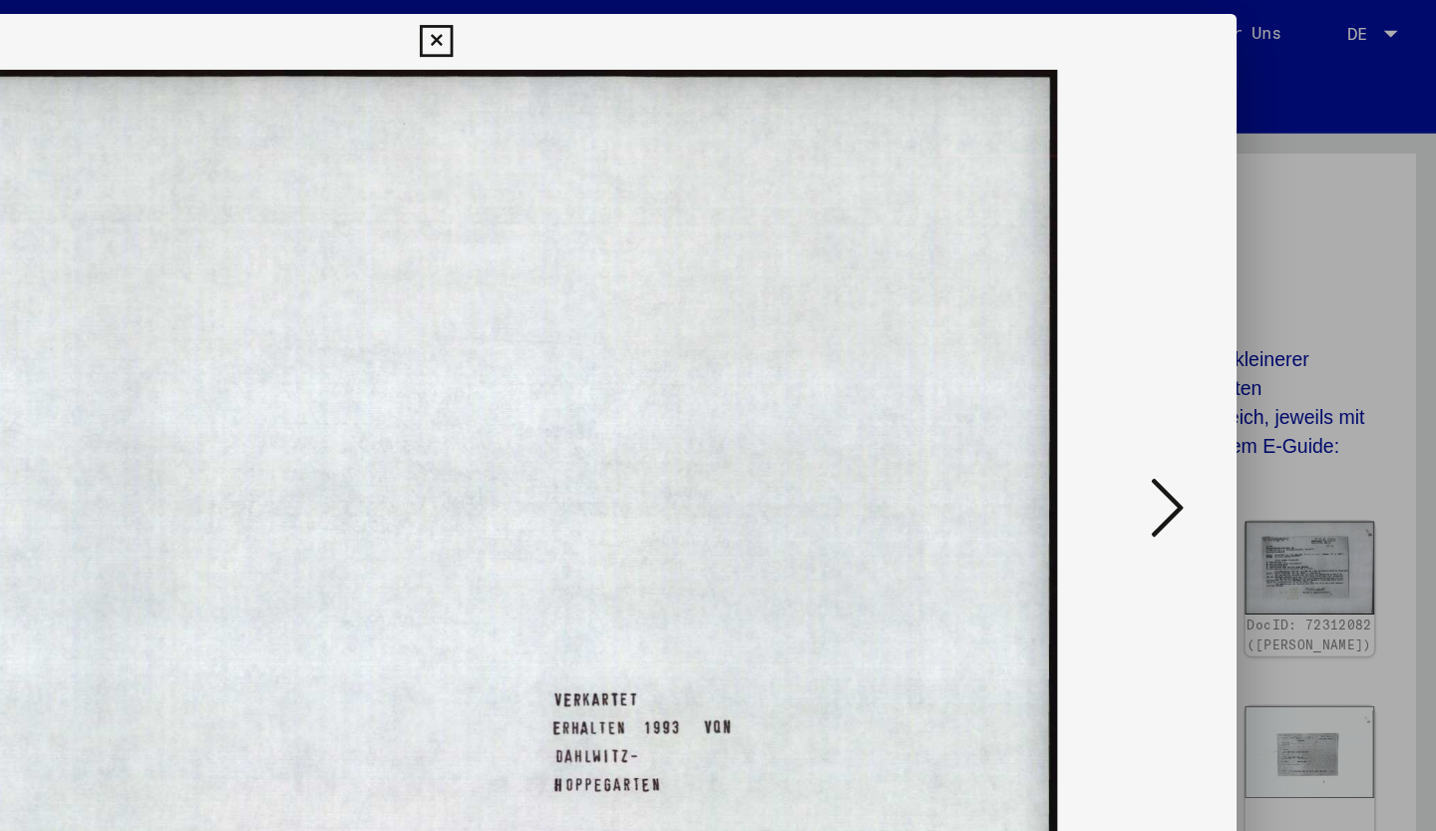
click at [1237, 349] on icon at bounding box center [1243, 364] width 24 height 48
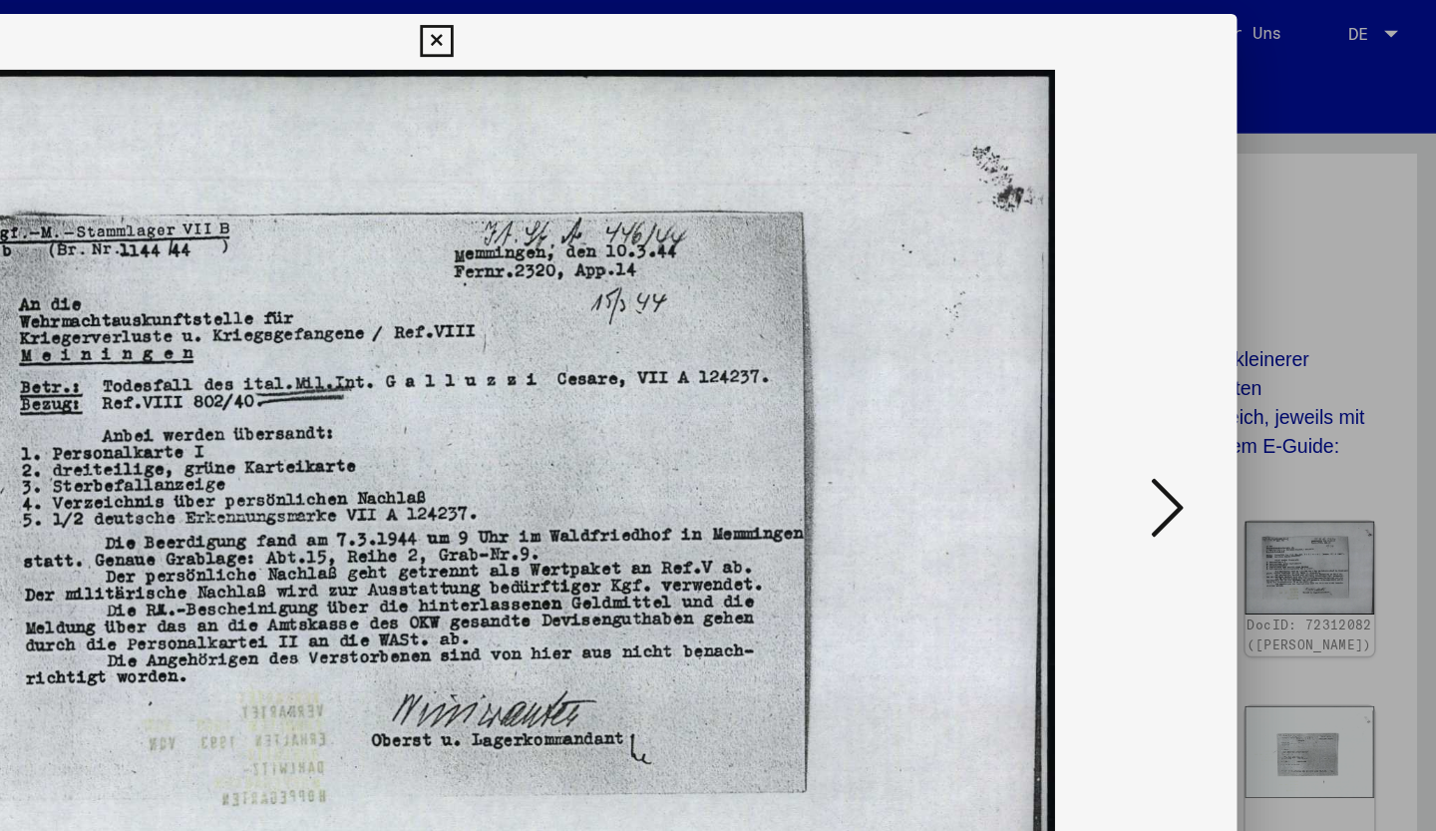
click at [1237, 349] on icon at bounding box center [1243, 364] width 24 height 48
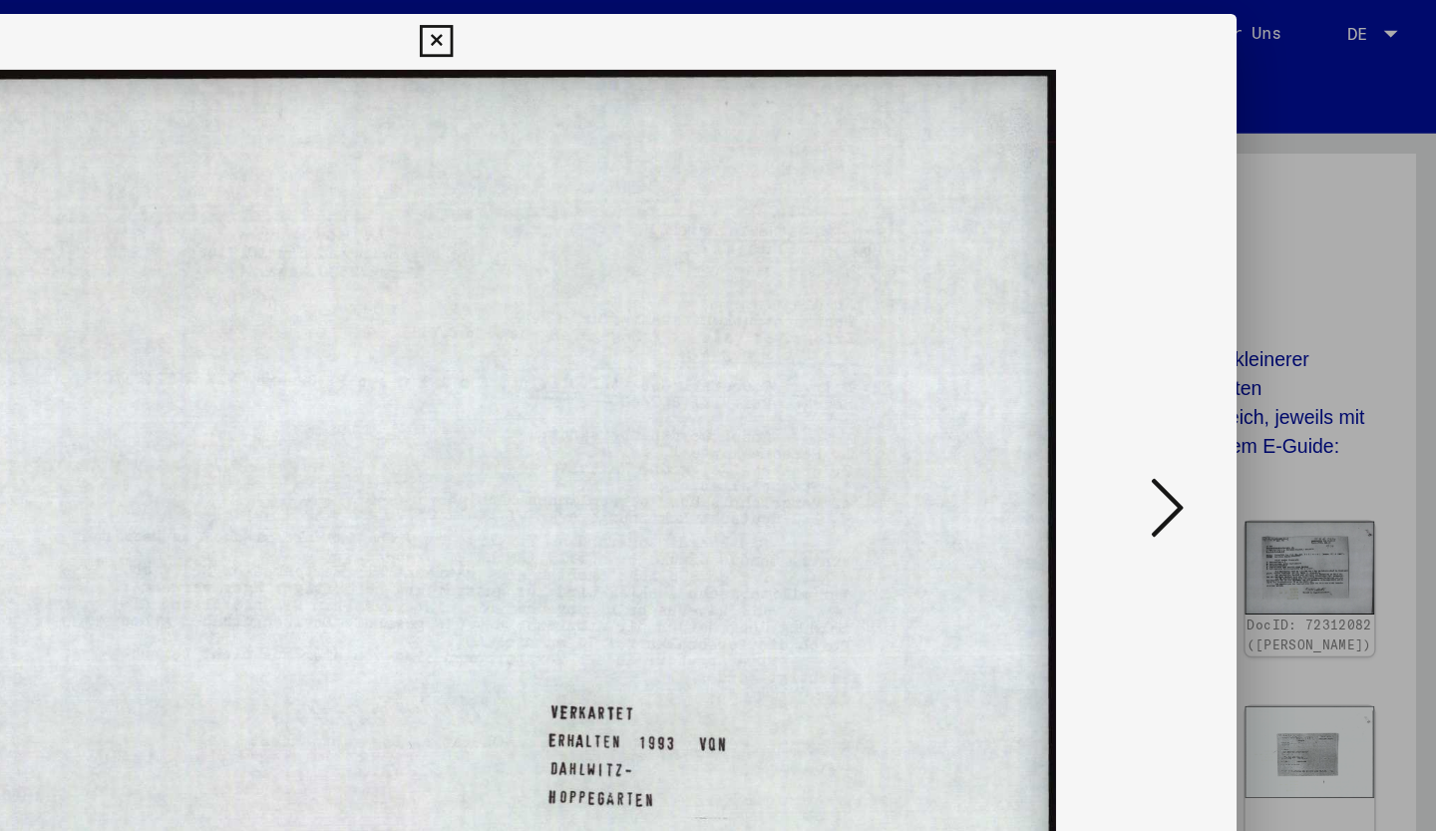
click at [1237, 349] on icon at bounding box center [1243, 364] width 24 height 48
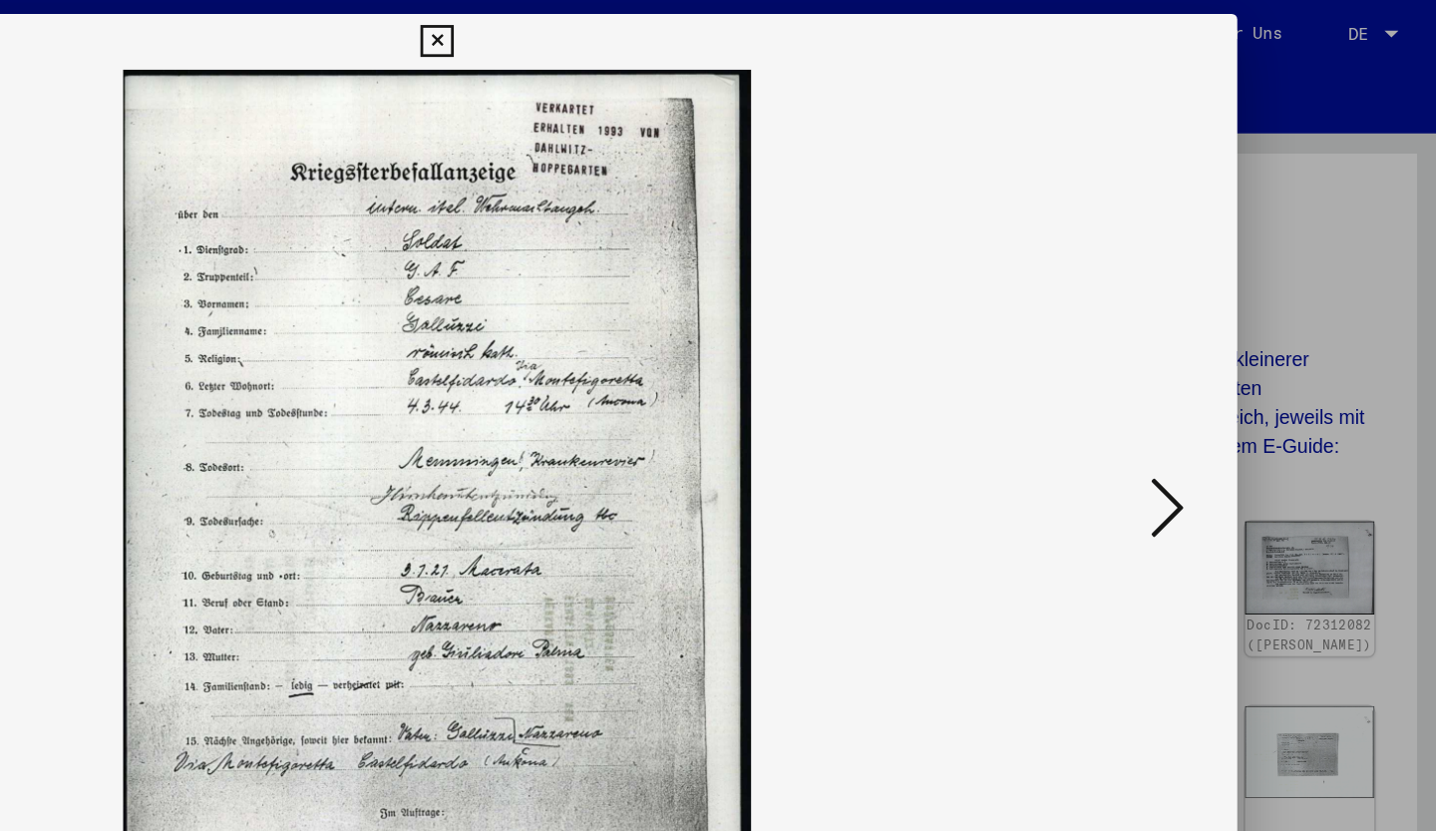
click at [1237, 349] on icon at bounding box center [1243, 364] width 24 height 48
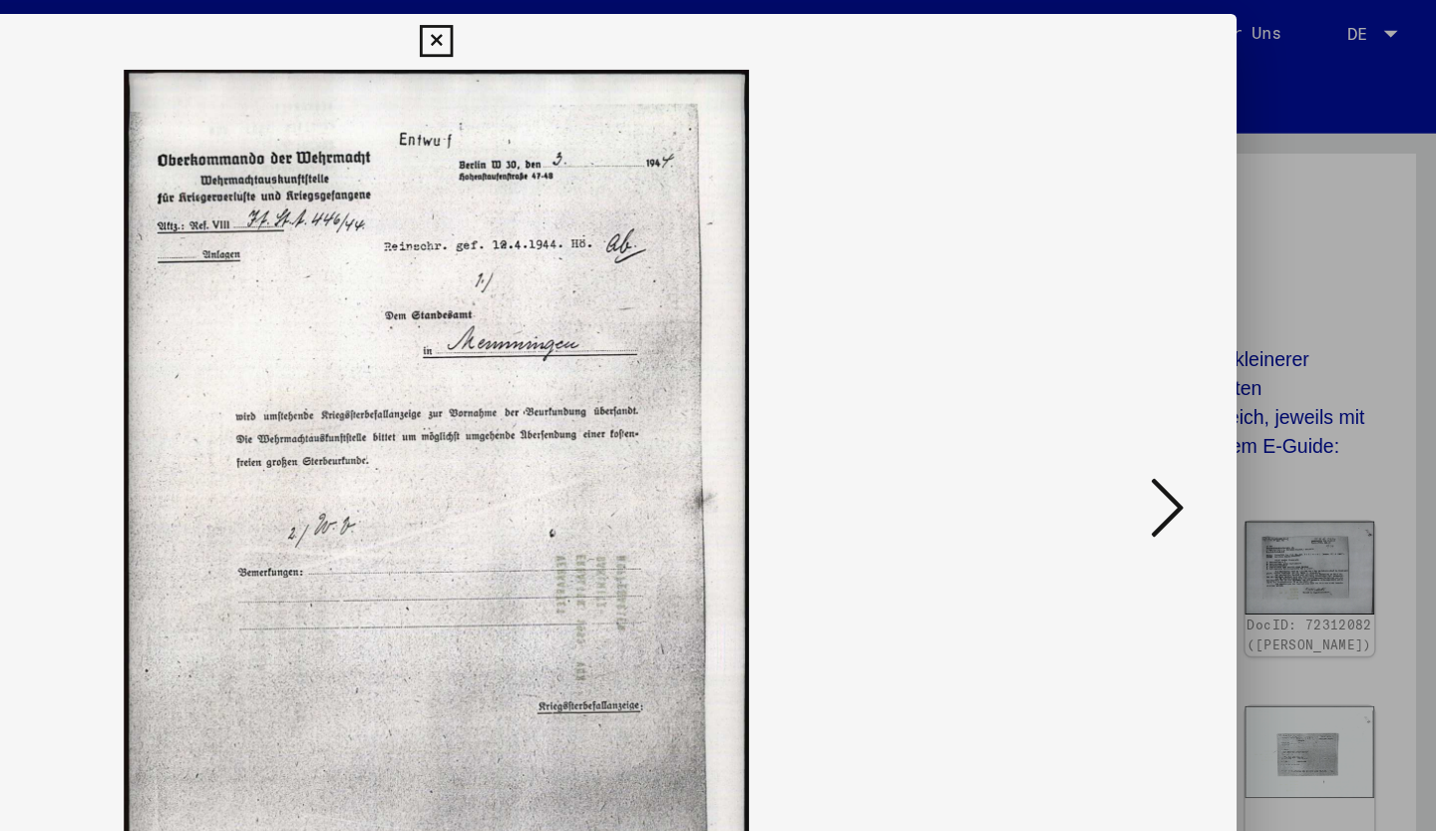
click at [1237, 349] on icon at bounding box center [1243, 364] width 24 height 48
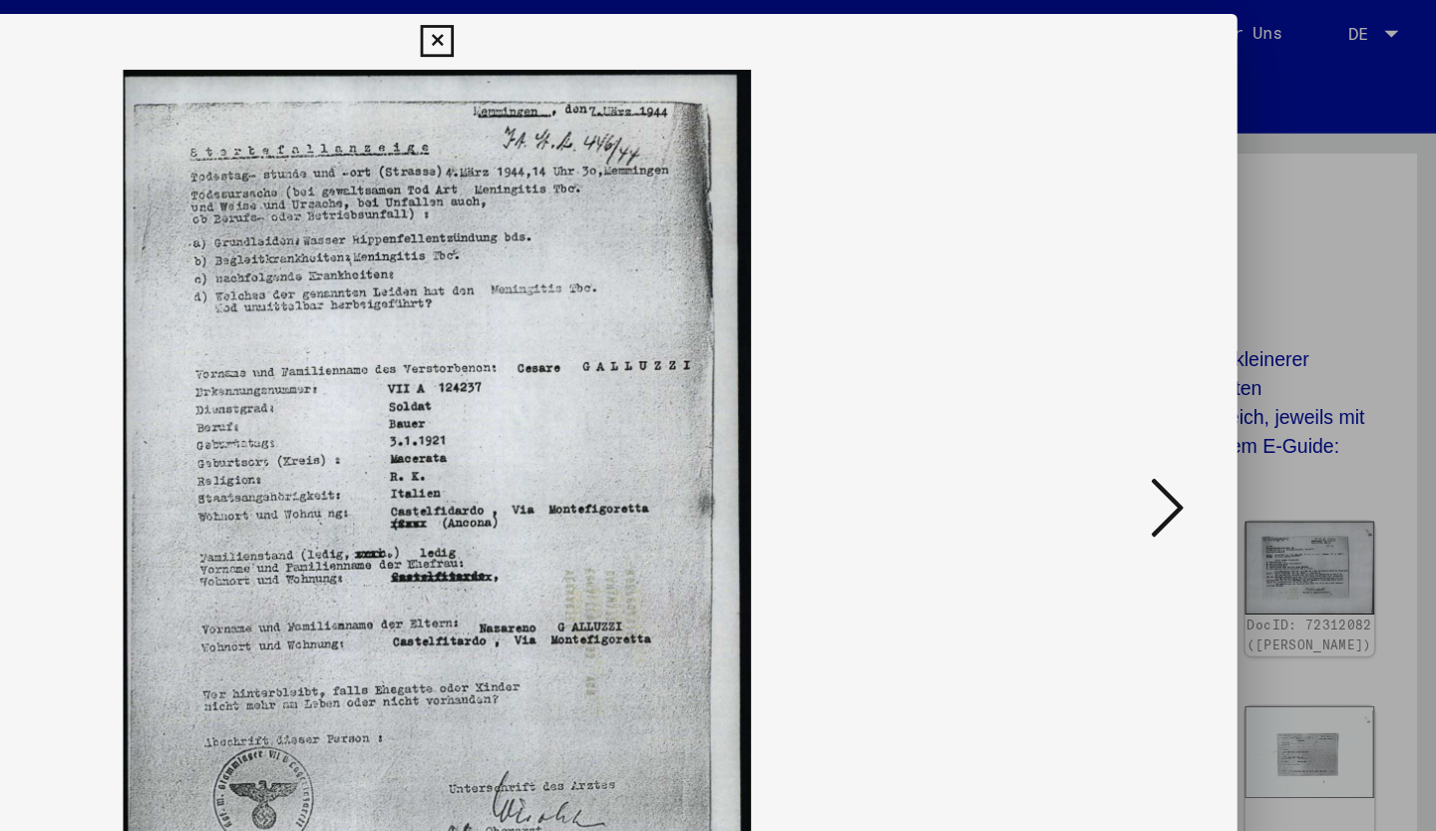
click at [1237, 349] on icon at bounding box center [1243, 364] width 24 height 48
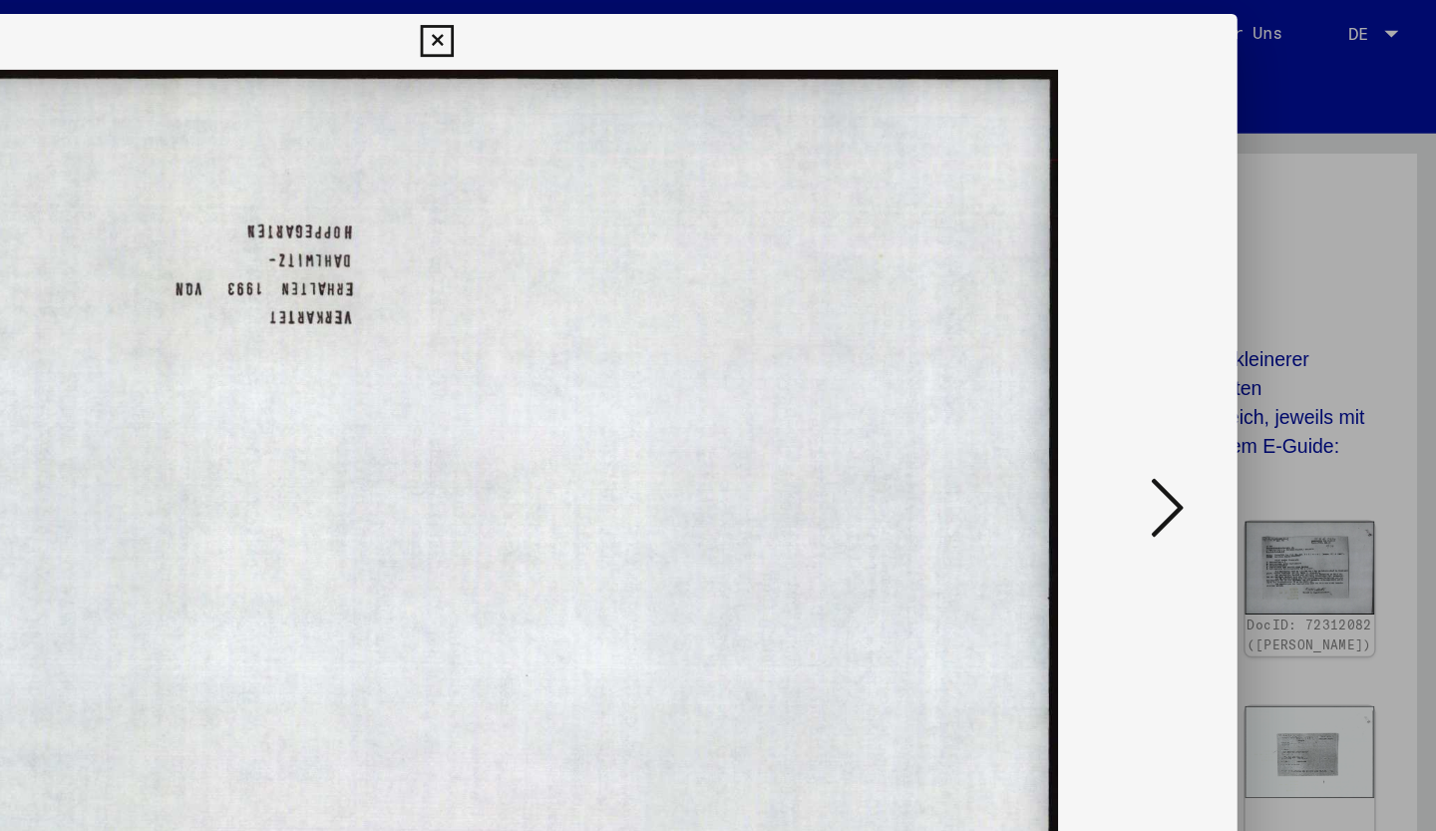
click at [1237, 349] on icon at bounding box center [1243, 364] width 24 height 48
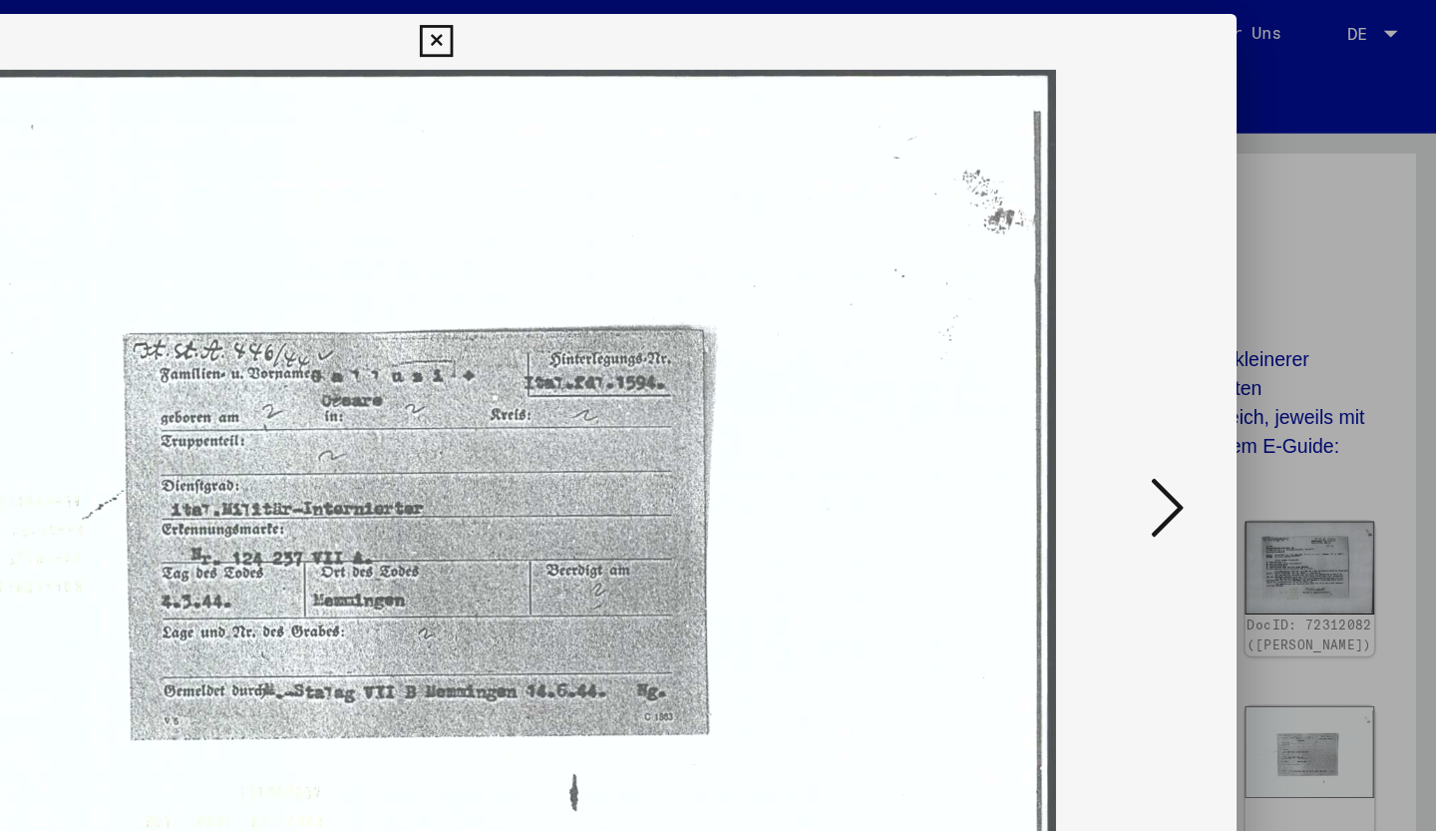
click at [1237, 349] on icon at bounding box center [1243, 364] width 24 height 48
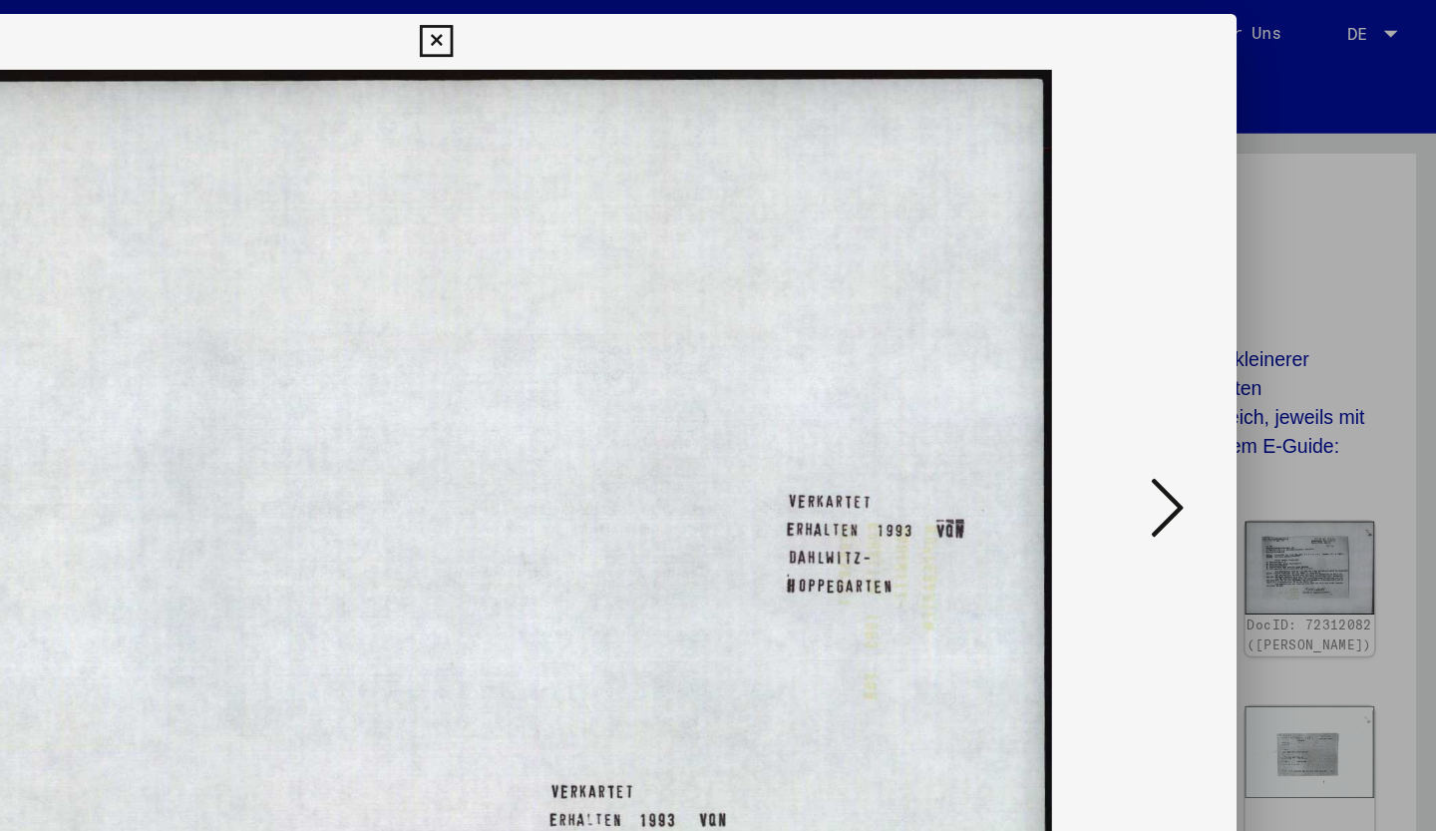
click at [1237, 349] on icon at bounding box center [1243, 364] width 24 height 48
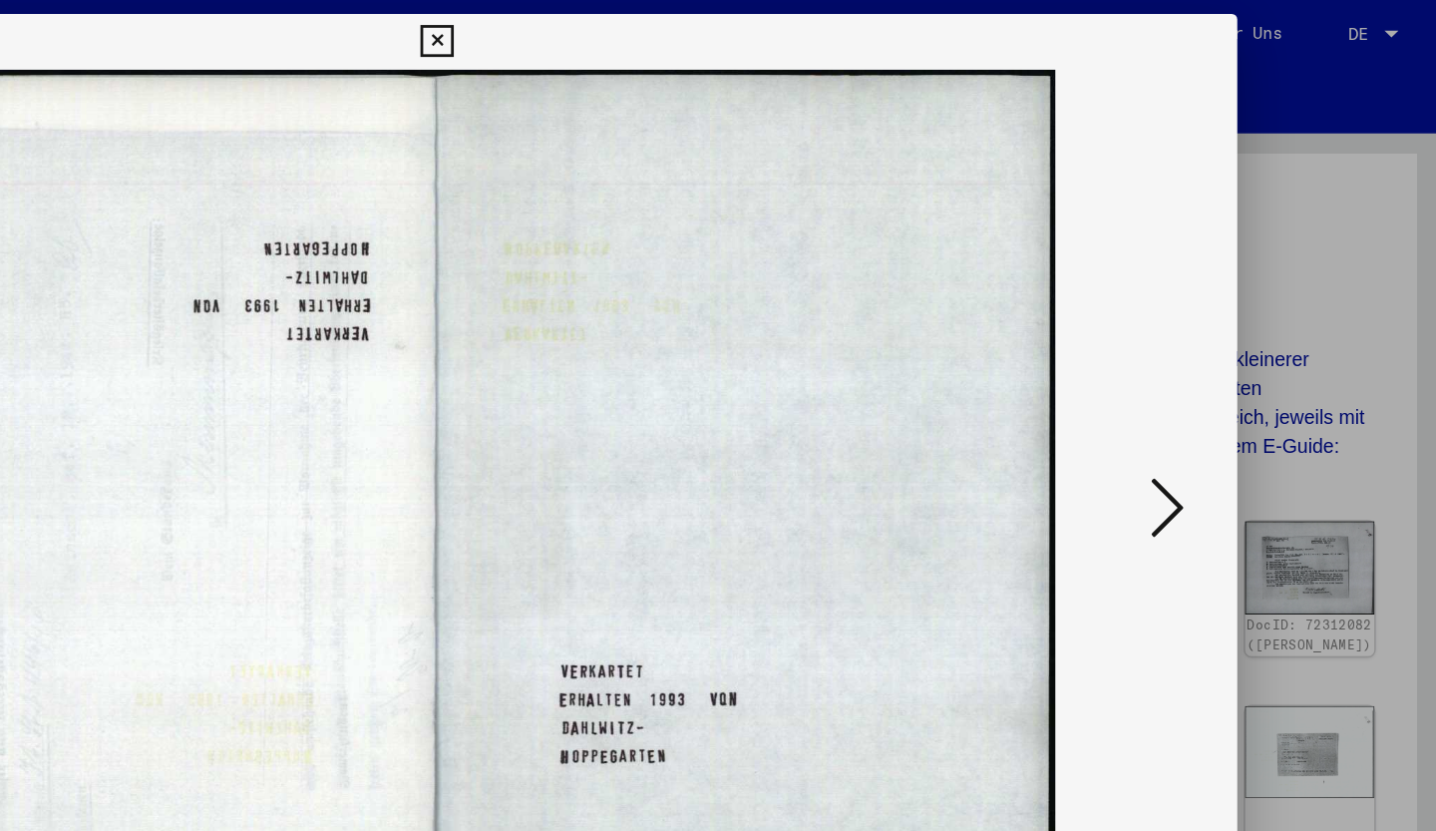
click at [1237, 349] on icon at bounding box center [1243, 364] width 24 height 48
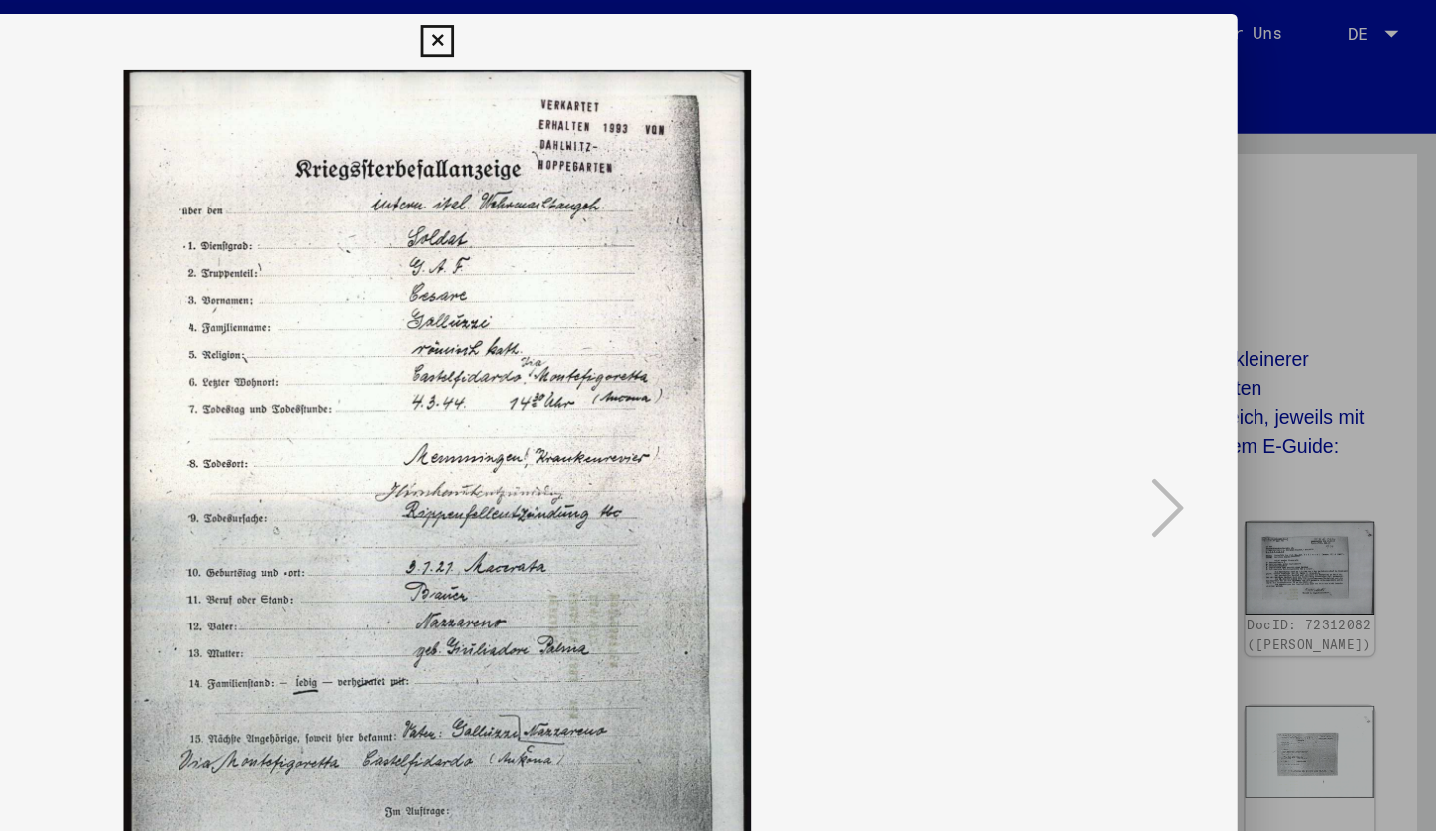
click at [1314, 326] on div at bounding box center [718, 415] width 1436 height 831
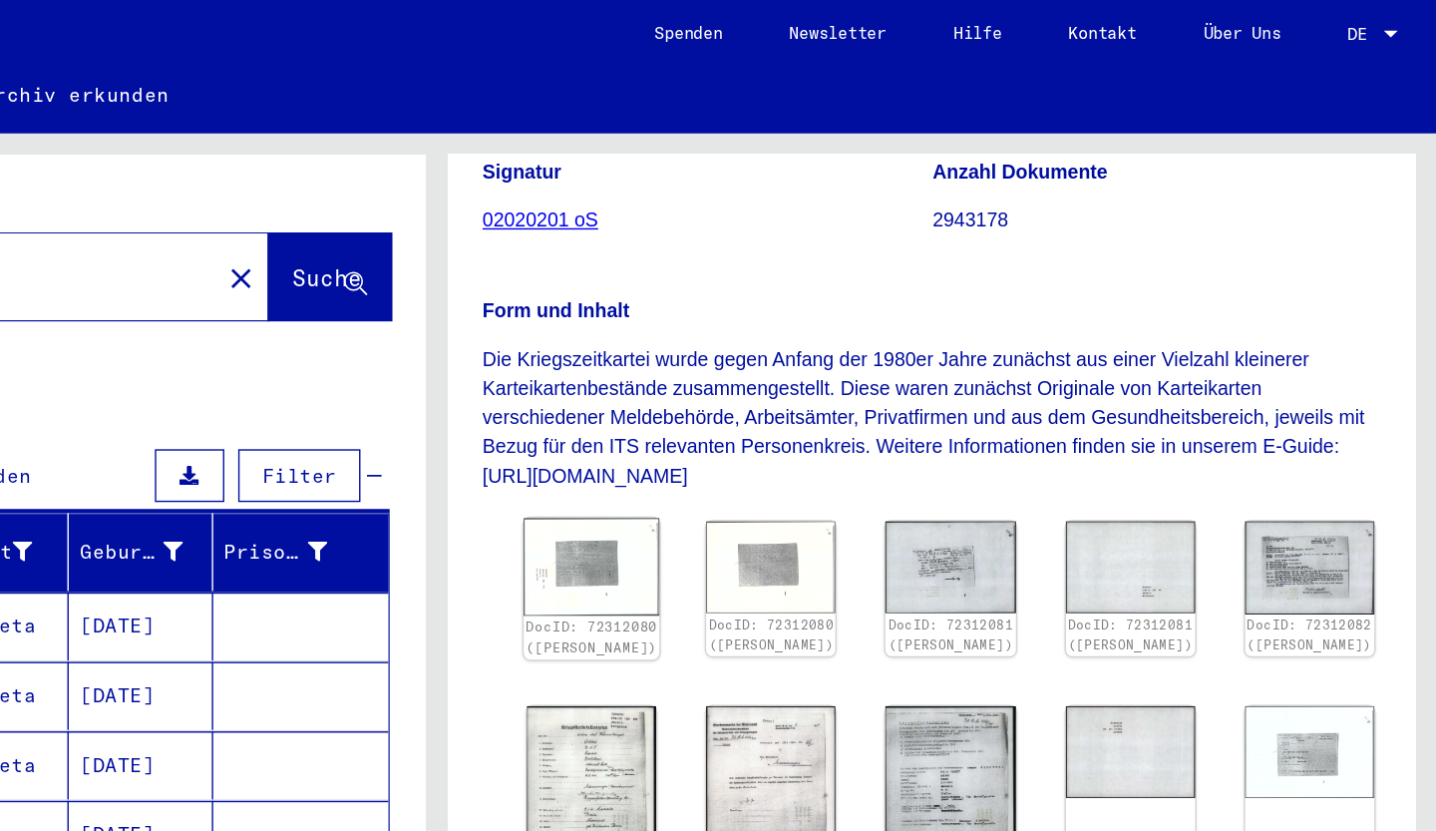
click at [807, 395] on img at bounding box center [830, 407] width 98 height 70
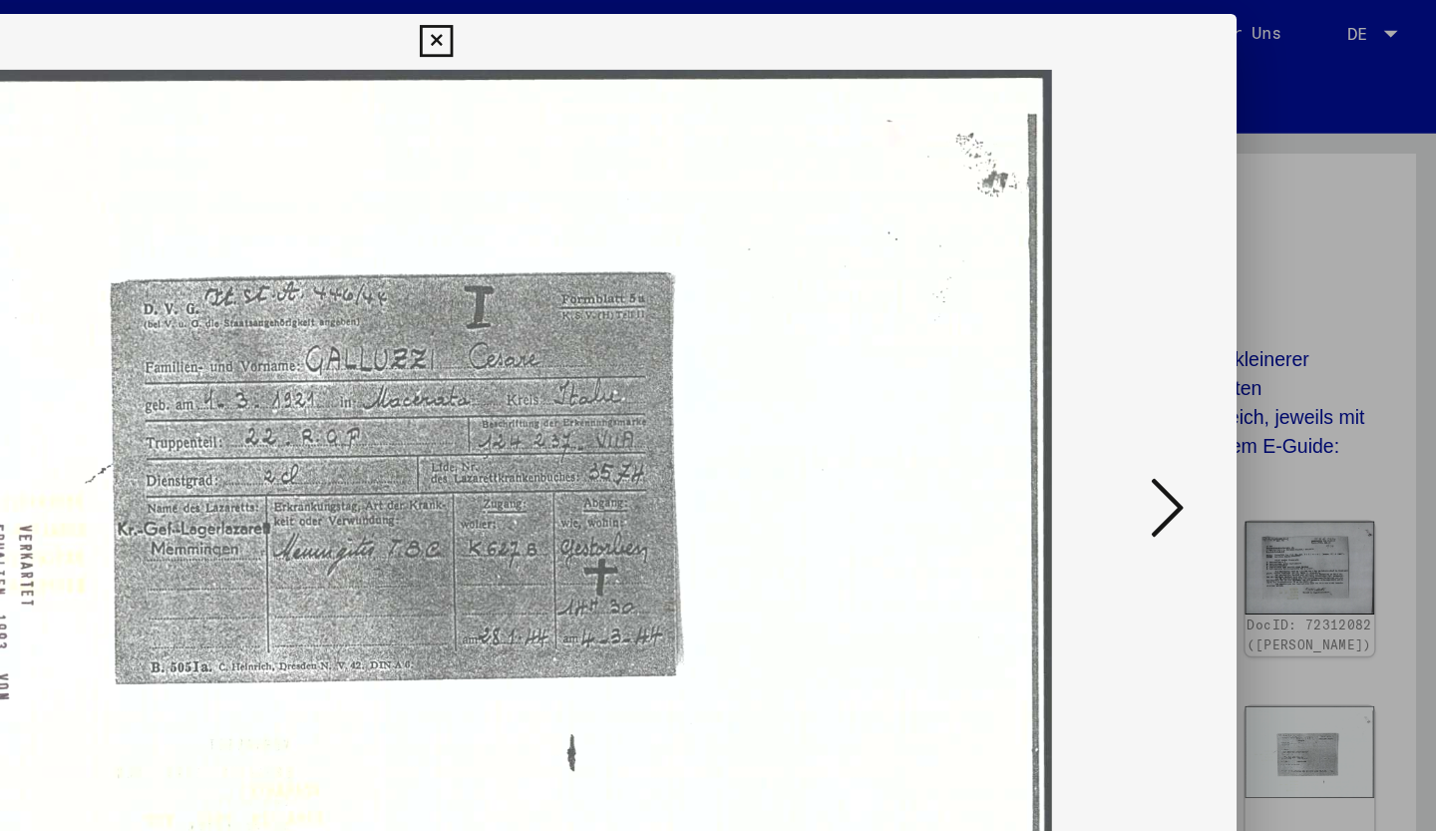
scroll to position [0, 0]
